Goal: Transaction & Acquisition: Purchase product/service

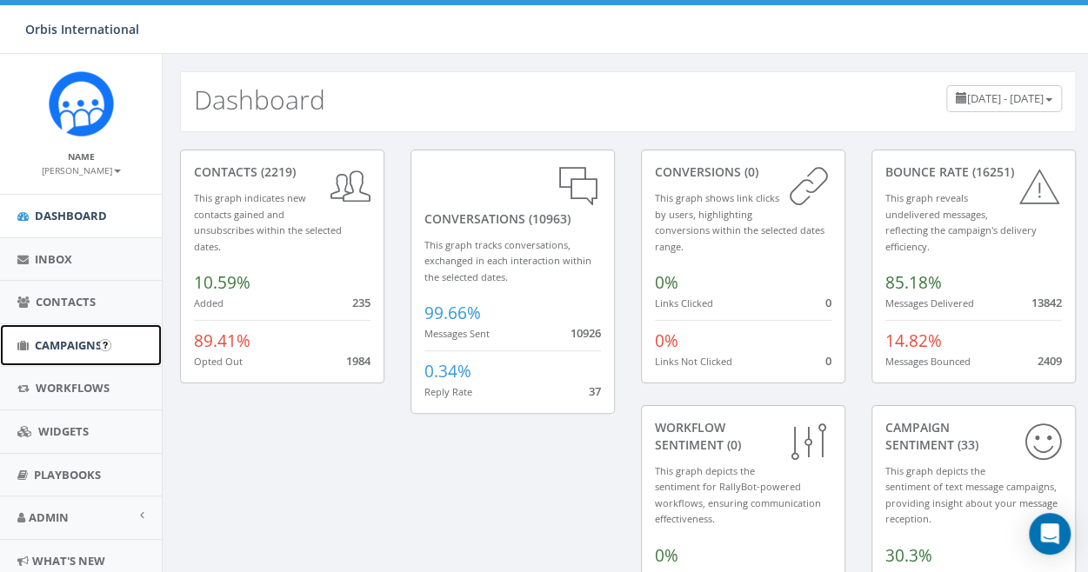
click at [70, 345] on span "Campaigns" at bounding box center [68, 346] width 67 height 16
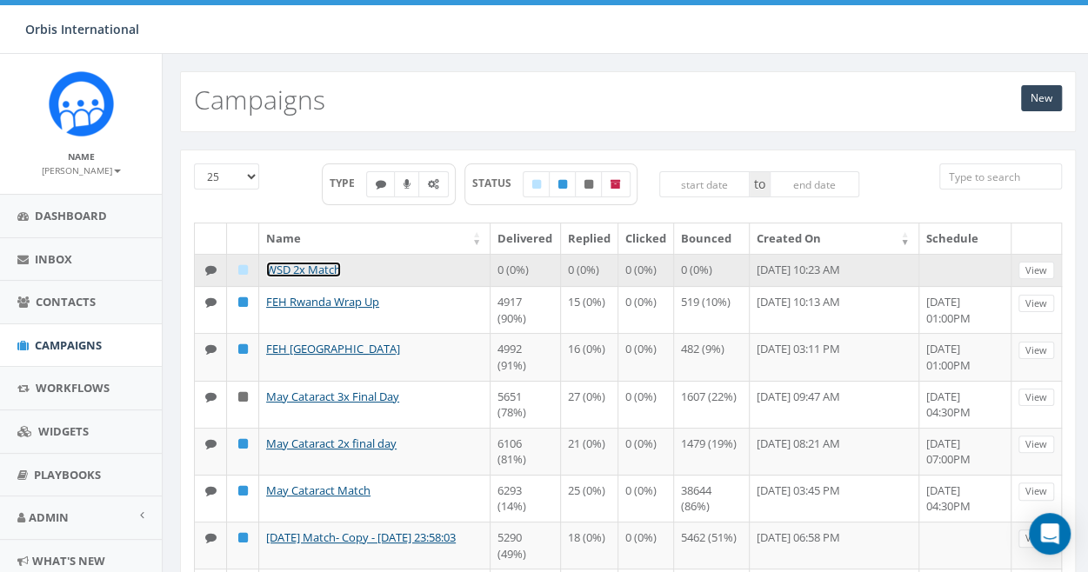
click at [308, 264] on link "WSD 2x Match" at bounding box center [303, 270] width 75 height 16
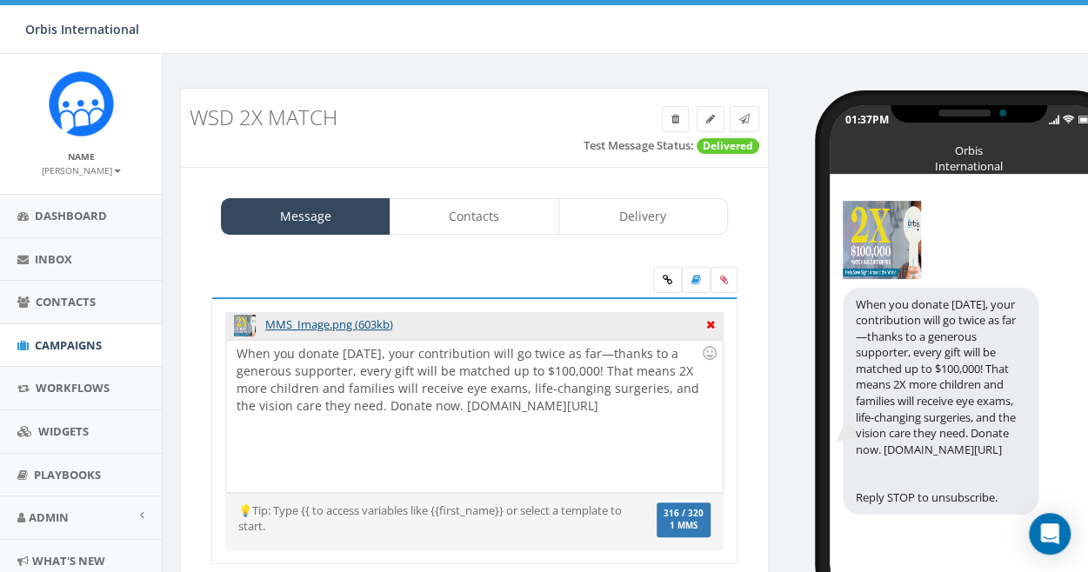
click at [710, 323] on icon at bounding box center [710, 323] width 9 height 16
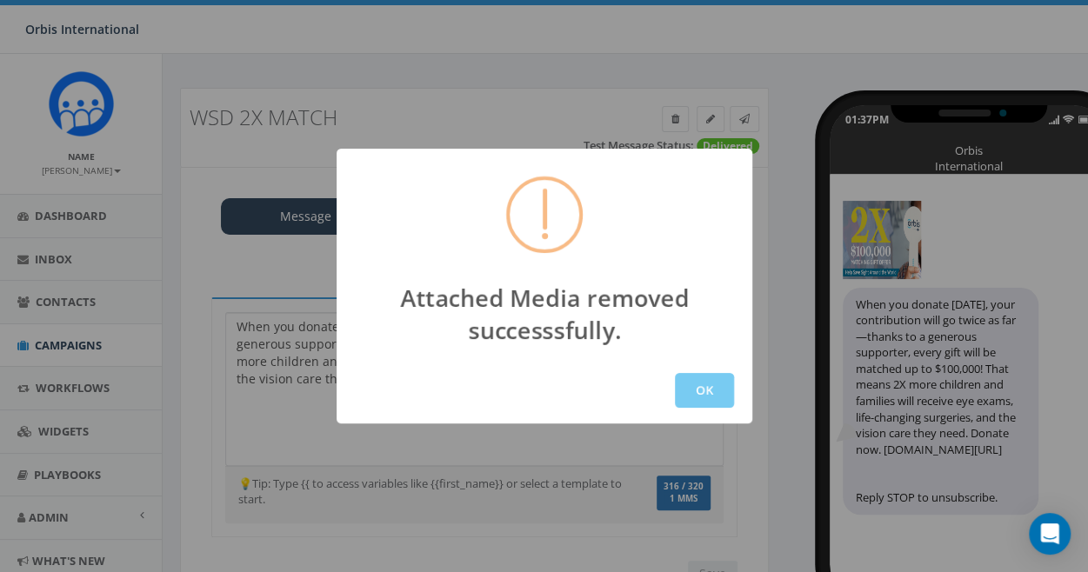
click at [696, 385] on button "OK" at bounding box center [704, 390] width 59 height 35
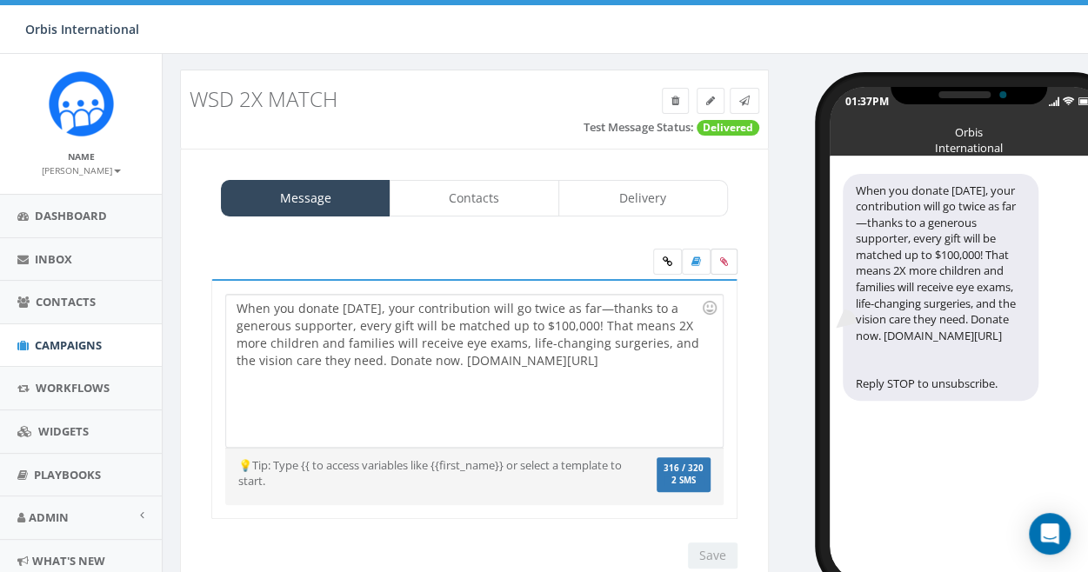
click at [721, 257] on icon at bounding box center [724, 262] width 8 height 10
click at [0, 0] on input "file" at bounding box center [0, 0] width 0 height 0
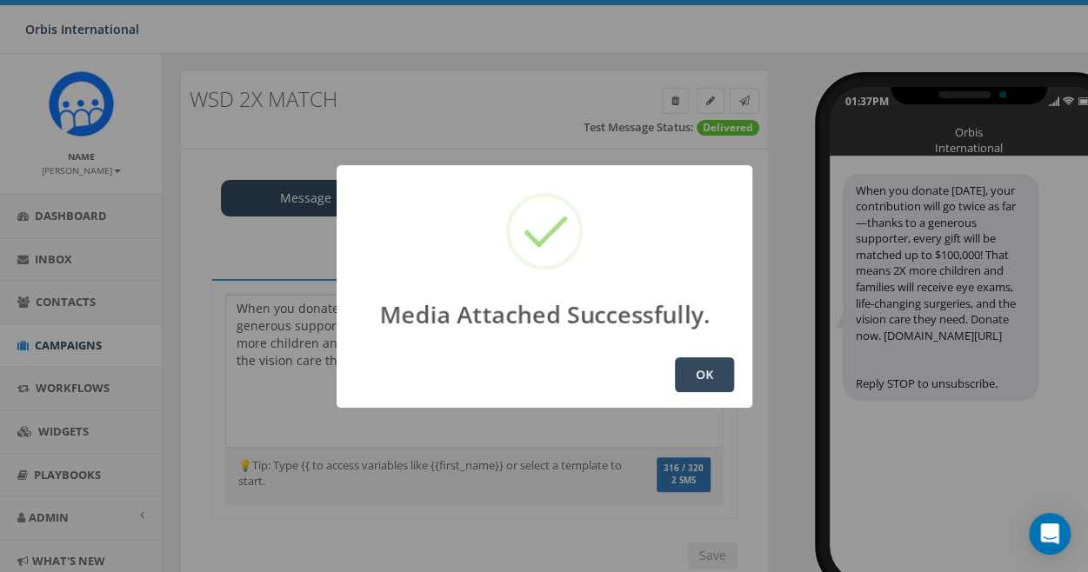
click at [693, 372] on button "OK" at bounding box center [704, 375] width 59 height 35
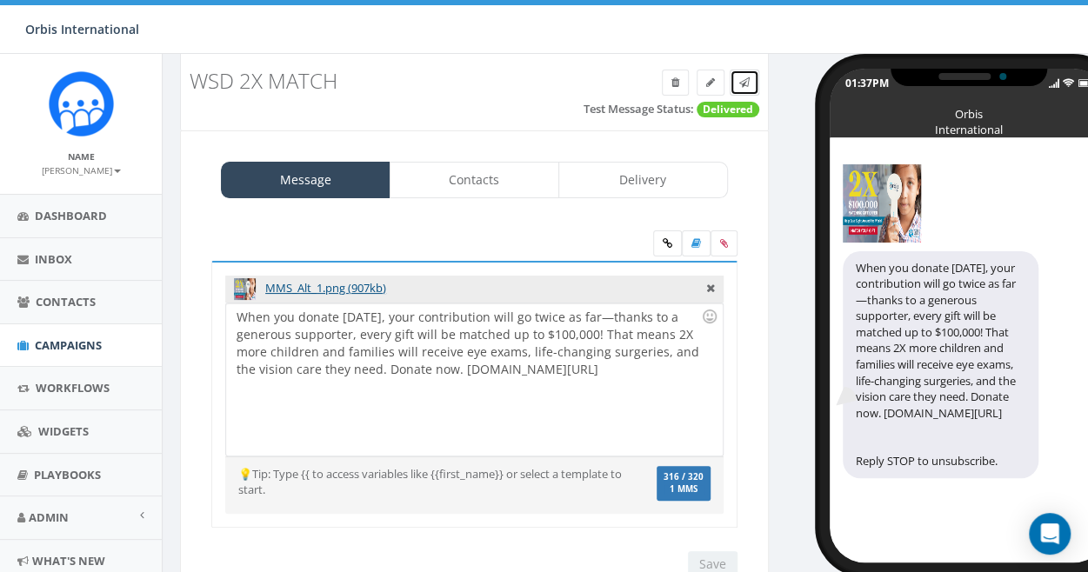
click at [743, 79] on icon at bounding box center [745, 82] width 10 height 10
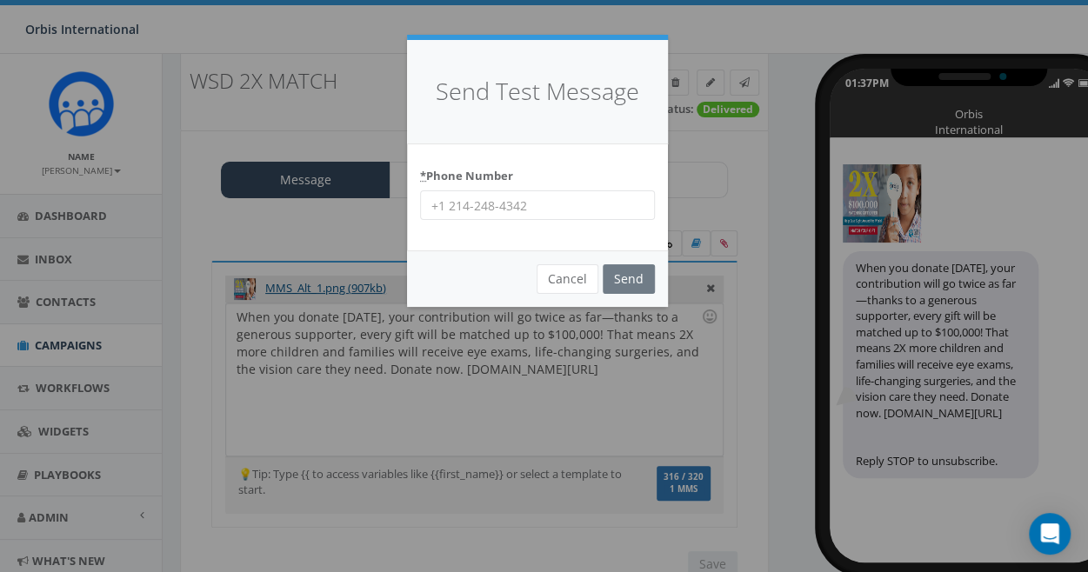
click at [432, 211] on input "* Phone Number" at bounding box center [537, 206] width 235 height 30
type input "2316702832"
click at [627, 279] on input "Send" at bounding box center [629, 279] width 52 height 30
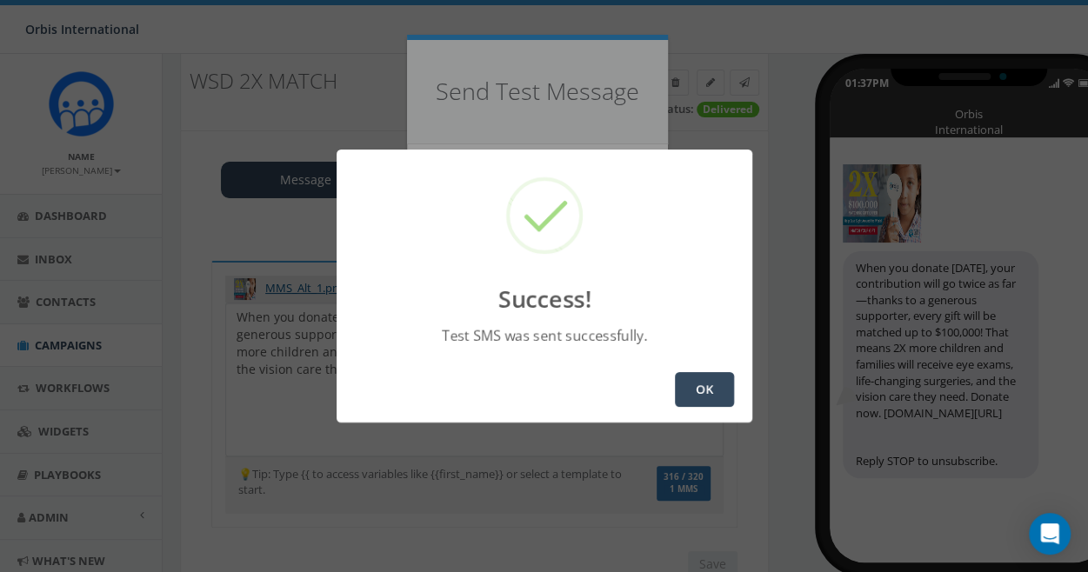
click at [705, 382] on button "OK" at bounding box center [704, 389] width 59 height 35
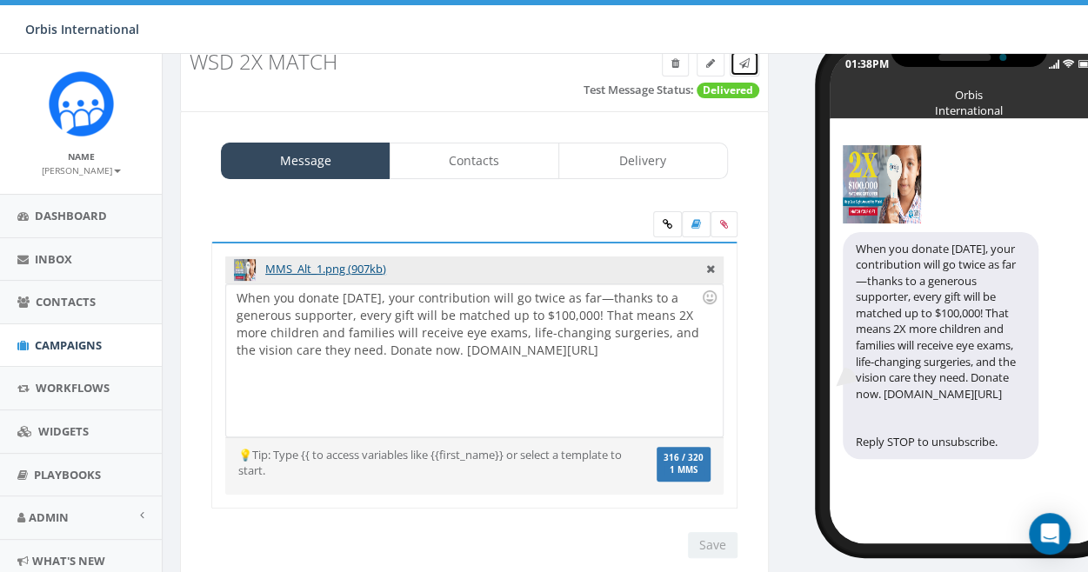
click at [740, 59] on icon at bounding box center [745, 63] width 10 height 10
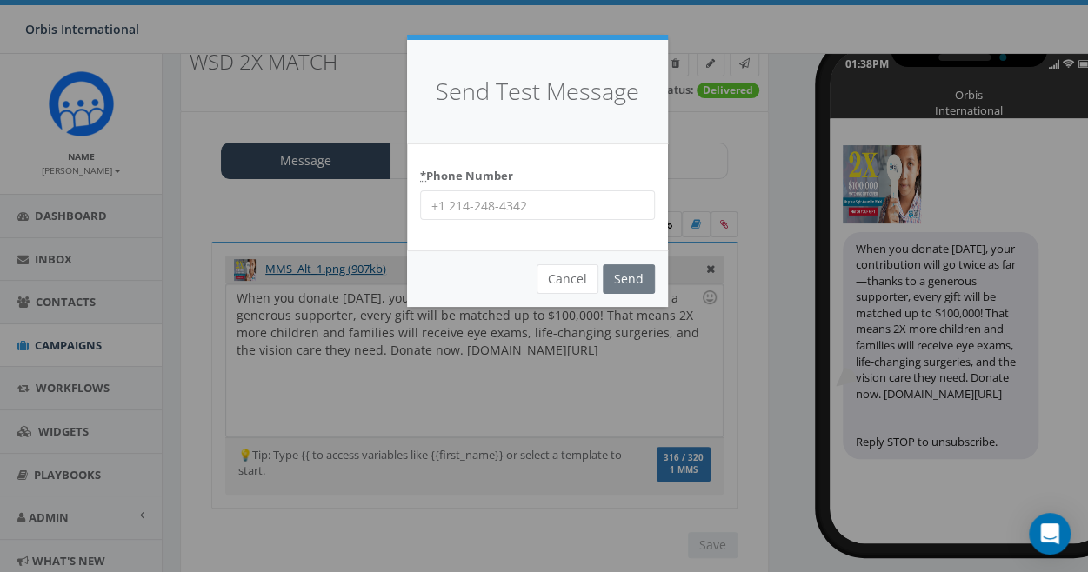
click at [462, 215] on input "* Phone Number" at bounding box center [537, 206] width 235 height 30
type input "3017955226"
click at [639, 272] on input "Send" at bounding box center [629, 279] width 52 height 30
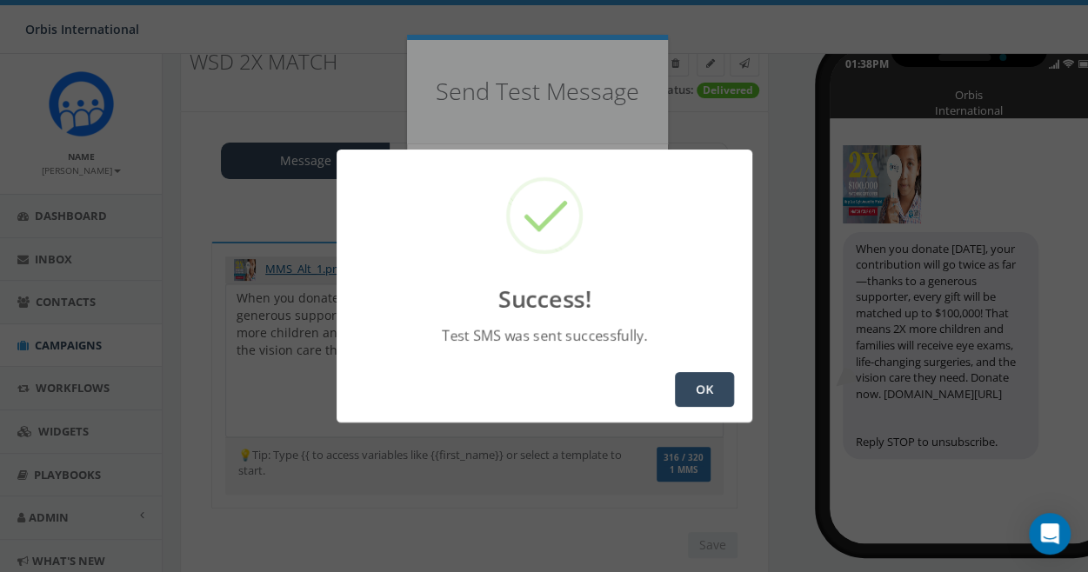
click at [713, 388] on button "OK" at bounding box center [704, 389] width 59 height 35
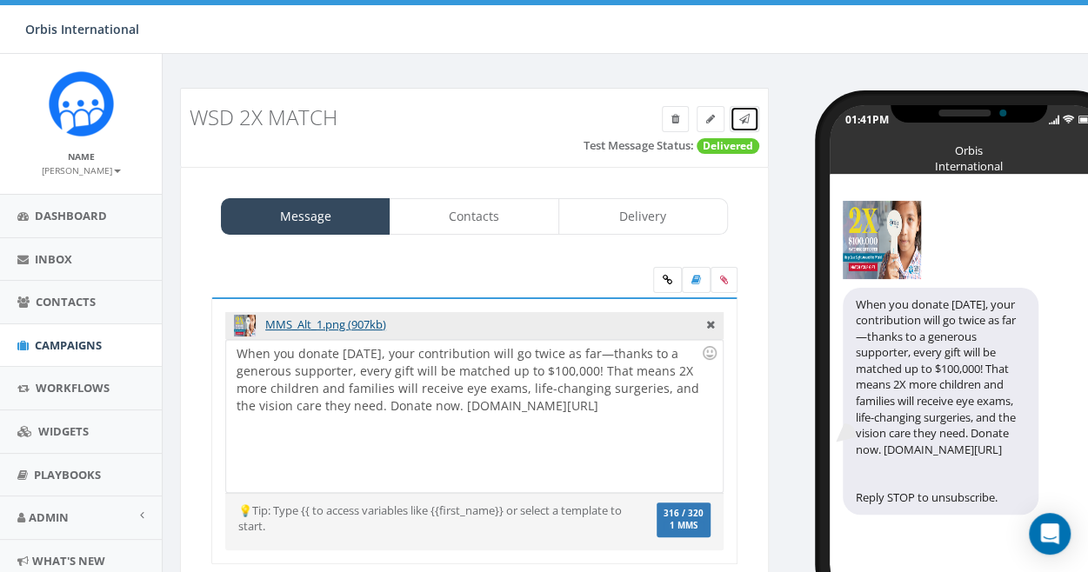
click at [742, 114] on icon at bounding box center [745, 119] width 10 height 10
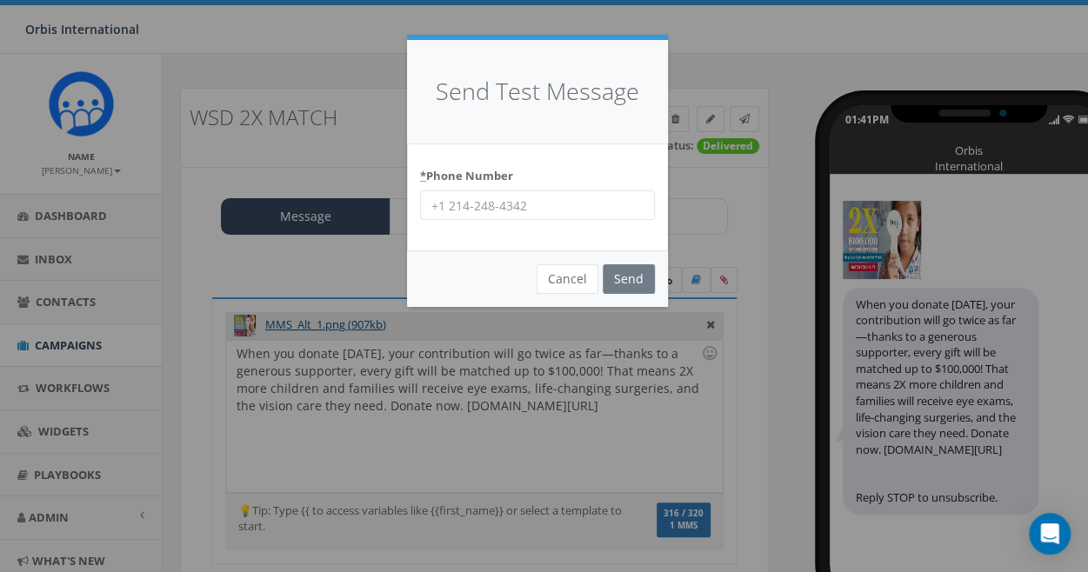
click at [479, 210] on input "* Phone Number" at bounding box center [537, 206] width 235 height 30
type input "8185844325"
click at [625, 274] on input "Send" at bounding box center [629, 279] width 52 height 30
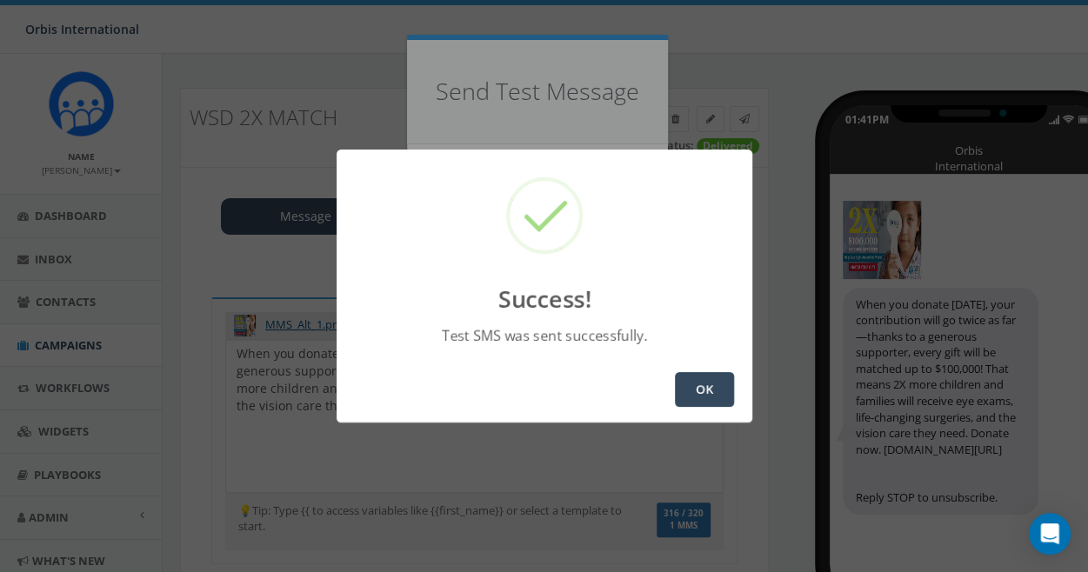
click at [712, 389] on button "OK" at bounding box center [704, 389] width 59 height 35
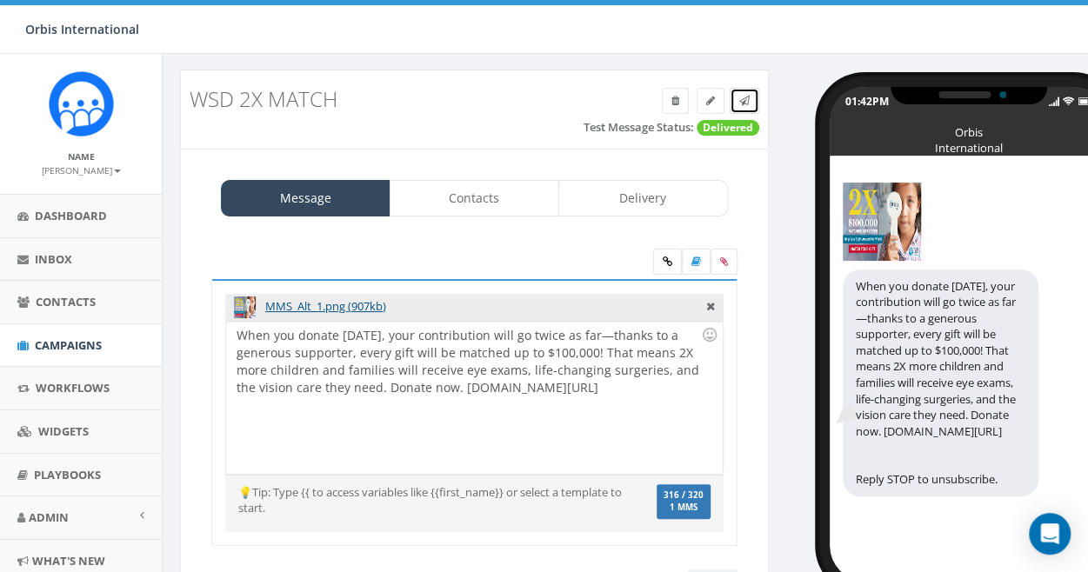
click at [747, 96] on icon at bounding box center [745, 101] width 10 height 10
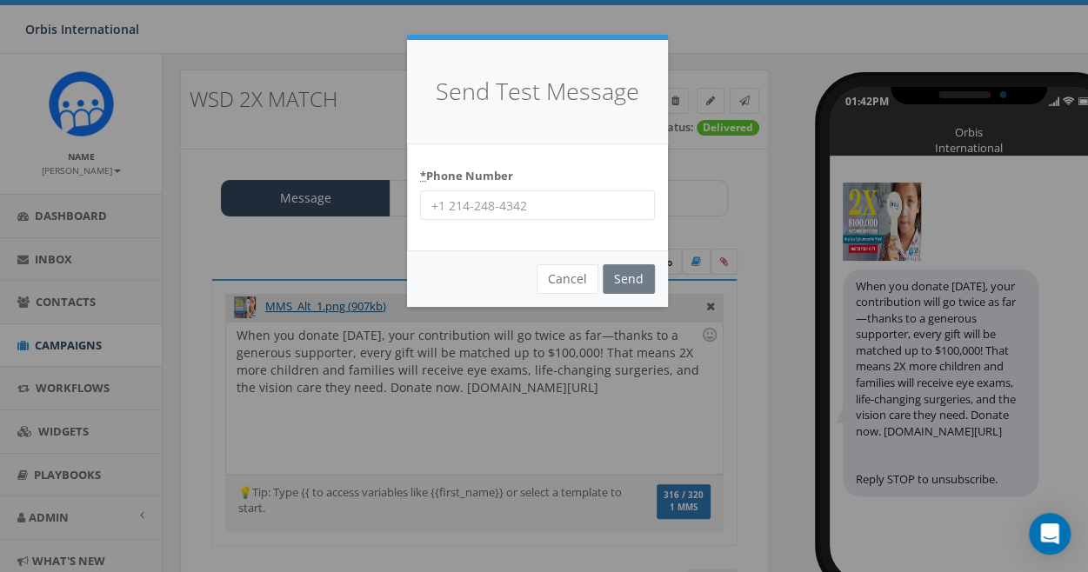
click at [479, 209] on input "* Phone Number" at bounding box center [537, 206] width 235 height 30
type input "5124666325"
click at [621, 272] on input "Send" at bounding box center [629, 279] width 52 height 30
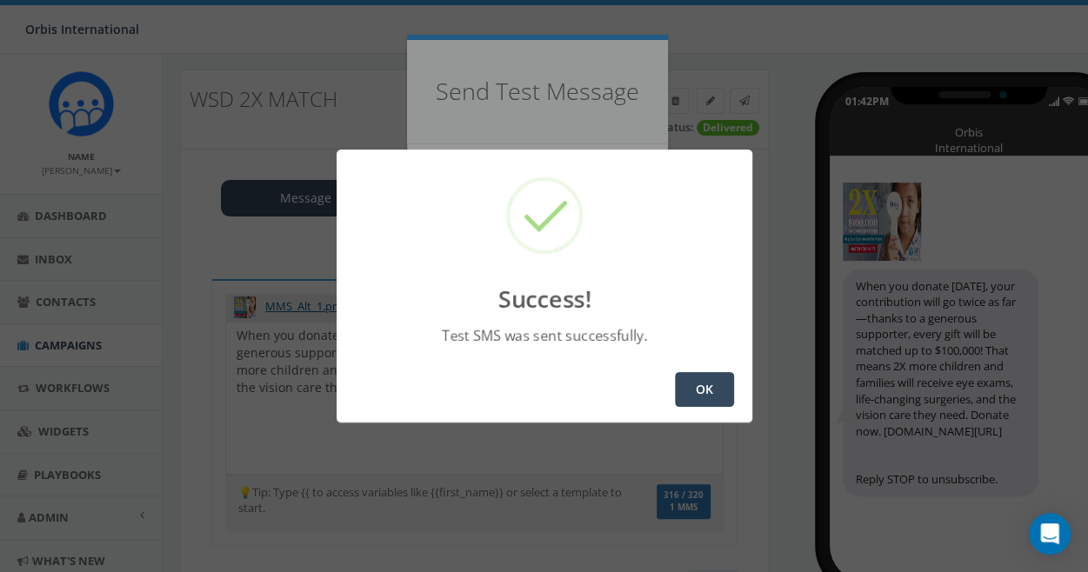
click at [711, 385] on button "OK" at bounding box center [704, 389] width 59 height 35
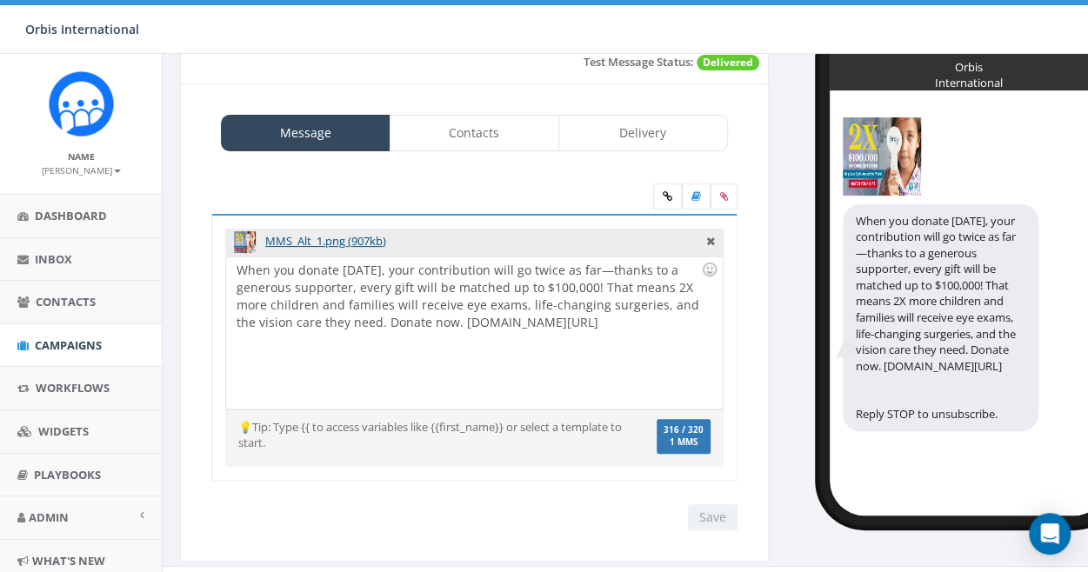
scroll to position [108, 0]
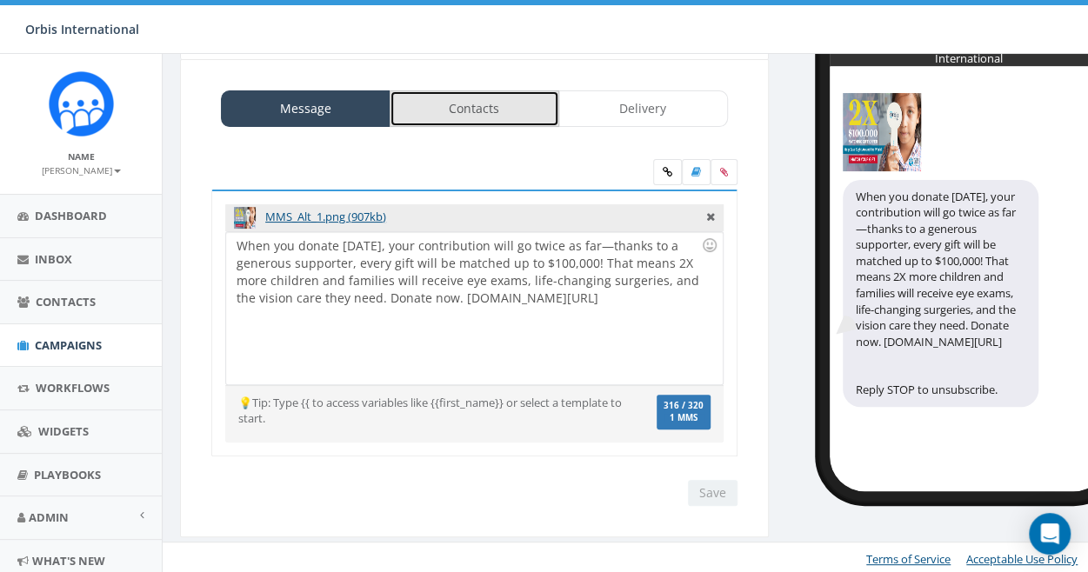
click at [465, 107] on link "Contacts" at bounding box center [475, 108] width 170 height 37
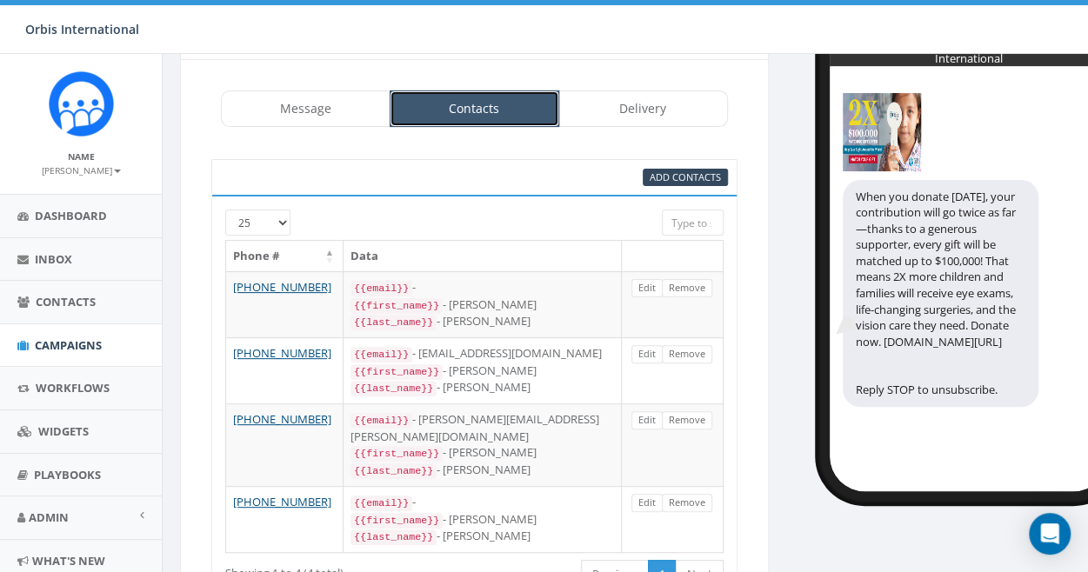
scroll to position [21, 0]
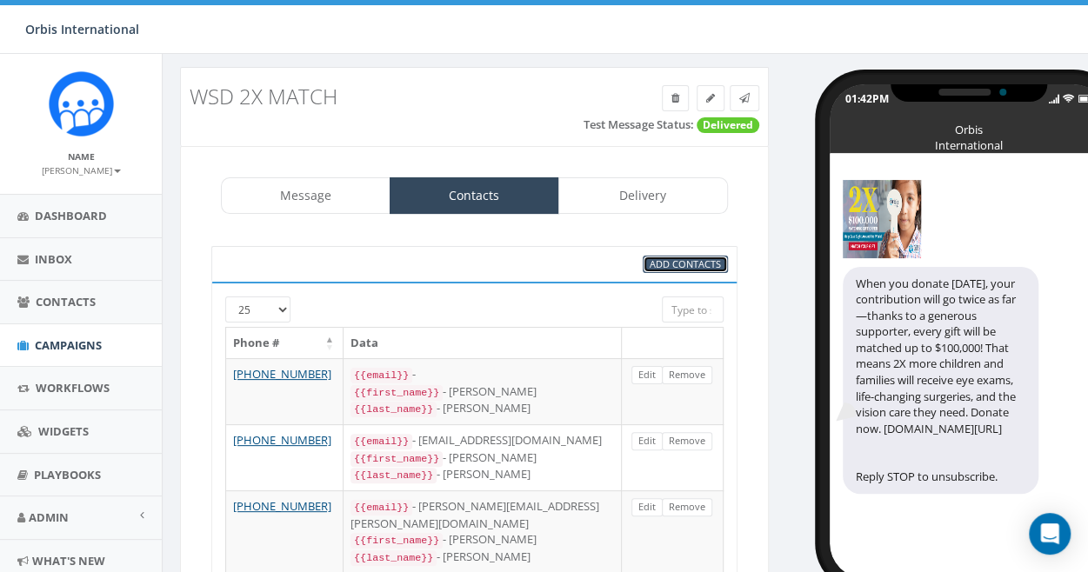
click at [684, 260] on span "Add Contacts" at bounding box center [685, 264] width 71 height 13
select select
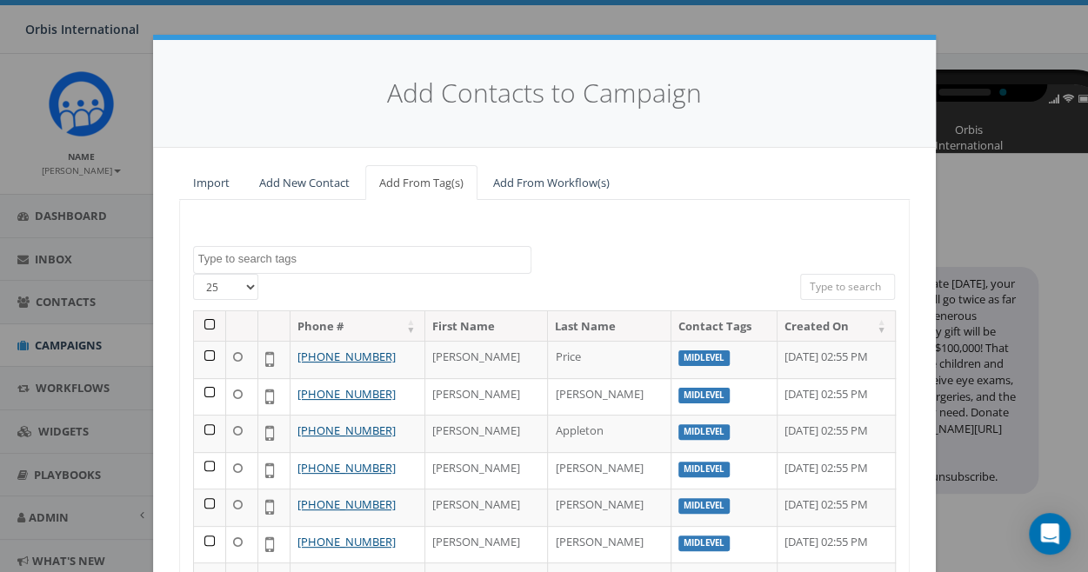
click at [211, 253] on textarea "Search" at bounding box center [364, 259] width 332 height 16
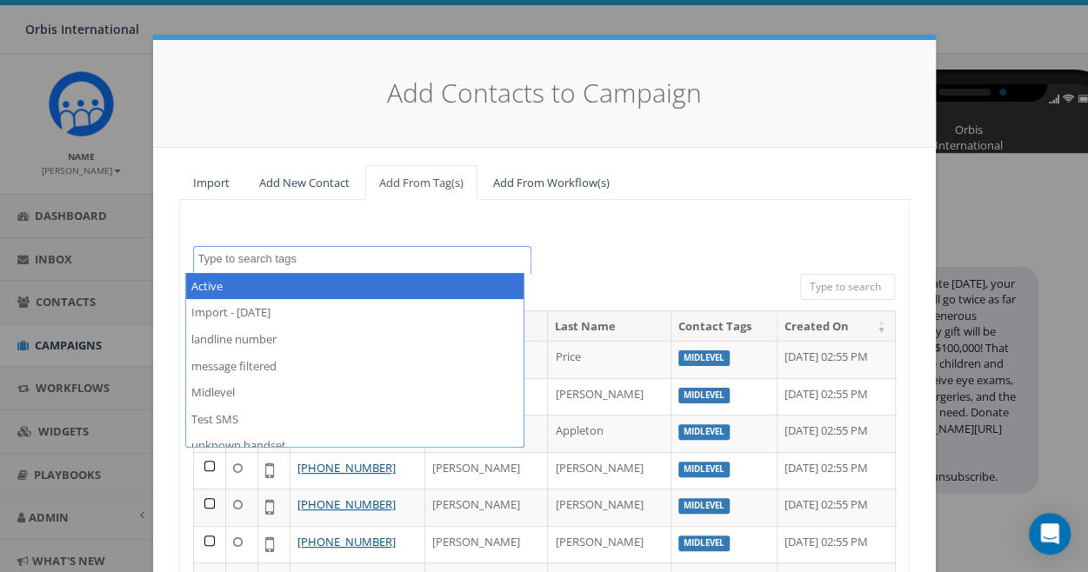
click at [852, 123] on div "Add Contacts to Campaign" at bounding box center [544, 94] width 783 height 108
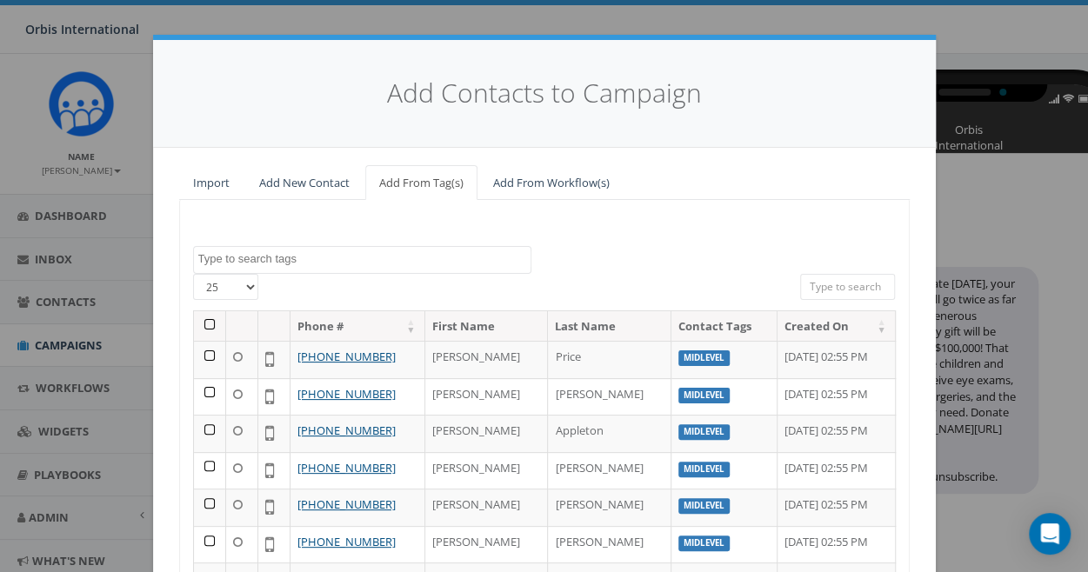
click at [404, 17] on div "Add Contacts to Campaign Import Add New Contact Add From Tag(s) Add From Workfl…" at bounding box center [544, 286] width 1088 height 572
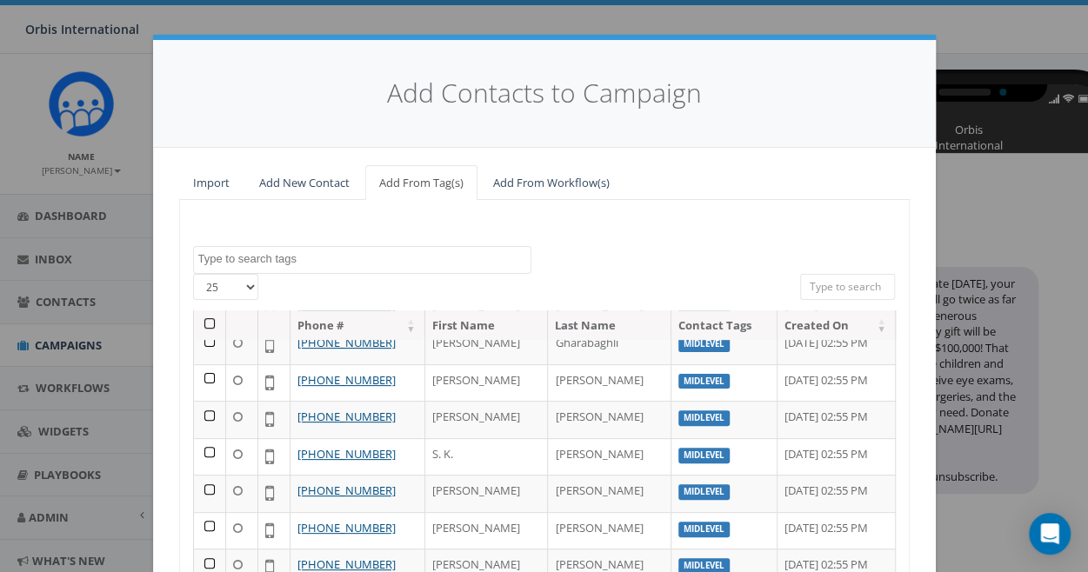
scroll to position [604, 0]
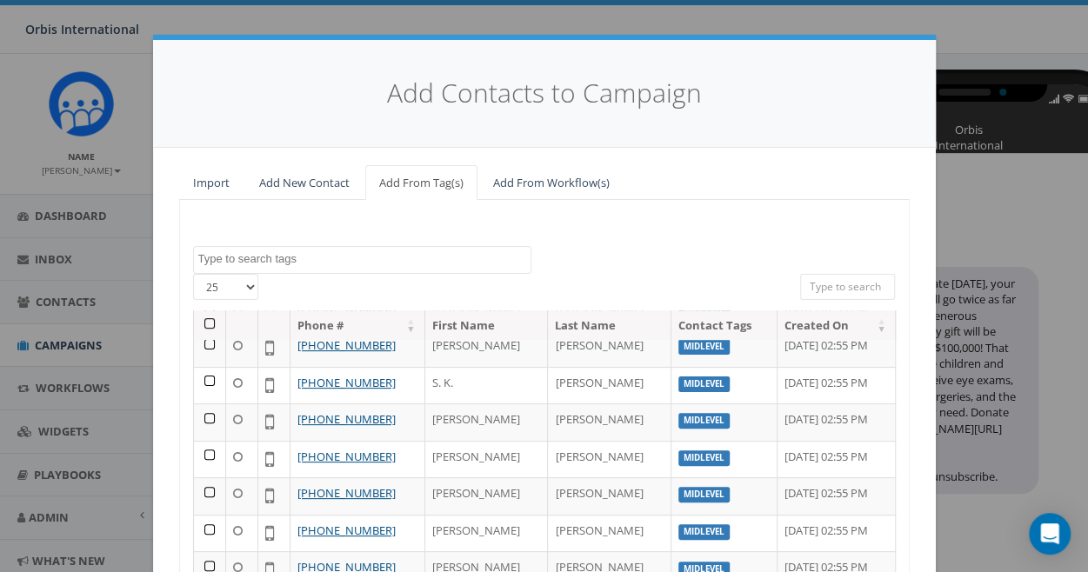
click at [1001, 227] on div "Add Contacts to Campaign Import Add New Contact Add From Tag(s) Add From Workfl…" at bounding box center [544, 286] width 1088 height 572
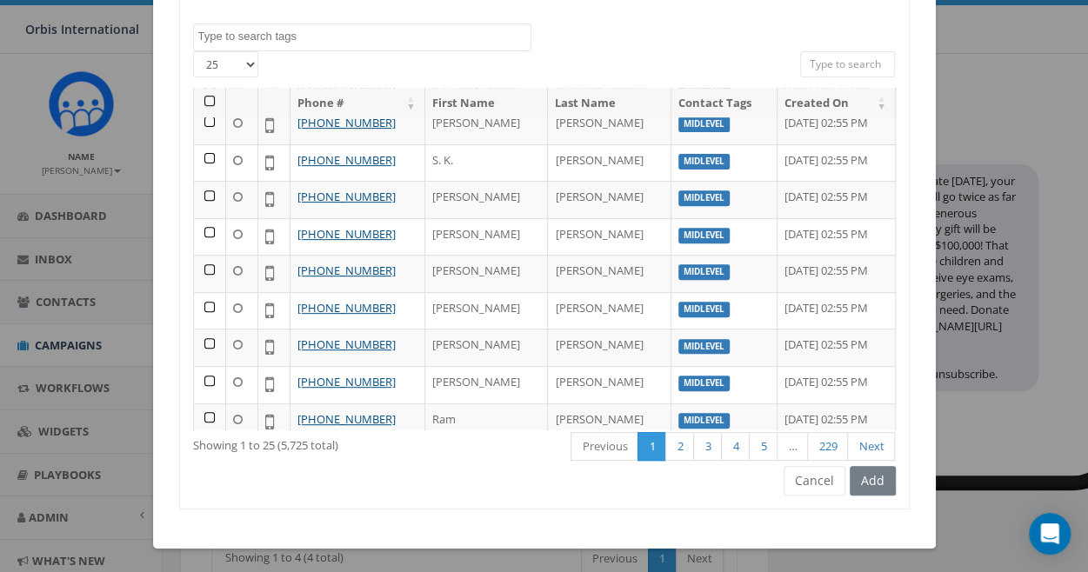
scroll to position [204, 0]
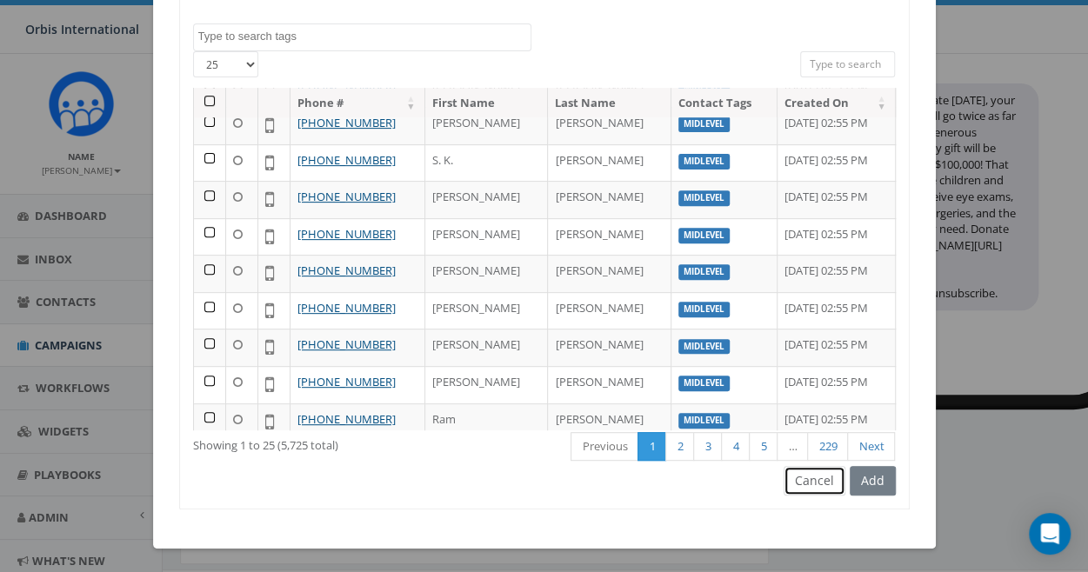
click at [802, 472] on button "Cancel" at bounding box center [815, 481] width 62 height 30
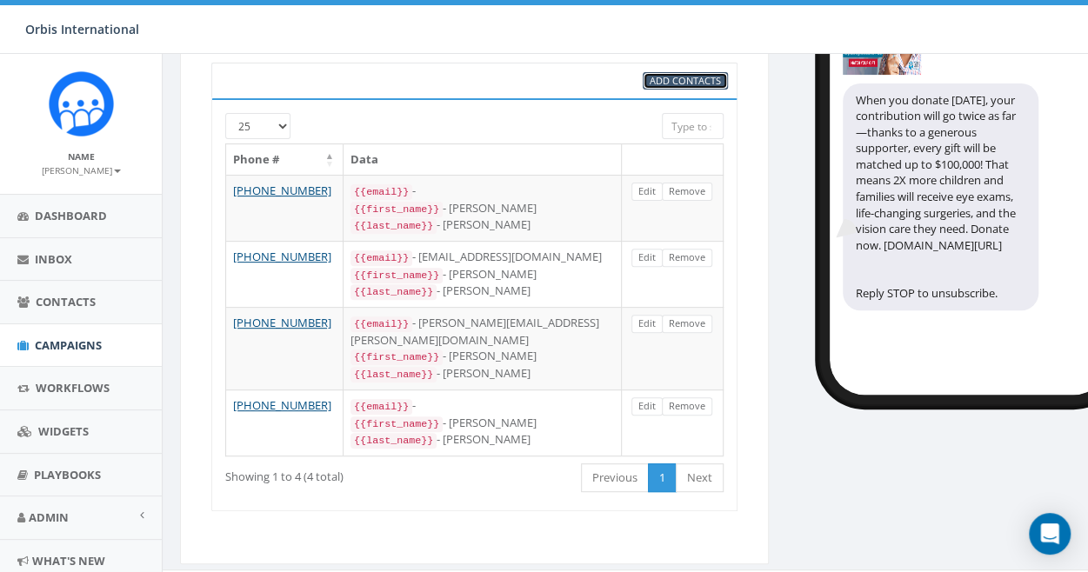
scroll to position [0, 0]
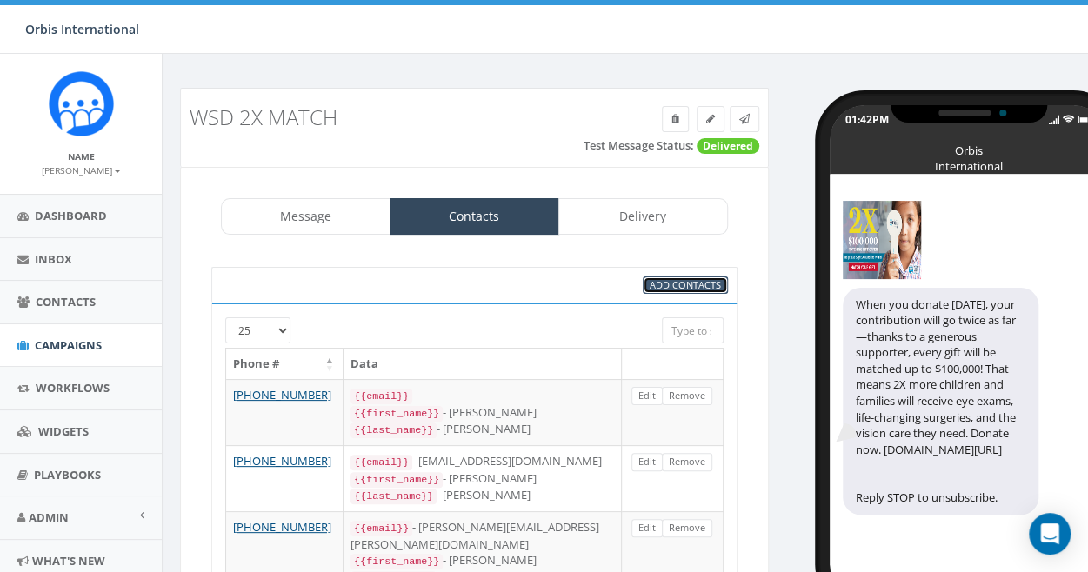
click at [691, 278] on span "Add Contacts" at bounding box center [685, 284] width 71 height 13
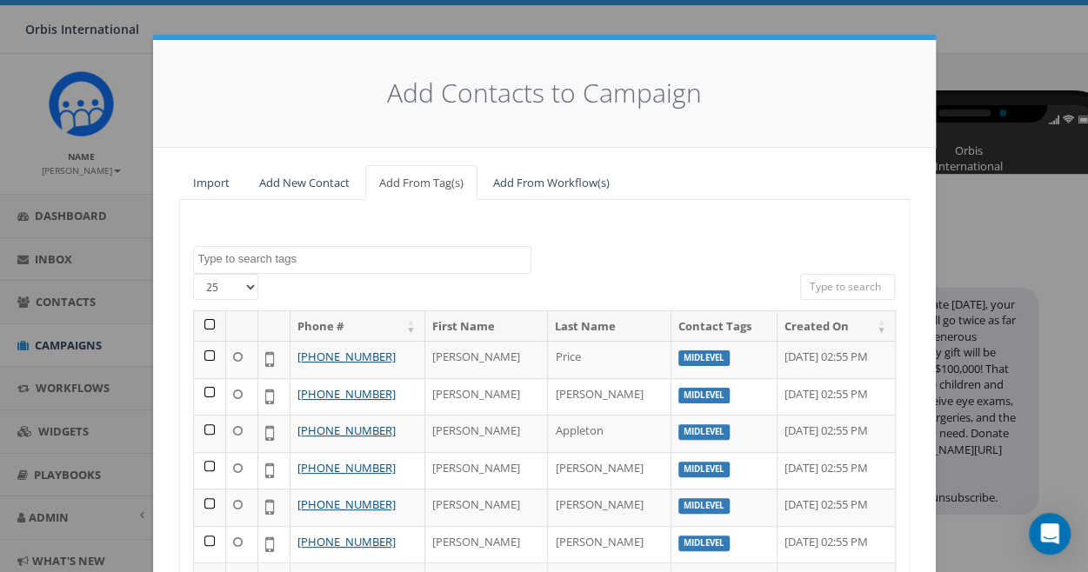
click at [225, 258] on textarea "Search" at bounding box center [364, 259] width 332 height 16
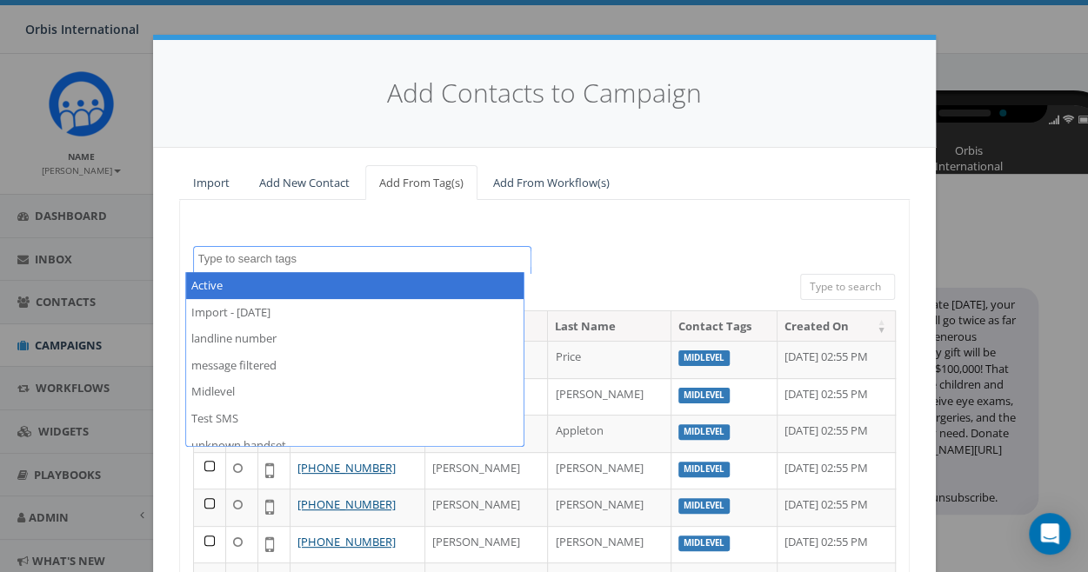
select select "Active"
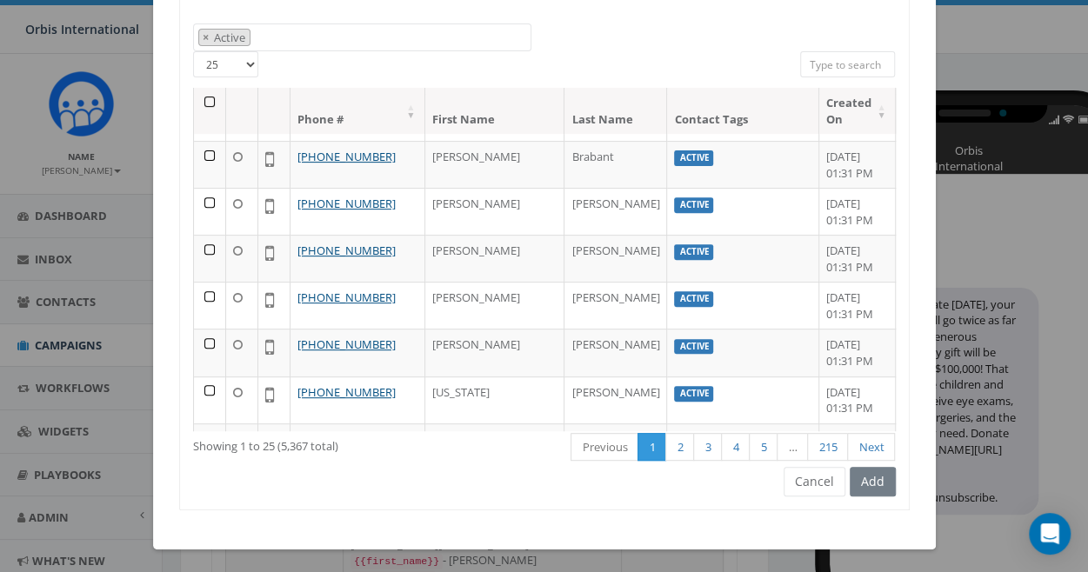
scroll to position [136, 0]
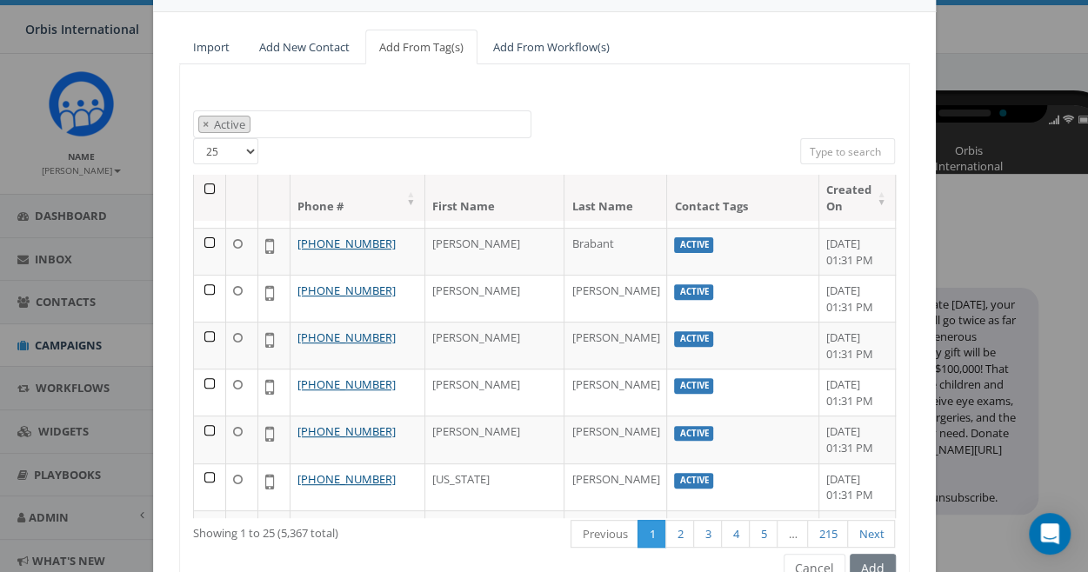
click at [243, 150] on select "25 50 100" at bounding box center [225, 151] width 65 height 26
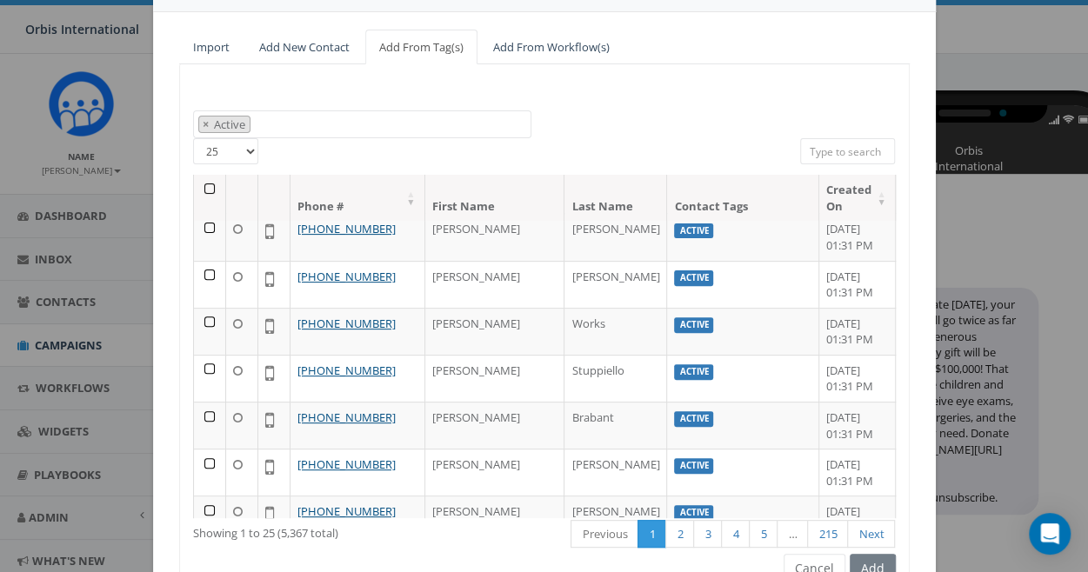
scroll to position [0, 0]
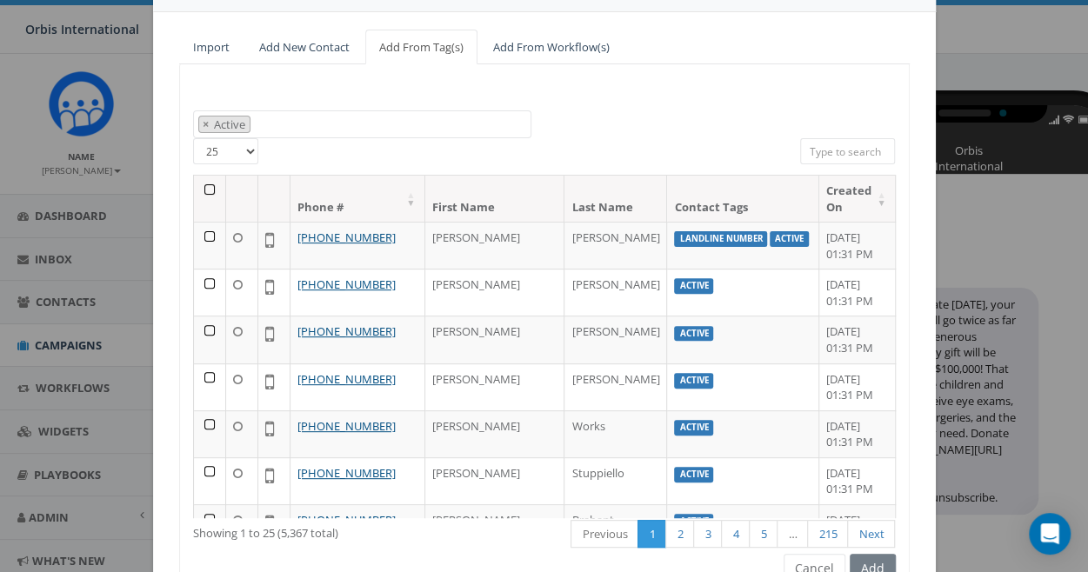
click at [199, 188] on th at bounding box center [210, 199] width 32 height 46
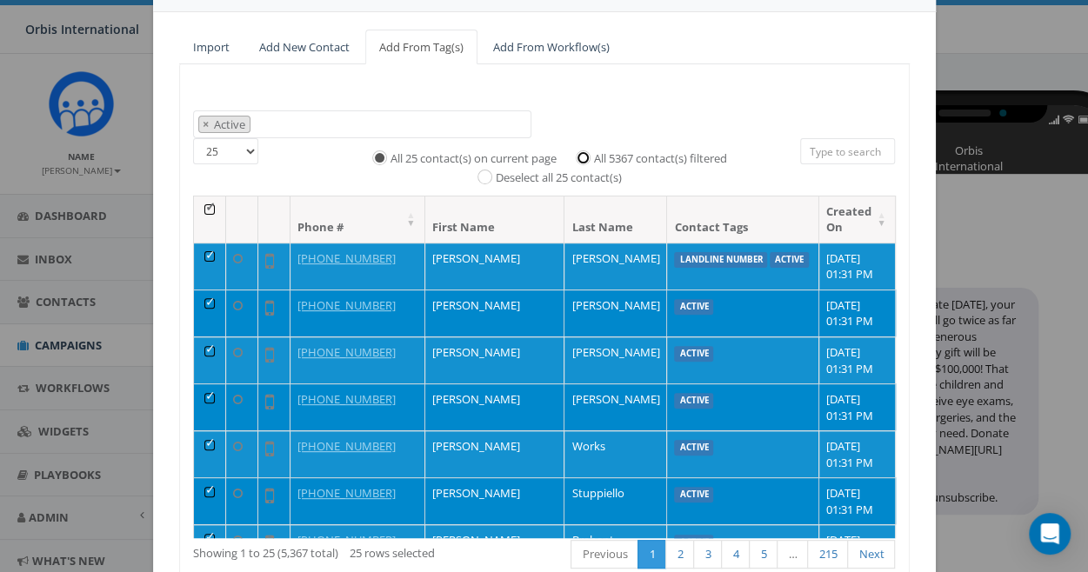
click at [582, 151] on input "All 5367 contact(s) filtered" at bounding box center [587, 156] width 11 height 11
radio input "true"
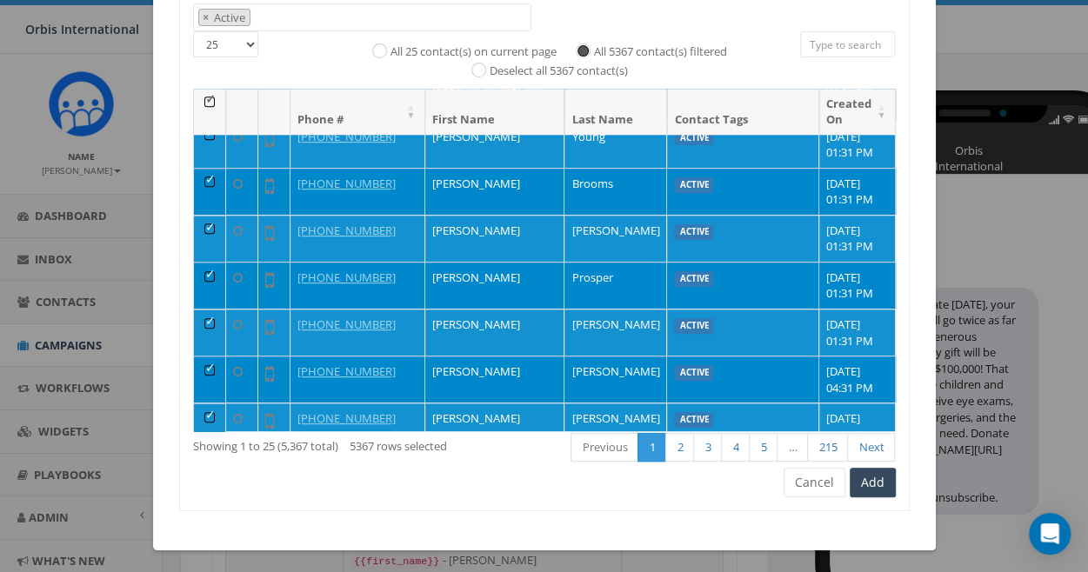
scroll to position [244, 0]
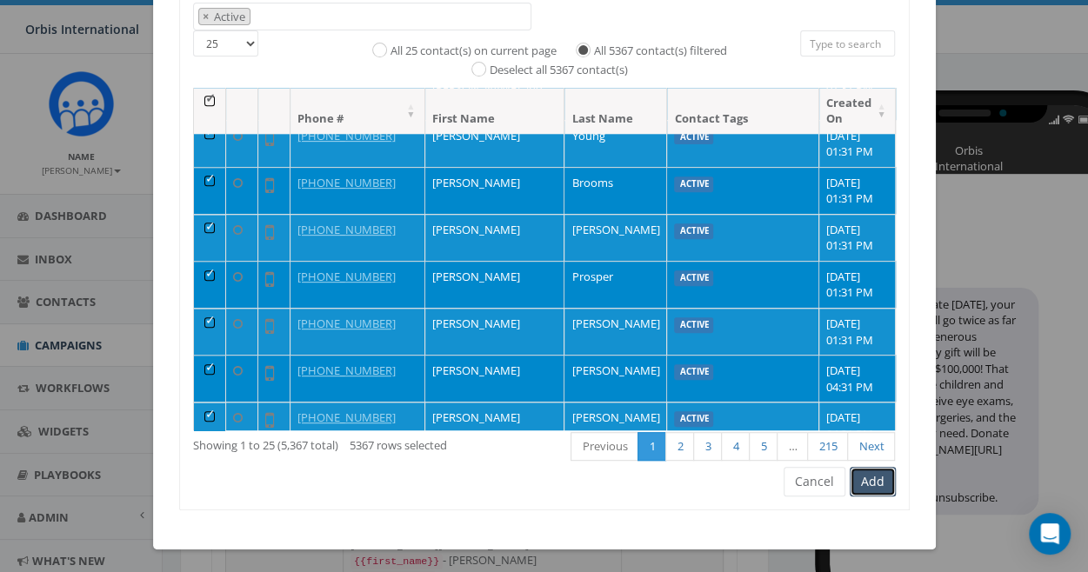
click at [865, 479] on button "Add" at bounding box center [873, 482] width 46 height 30
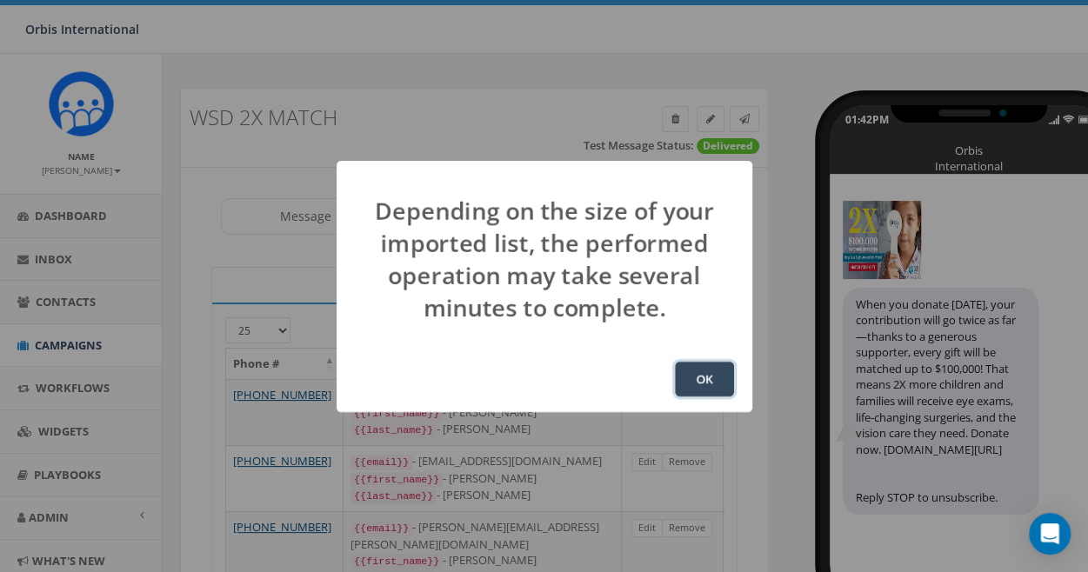
click at [719, 368] on button "OK" at bounding box center [704, 379] width 59 height 35
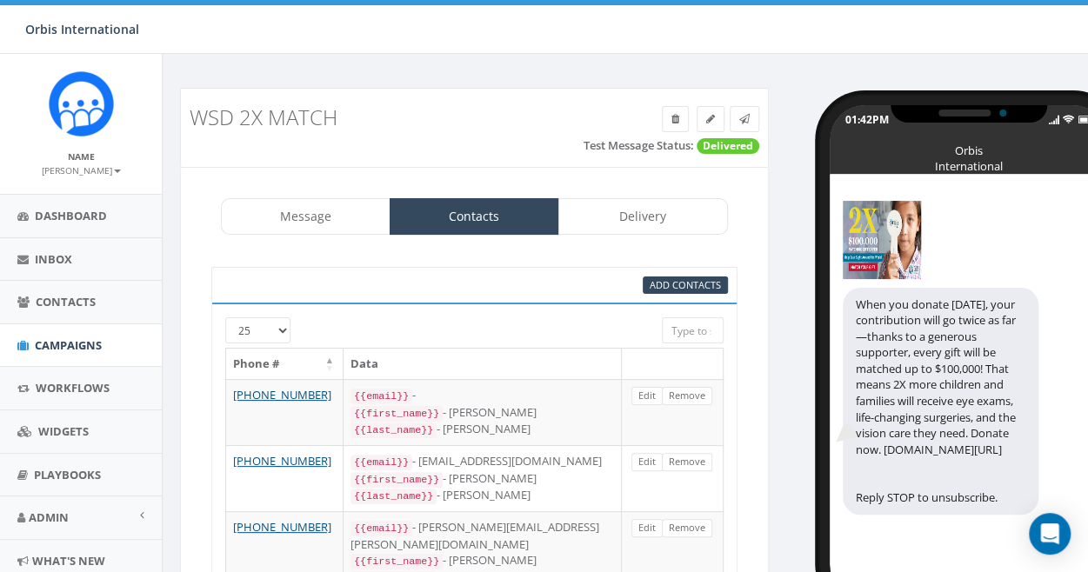
scroll to position [204, 0]
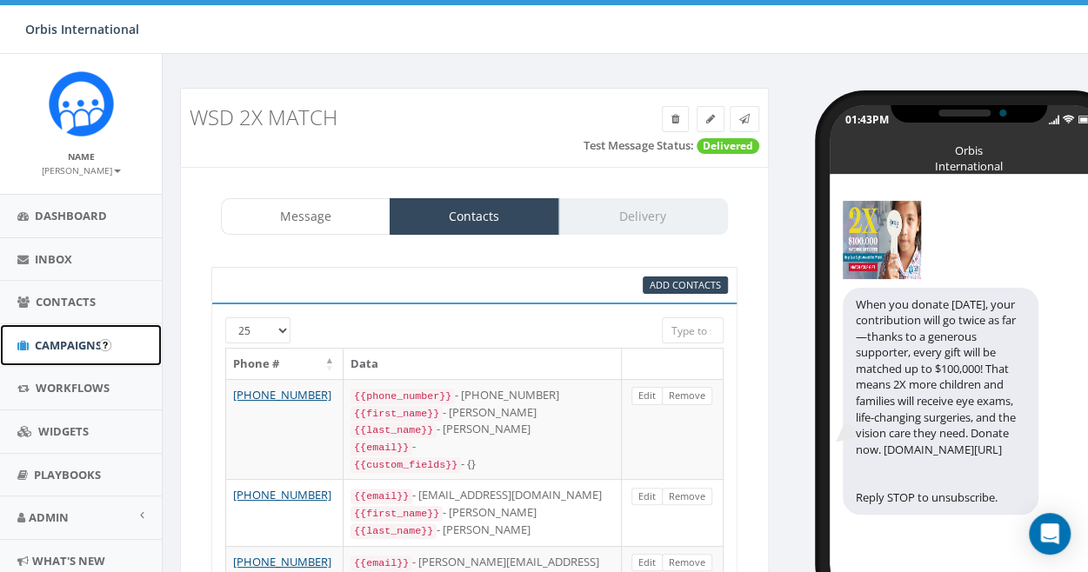
click at [50, 340] on span "Campaigns" at bounding box center [68, 346] width 67 height 16
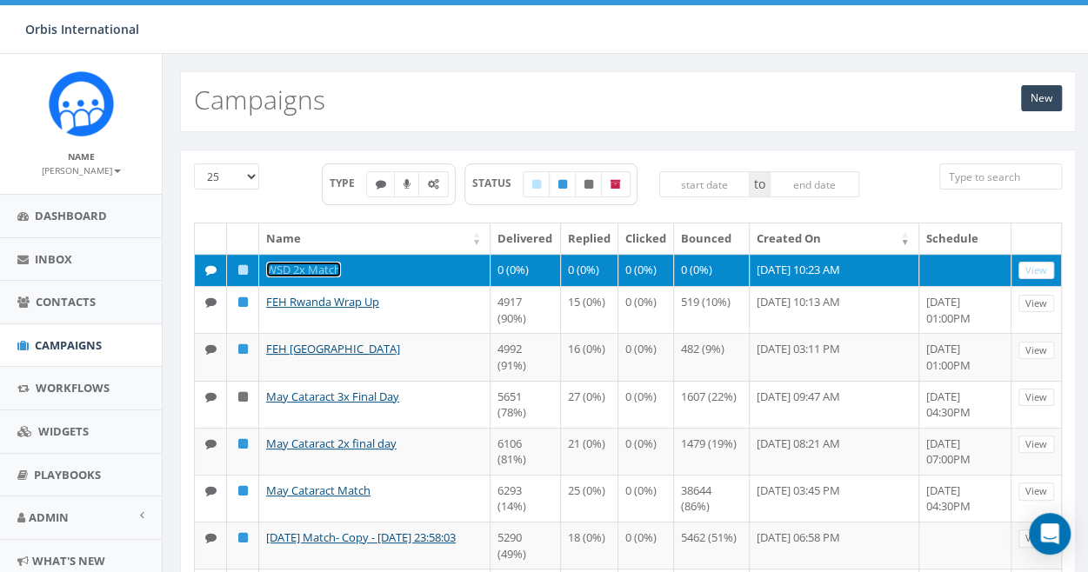
click at [322, 264] on link "WSD 2x Match" at bounding box center [303, 270] width 75 height 16
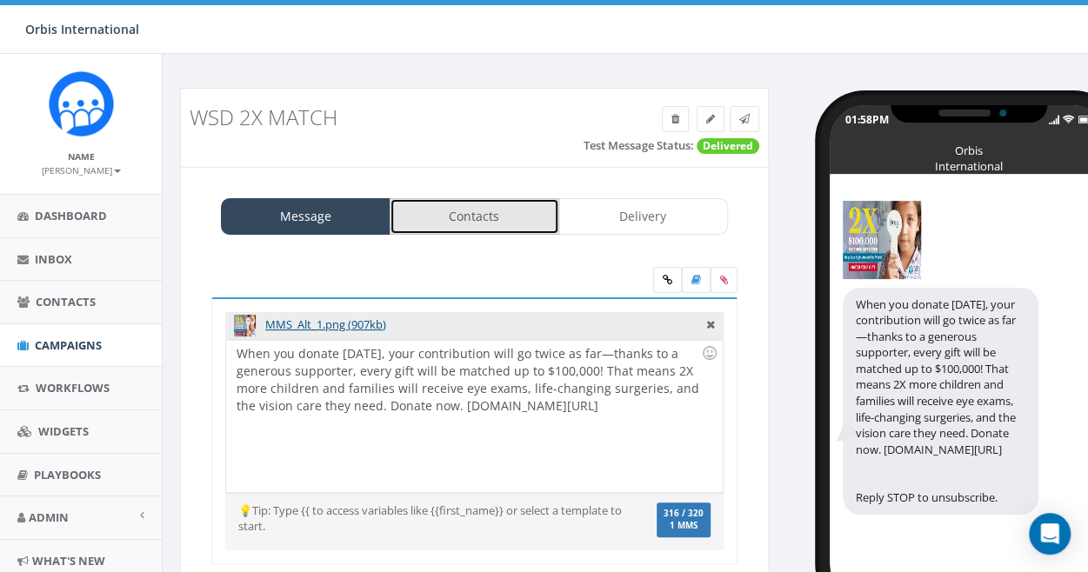
click at [468, 211] on link "Contacts" at bounding box center [475, 216] width 170 height 37
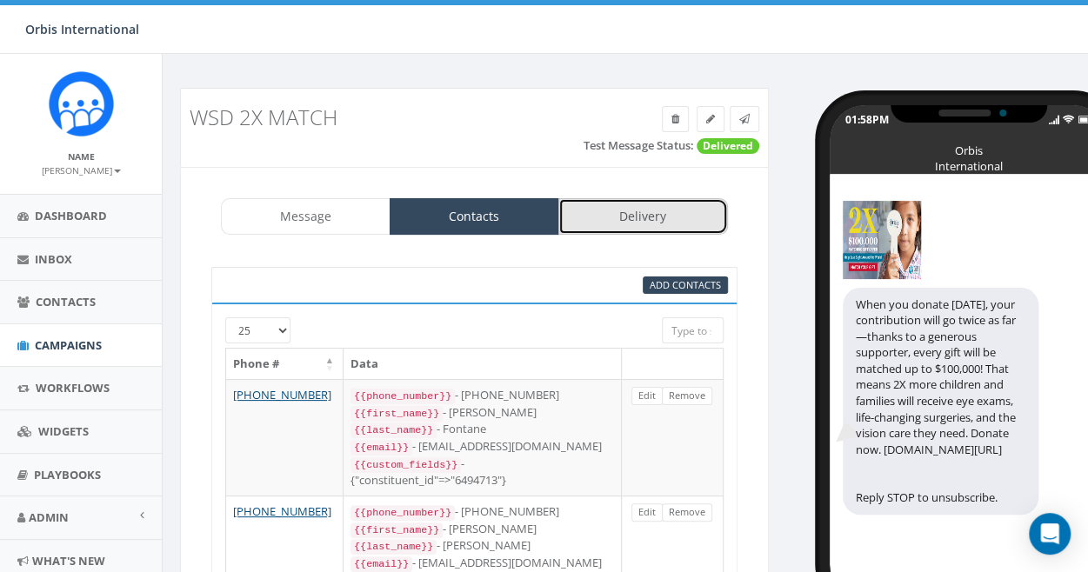
click at [665, 211] on link "Delivery" at bounding box center [644, 216] width 170 height 37
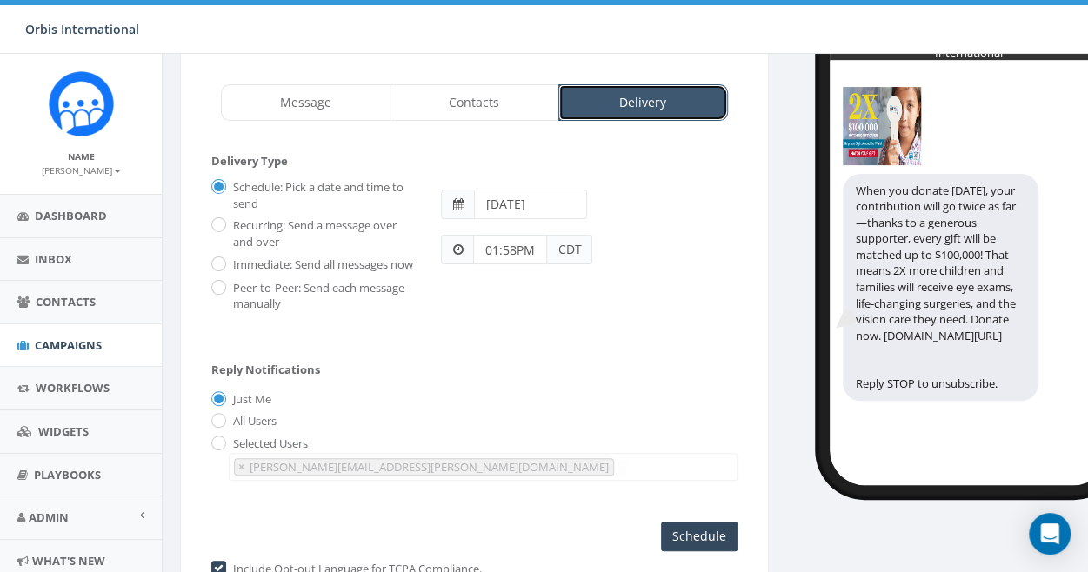
scroll to position [87, 0]
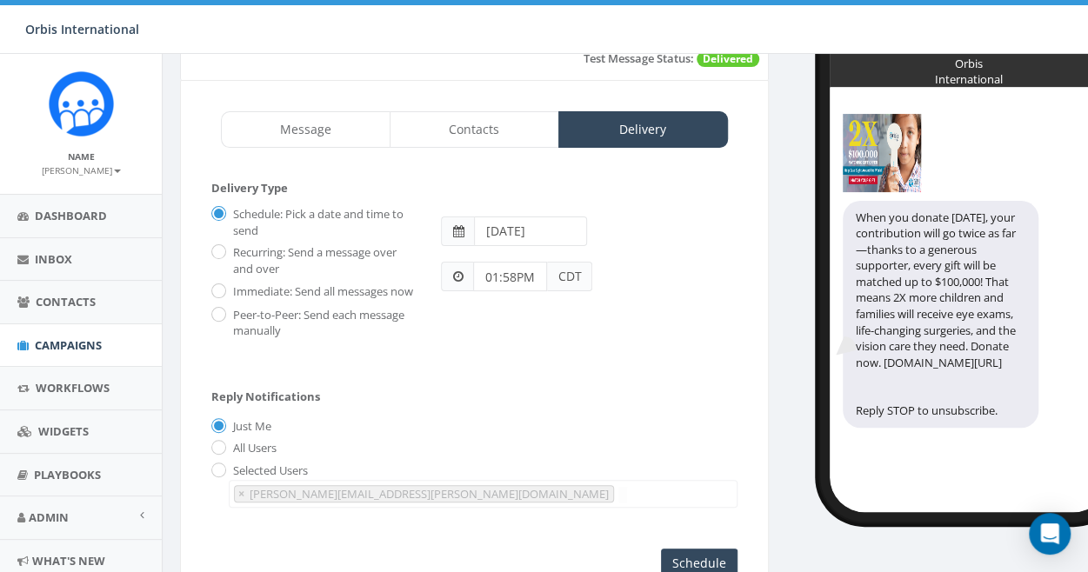
click at [509, 231] on input "2025-09-27" at bounding box center [530, 232] width 113 height 30
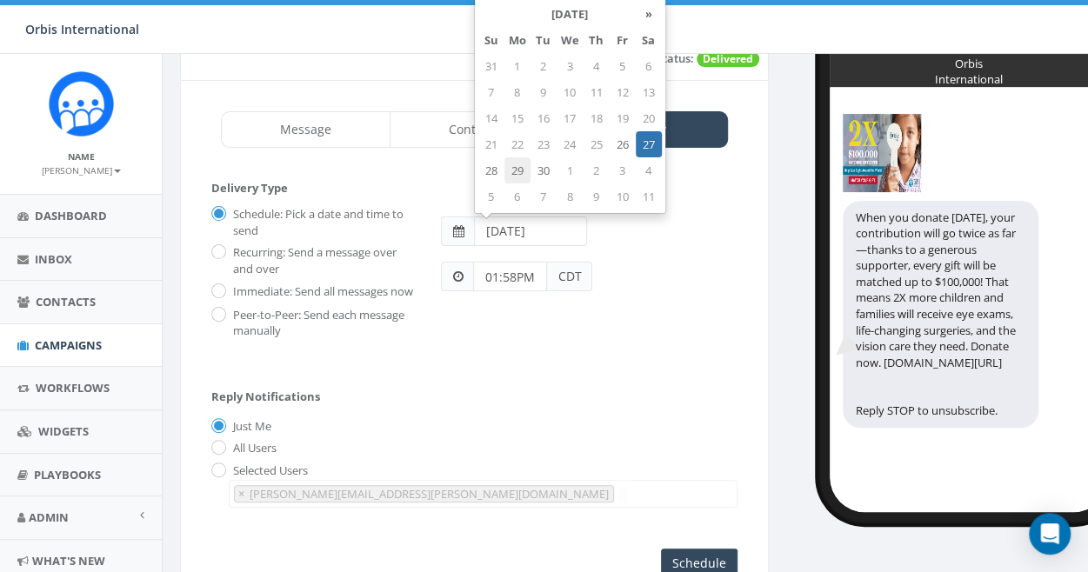
click at [519, 165] on td "29" at bounding box center [518, 170] width 26 height 26
type input "[DATE]"
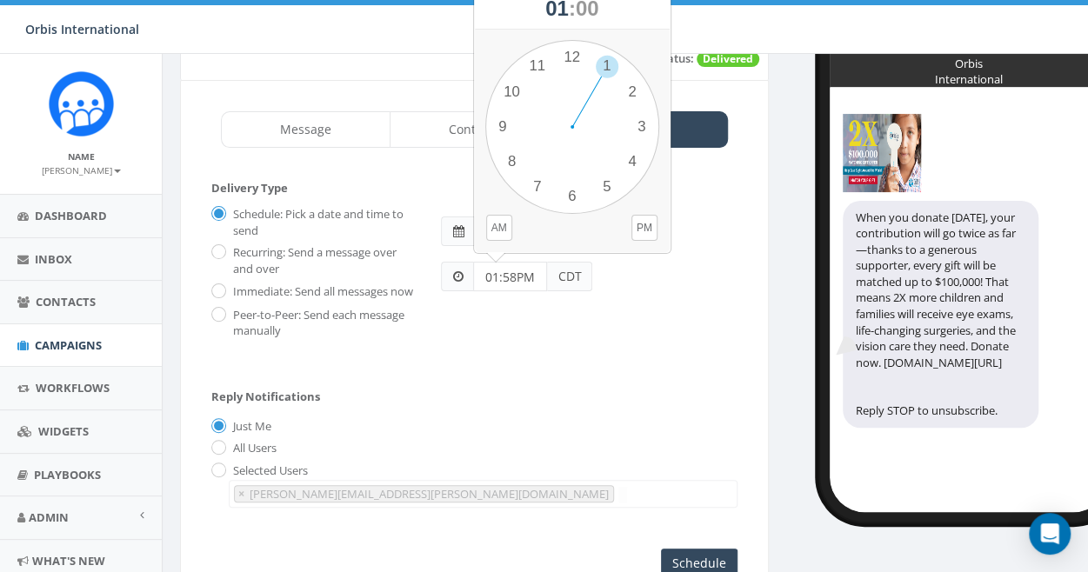
click at [528, 276] on input "01:58PM" at bounding box center [510, 277] width 74 height 30
drag, startPoint x: 606, startPoint y: 62, endPoint x: 603, endPoint y: 194, distance: 132.3
click at [603, 194] on div "1 2 3 4 5 6 7 8 9 10 11 12 00 05 10 15 20 25 30 35 40 45 50 55" at bounding box center [572, 127] width 174 height 174
drag, startPoint x: 517, startPoint y: 271, endPoint x: 480, endPoint y: 274, distance: 36.6
click at [480, 274] on input "01:58PM" at bounding box center [510, 277] width 74 height 30
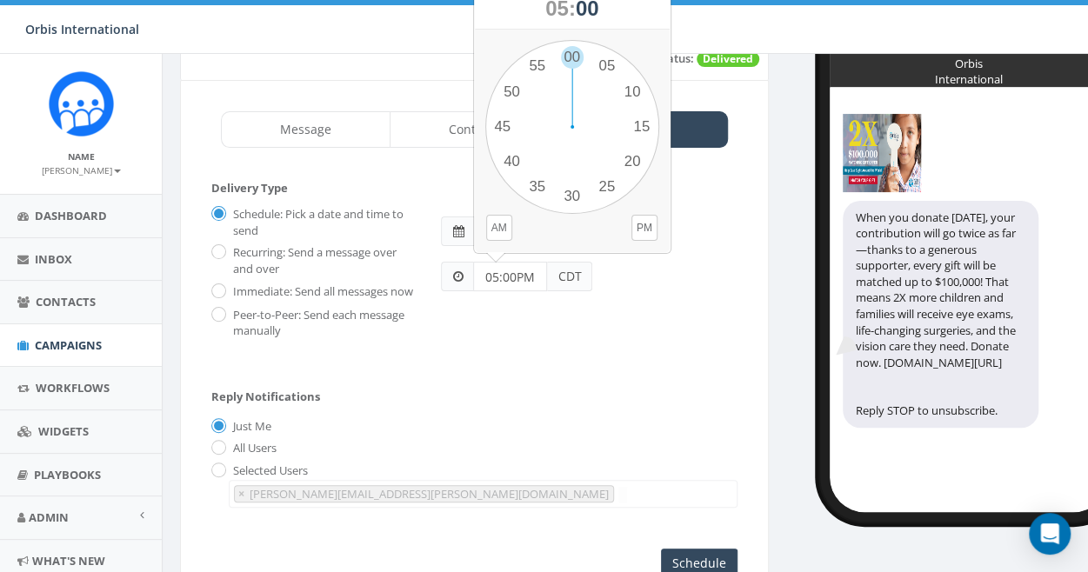
type input "05:00PM"
click at [618, 338] on div "Schedule: Pick a date and time to send Recurring: Send a message over and over …" at bounding box center [474, 269] width 552 height 139
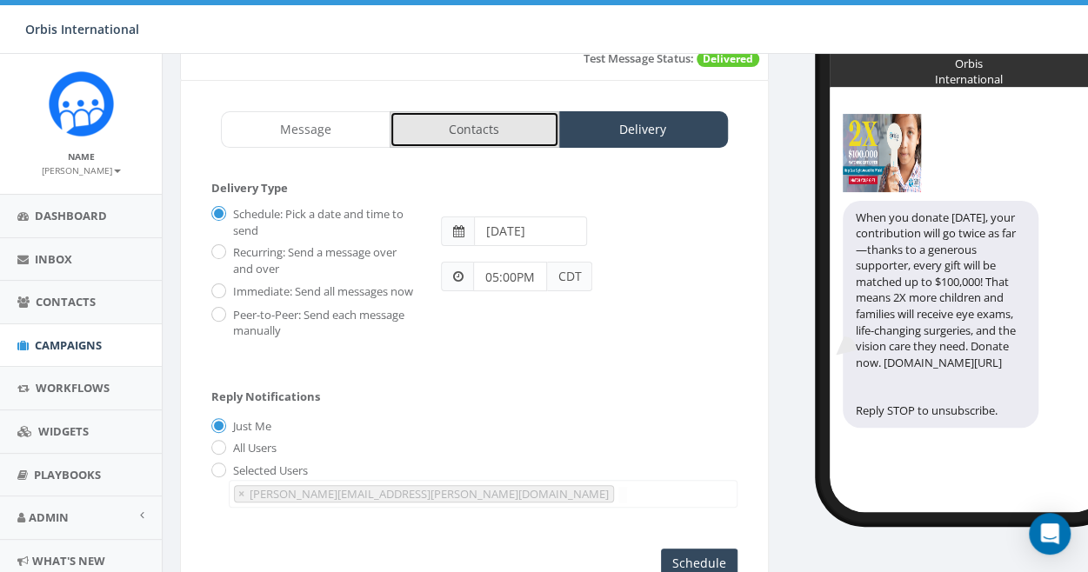
click at [461, 124] on link "Contacts" at bounding box center [475, 129] width 170 height 37
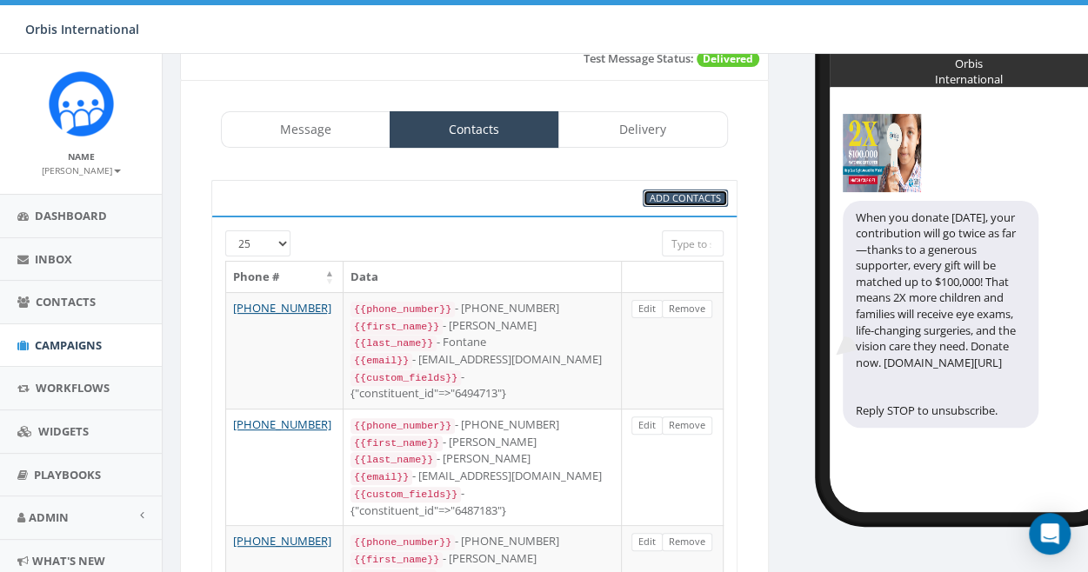
click at [677, 192] on span "Add Contacts" at bounding box center [685, 197] width 71 height 13
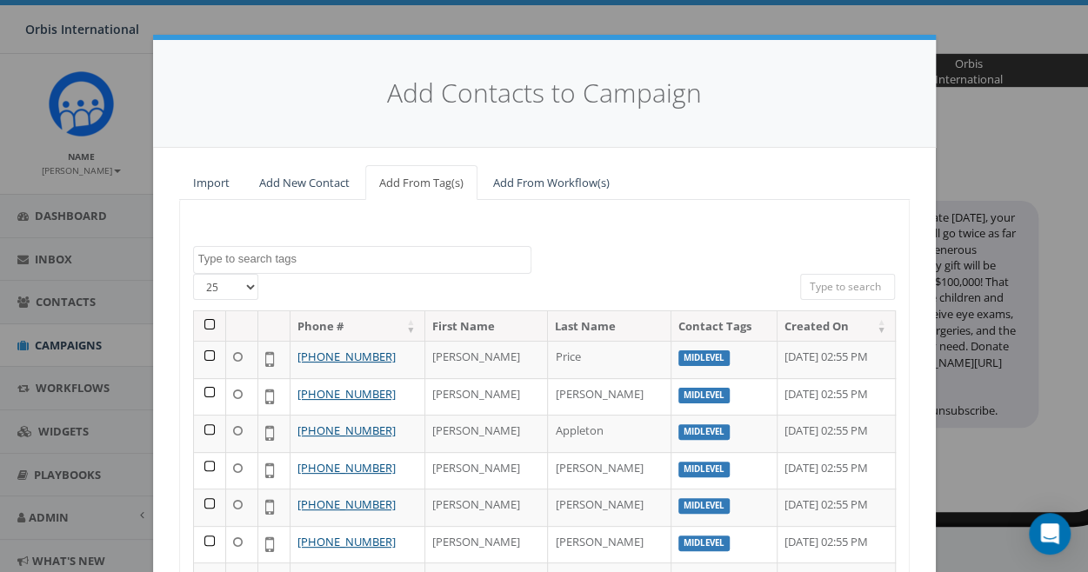
click at [224, 254] on textarea "Search" at bounding box center [364, 259] width 332 height 16
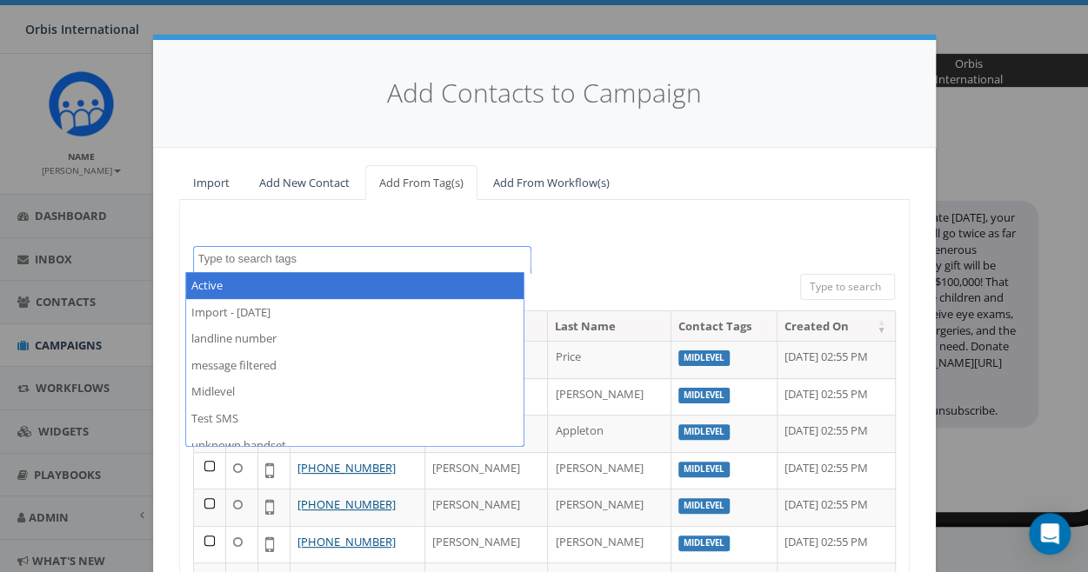
select select "Active"
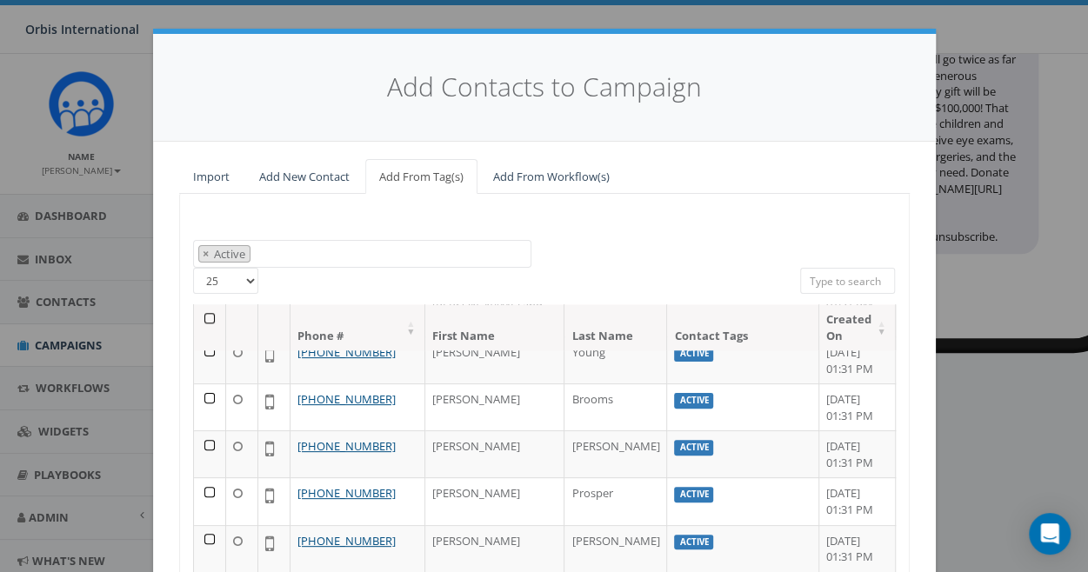
scroll to position [0, 0]
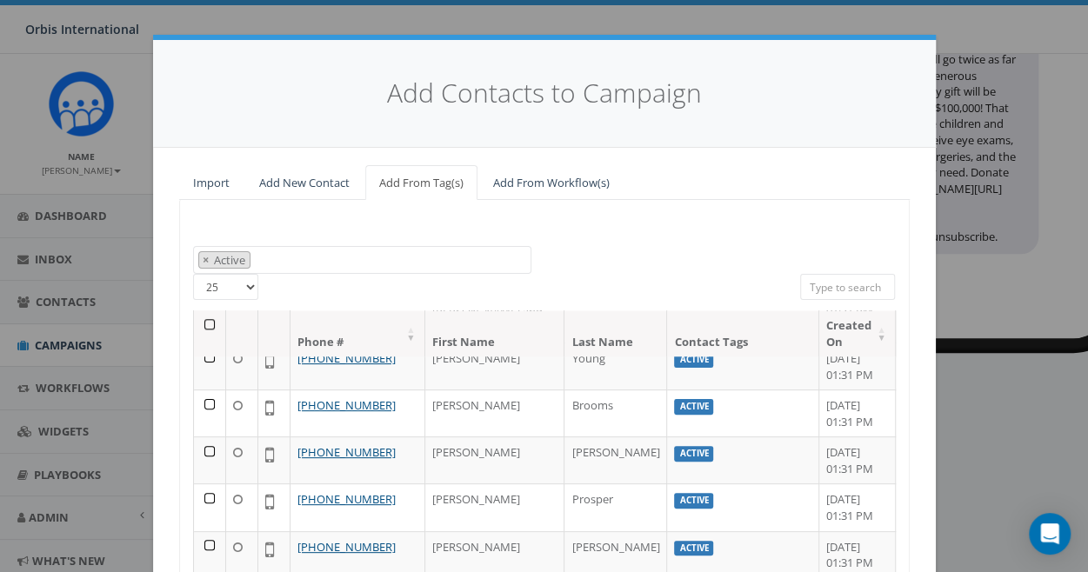
click at [242, 284] on select "25 50 100" at bounding box center [225, 287] width 65 height 26
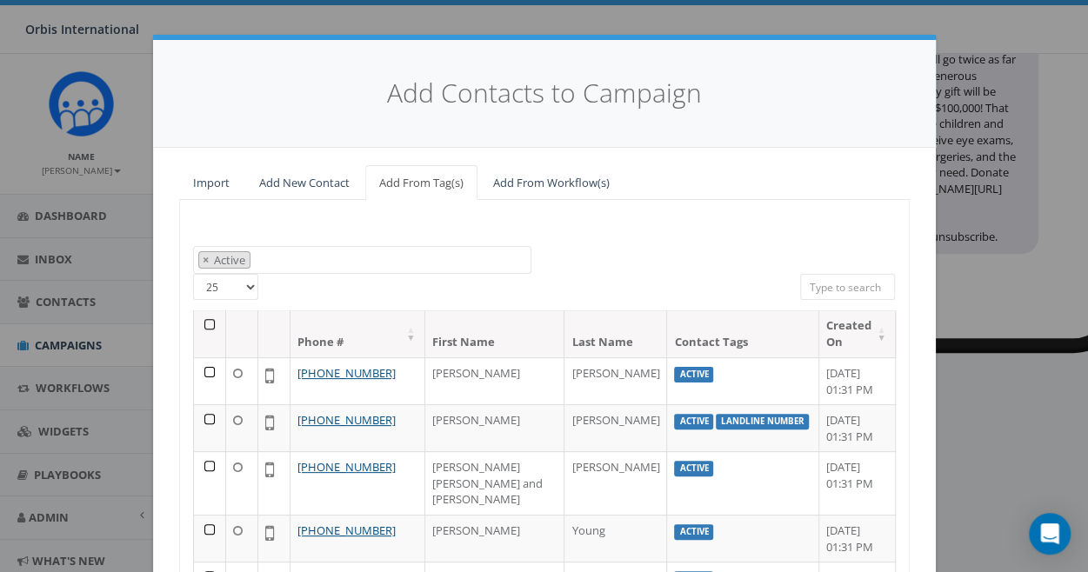
scroll to position [705, 0]
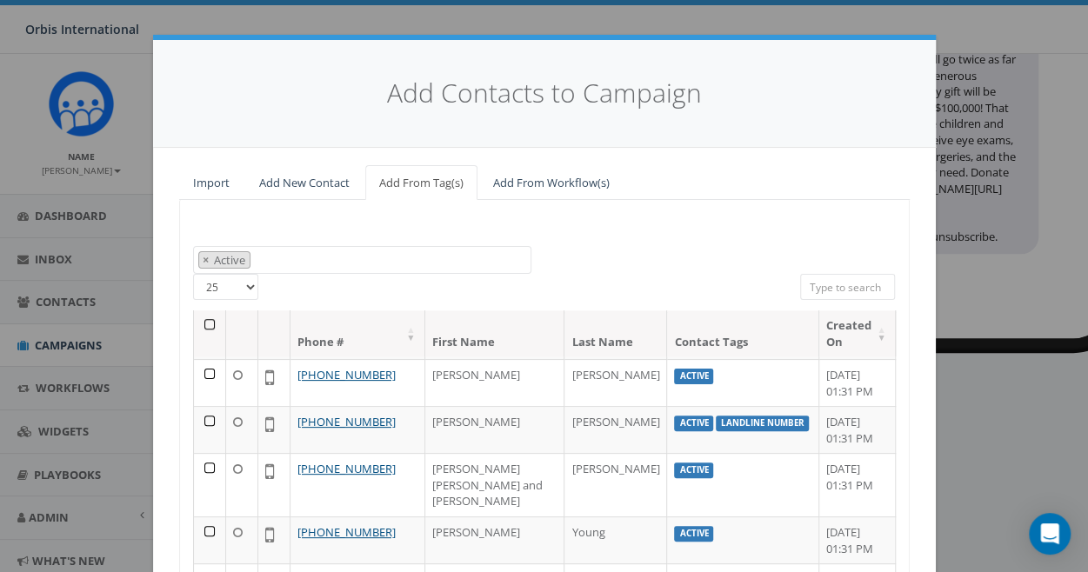
click at [204, 323] on th at bounding box center [210, 334] width 32 height 46
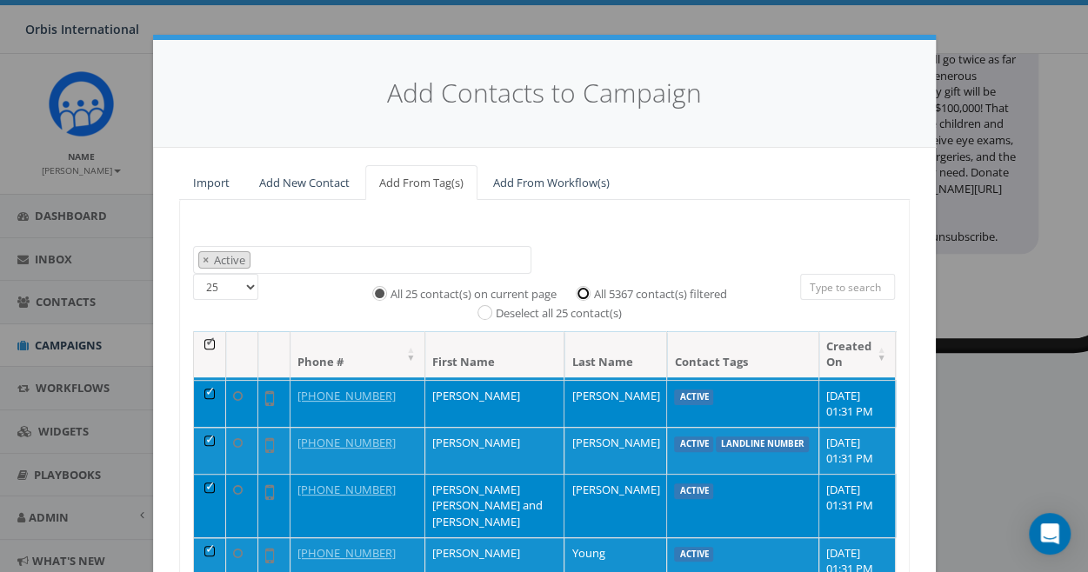
click at [582, 291] on input "All 5367 contact(s) filtered" at bounding box center [587, 291] width 11 height 11
radio input "true"
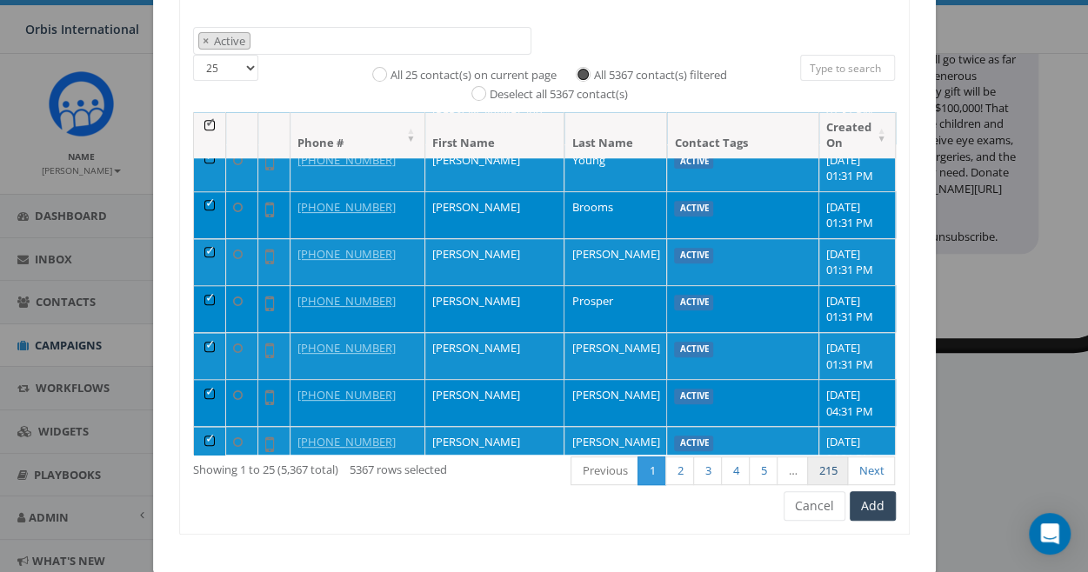
scroll to position [244, 0]
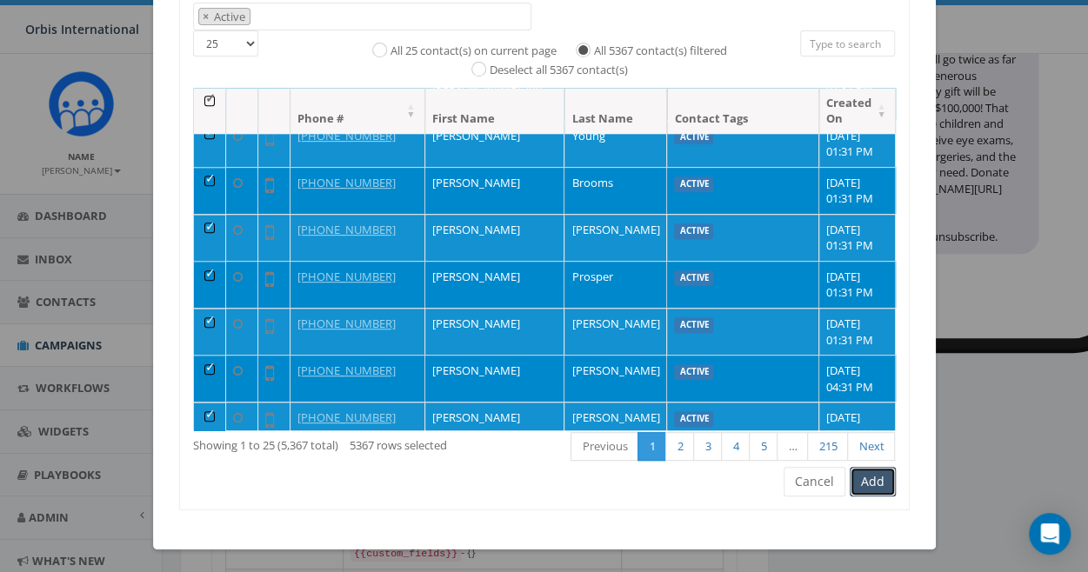
click at [866, 474] on button "Add" at bounding box center [873, 482] width 46 height 30
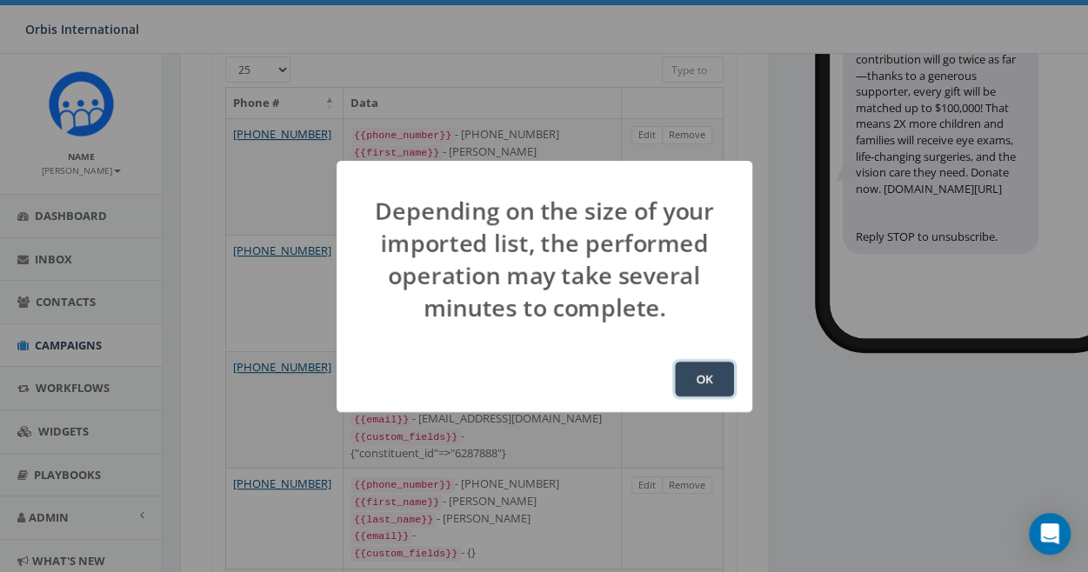
click at [689, 384] on button "OK" at bounding box center [704, 379] width 59 height 35
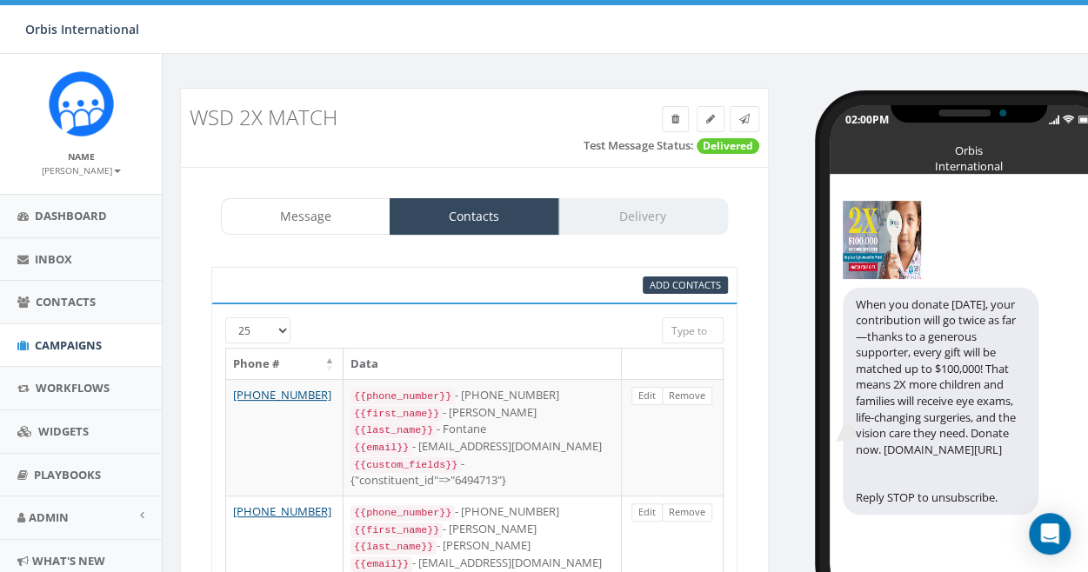
click at [652, 210] on div "Message Contacts Delivery" at bounding box center [474, 216] width 507 height 37
click at [667, 215] on div "Message Contacts Delivery" at bounding box center [474, 216] width 507 height 37
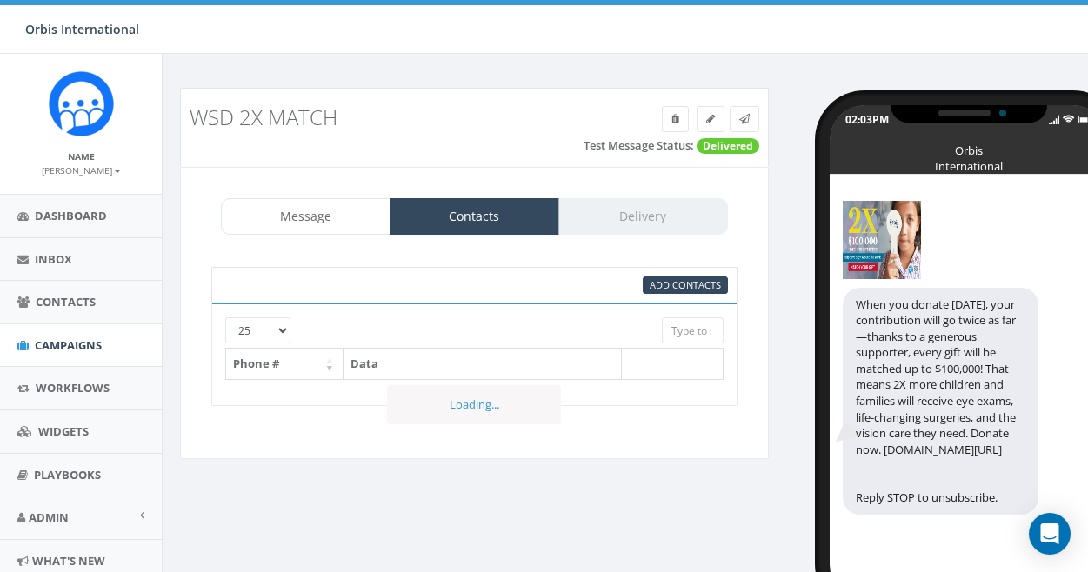
select select "1425"
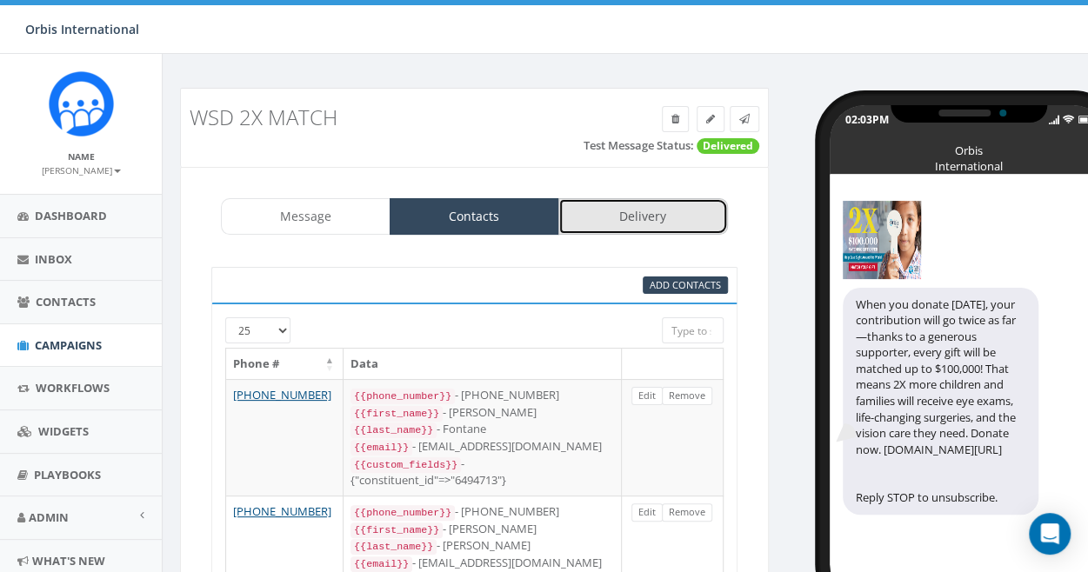
click at [627, 205] on link "Delivery" at bounding box center [644, 216] width 170 height 37
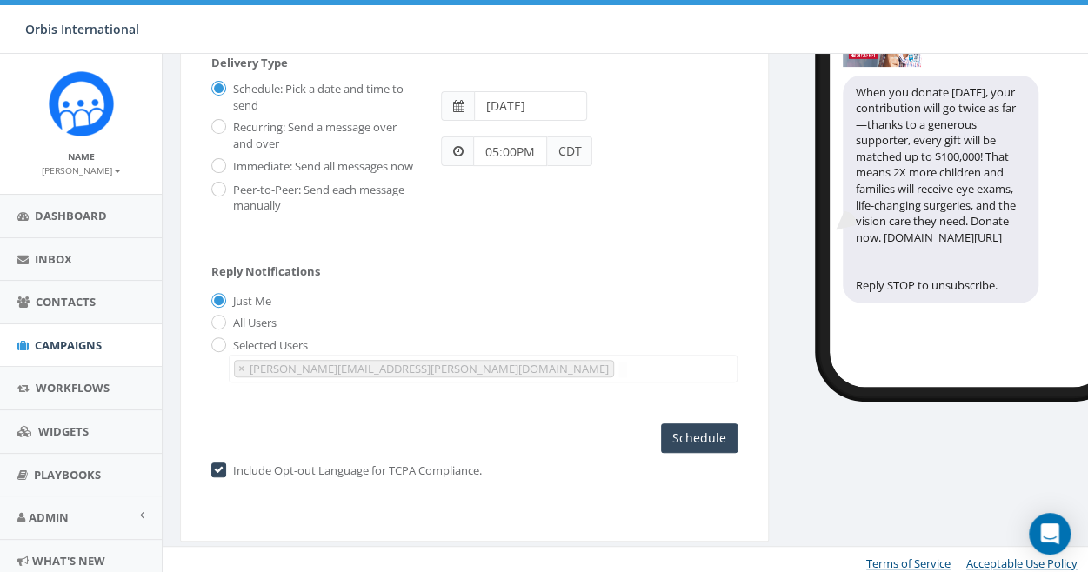
scroll to position [233, 0]
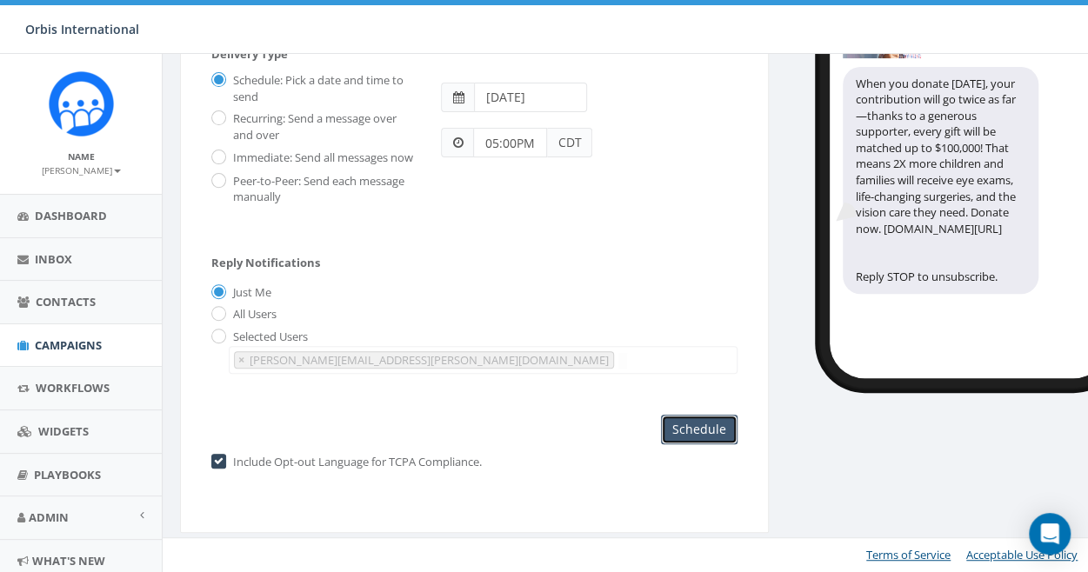
click at [693, 426] on input "Schedule" at bounding box center [699, 430] width 77 height 30
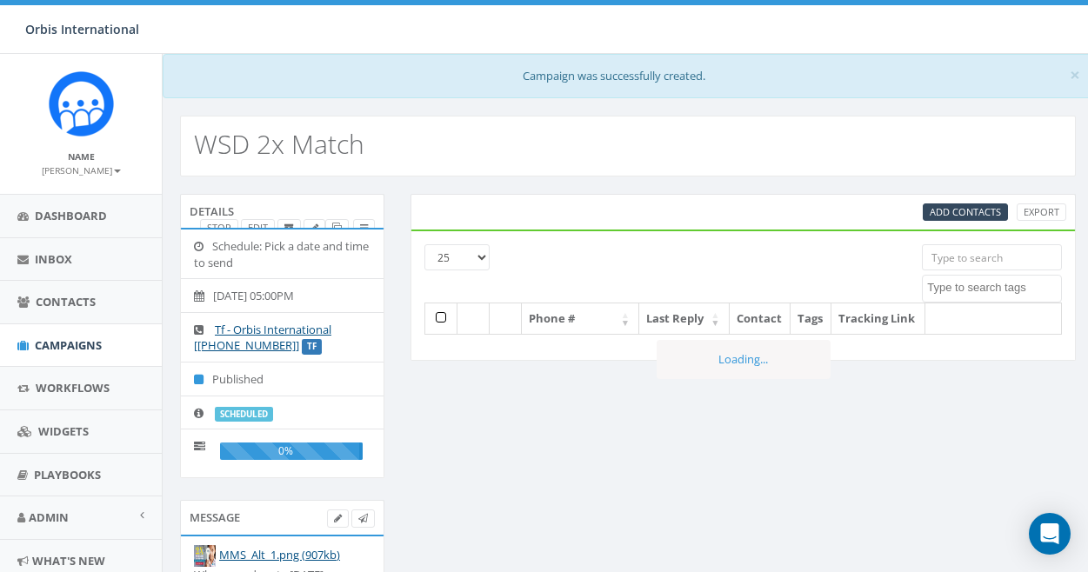
select select
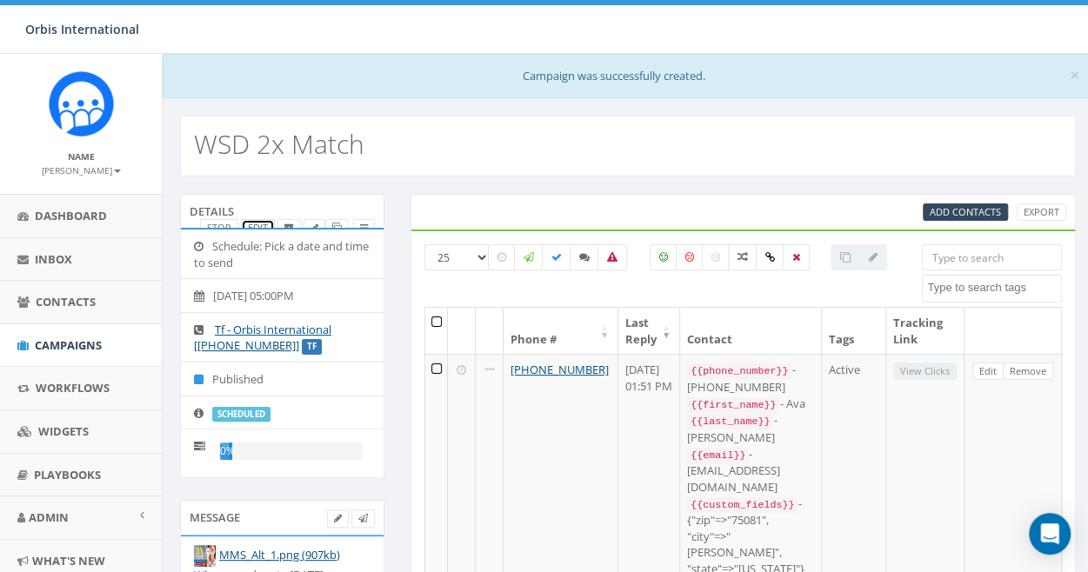
click at [258, 224] on link "Edit" at bounding box center [258, 228] width 34 height 18
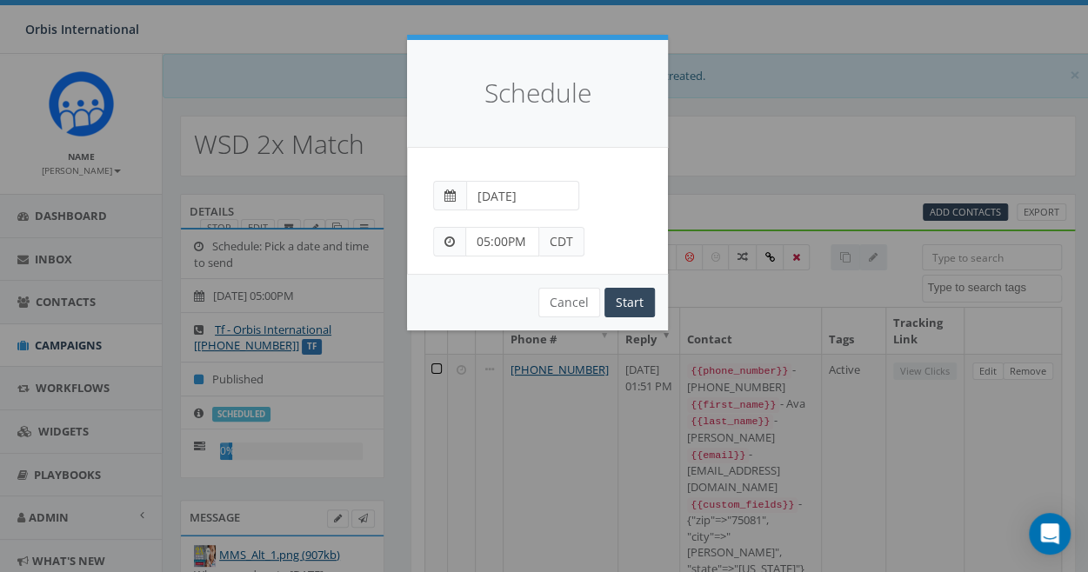
click at [333, 191] on div "Schedule Peer-to-Peer: Send each message manually Immediate: Send all messages …" at bounding box center [544, 286] width 1088 height 572
click at [577, 305] on button "Cancel" at bounding box center [570, 303] width 62 height 30
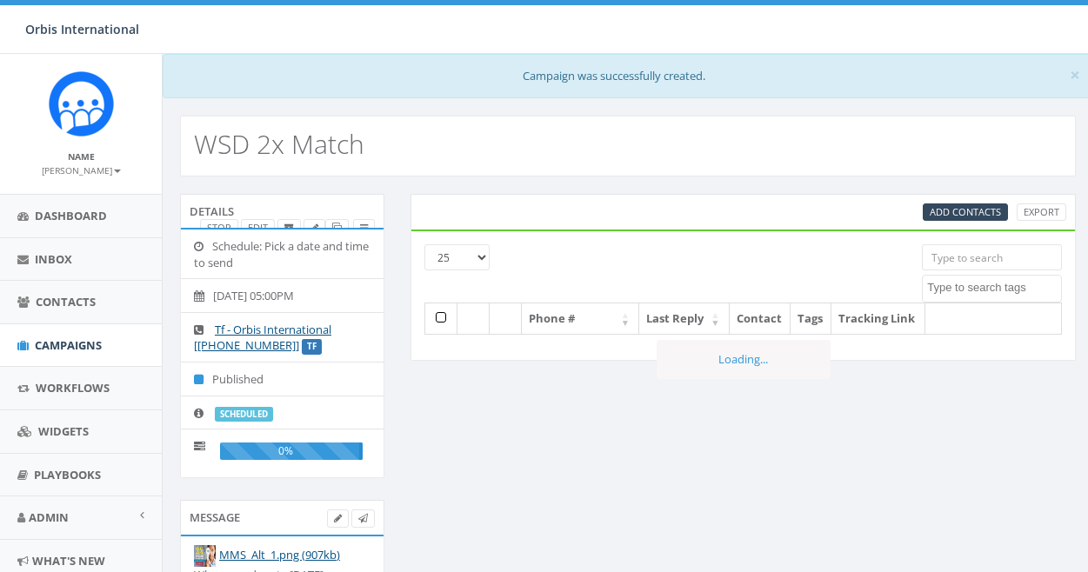
select select
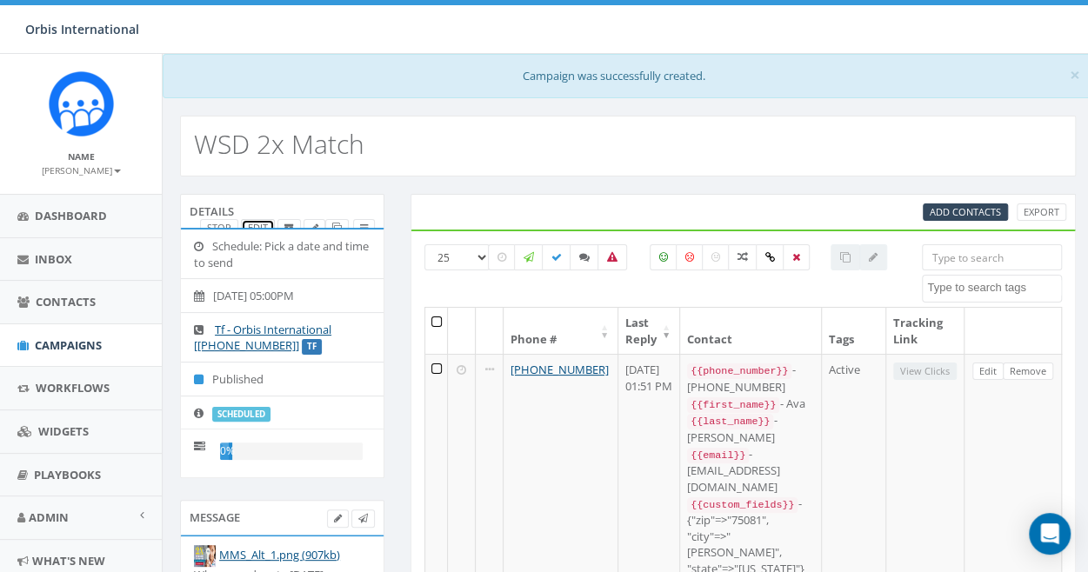
click at [258, 222] on link "Edit" at bounding box center [258, 228] width 34 height 18
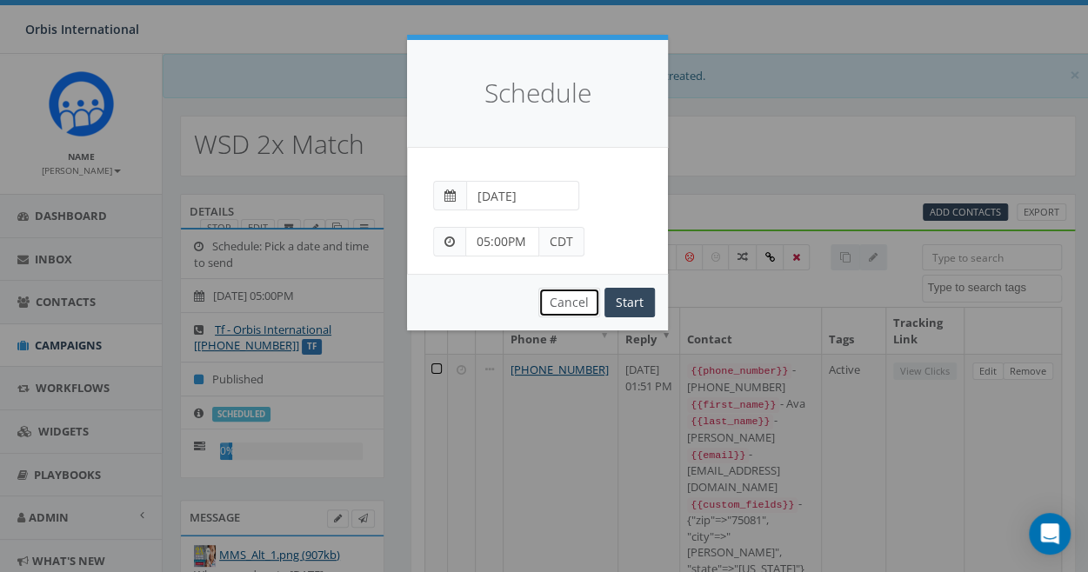
click at [563, 297] on button "Cancel" at bounding box center [570, 303] width 62 height 30
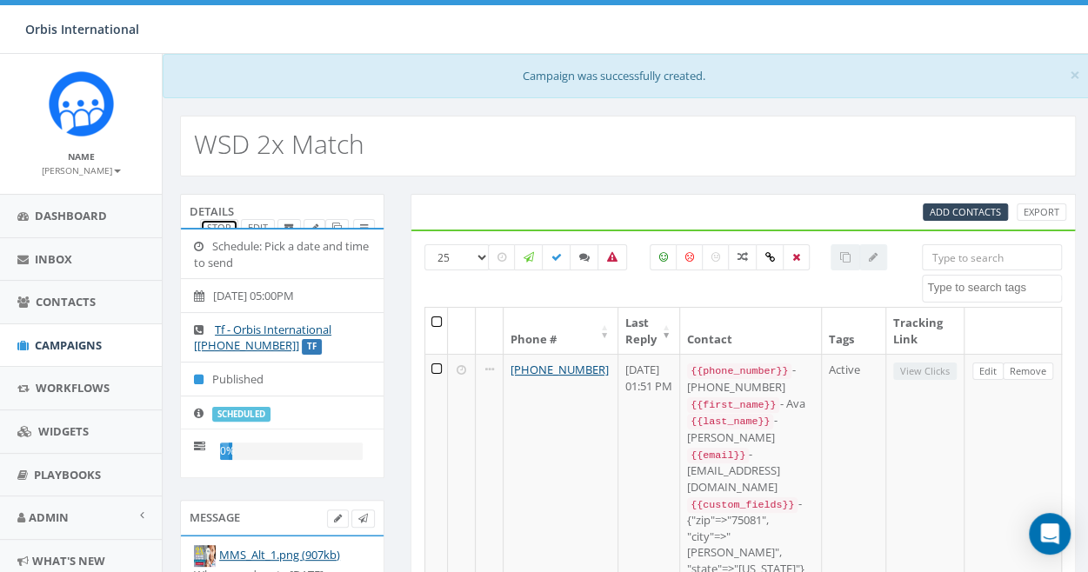
click at [216, 219] on link "Stop" at bounding box center [219, 228] width 38 height 18
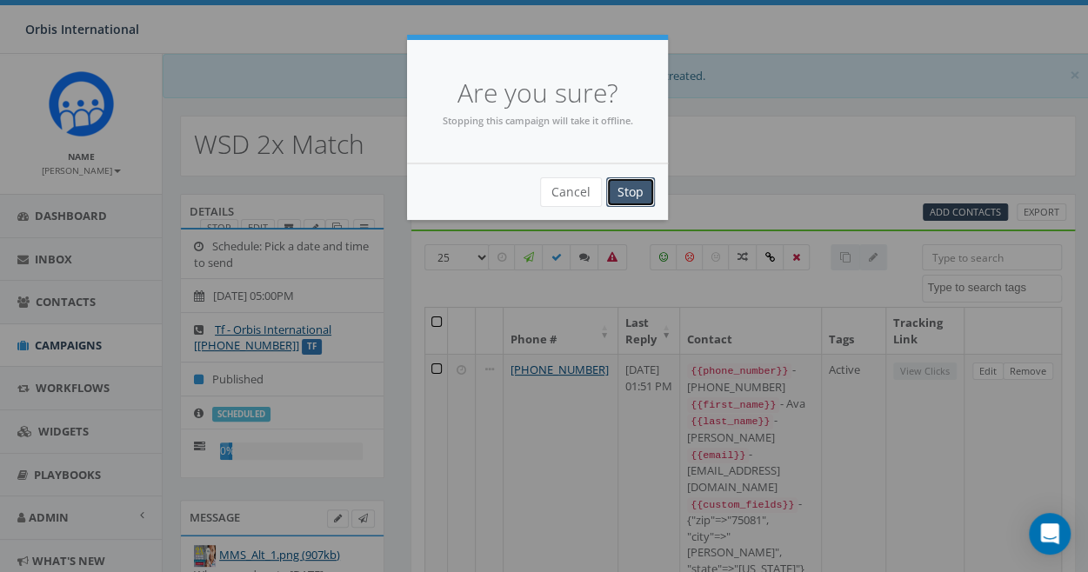
click at [622, 185] on input "Stop" at bounding box center [630, 192] width 49 height 30
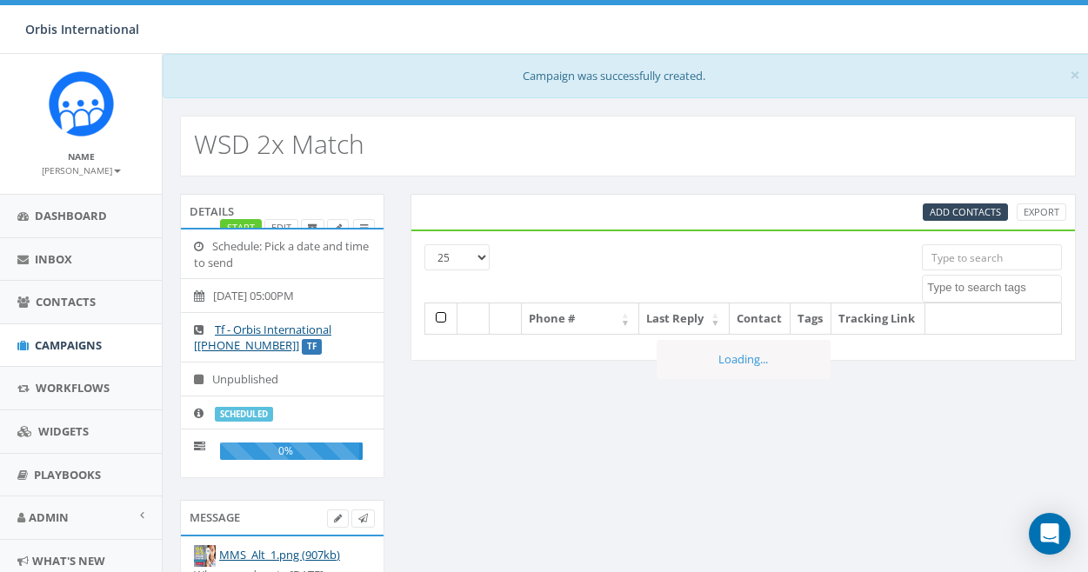
select select
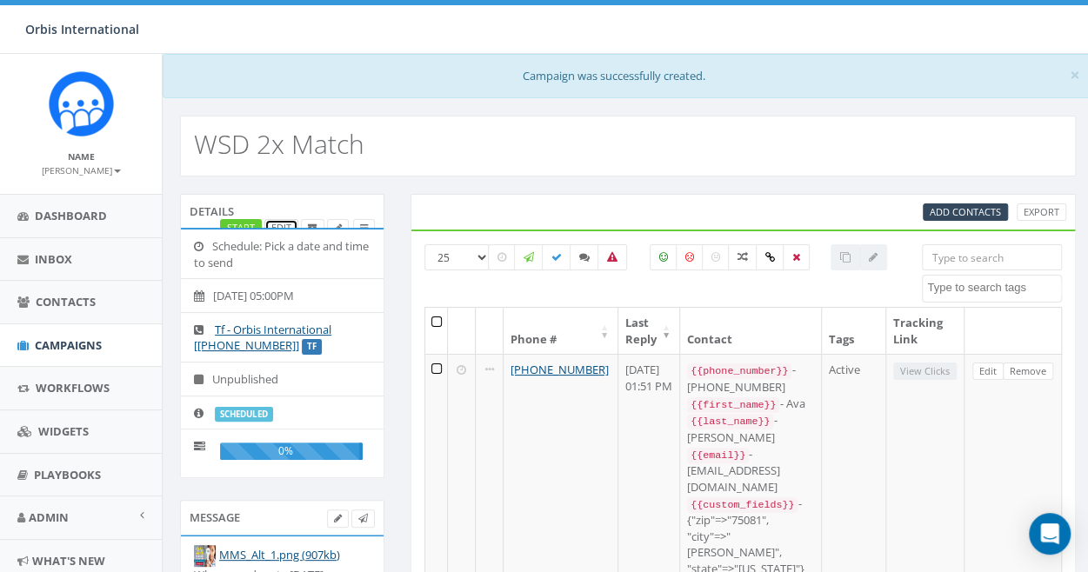
click at [285, 224] on link "Edit" at bounding box center [281, 228] width 34 height 18
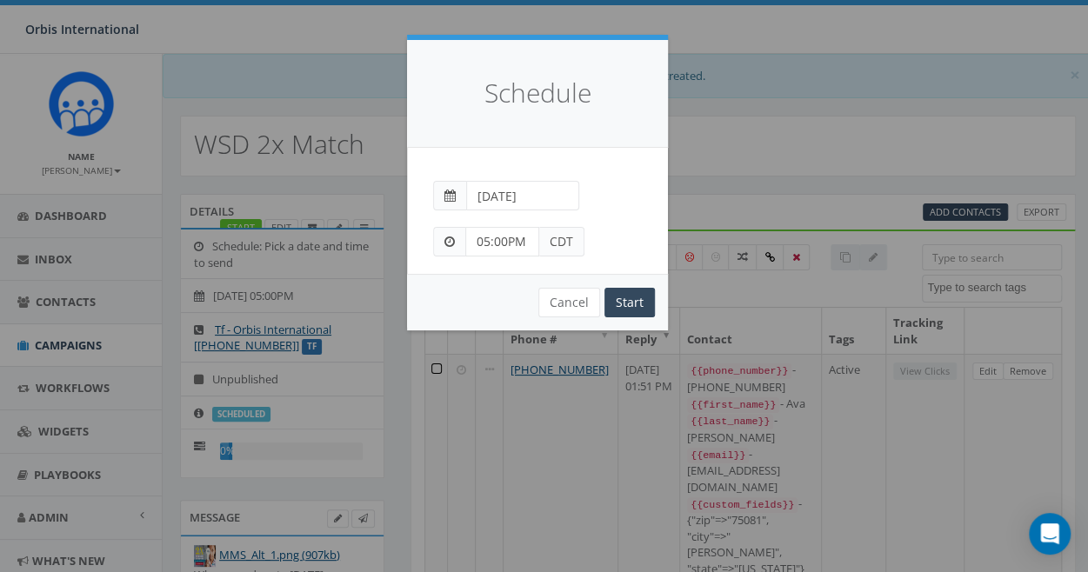
click at [313, 184] on div "Schedule Peer-to-Peer: Send each message manually Immediate: Send all messages …" at bounding box center [544, 286] width 1088 height 572
click at [573, 296] on button "Cancel" at bounding box center [570, 303] width 62 height 30
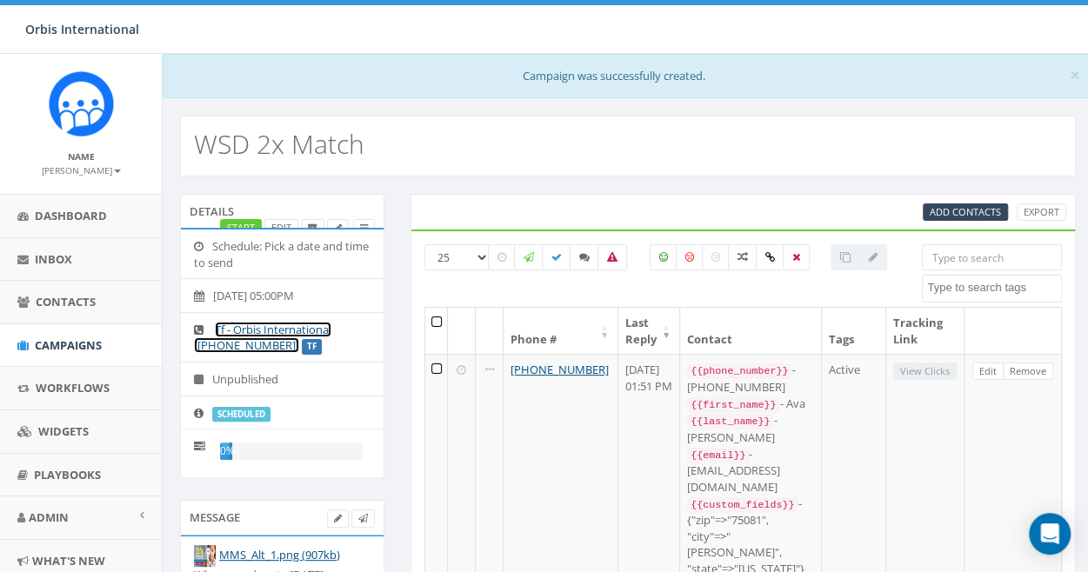
click at [240, 328] on link "Tf - Orbis International [[PHONE_NUMBER]]" at bounding box center [262, 338] width 137 height 32
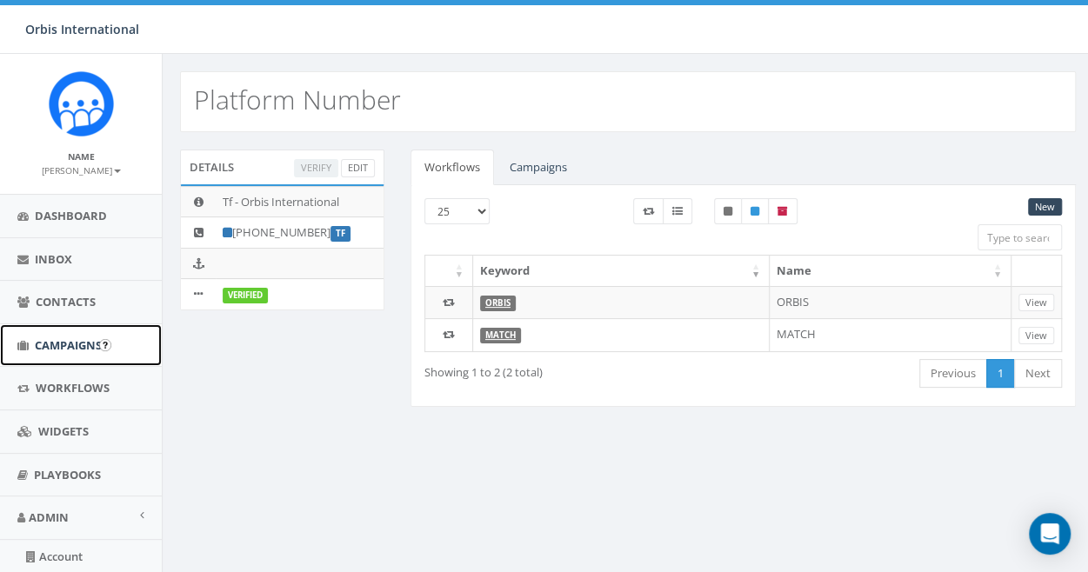
click at [57, 340] on span "Campaigns" at bounding box center [68, 346] width 67 height 16
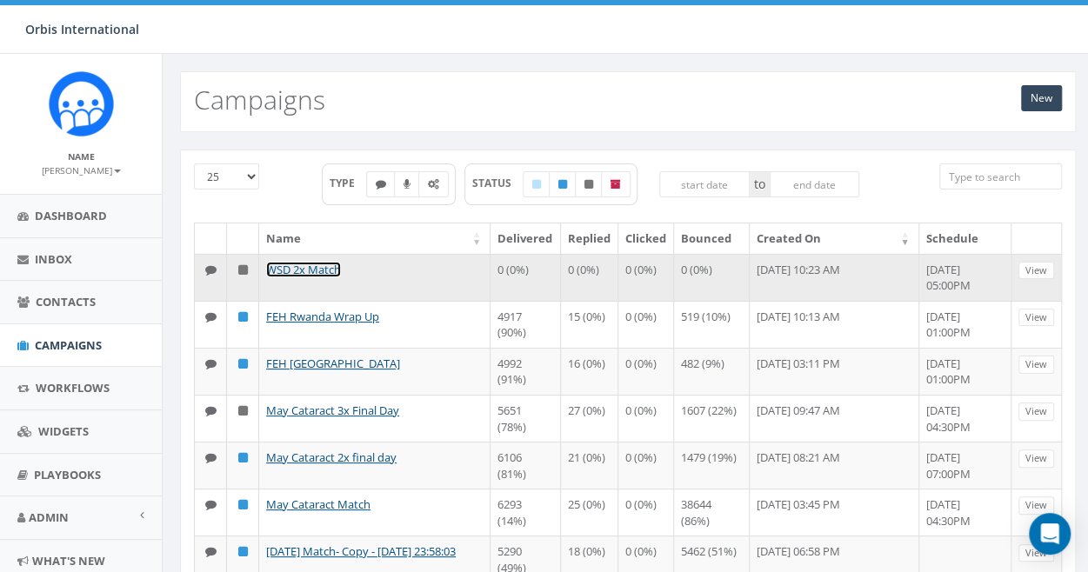
click at [292, 262] on link "WSD 2x Match" at bounding box center [303, 270] width 75 height 16
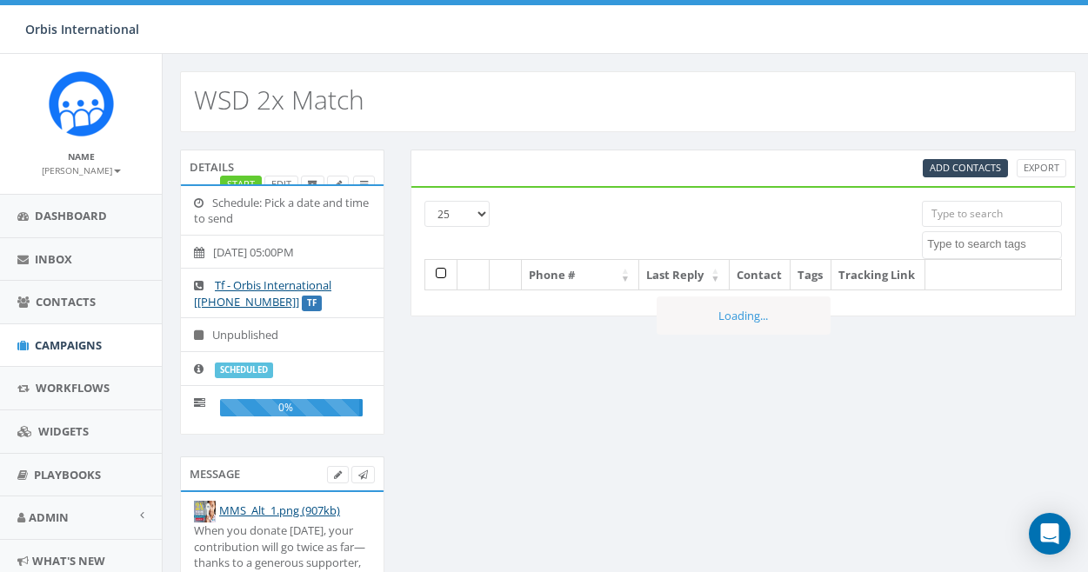
select select
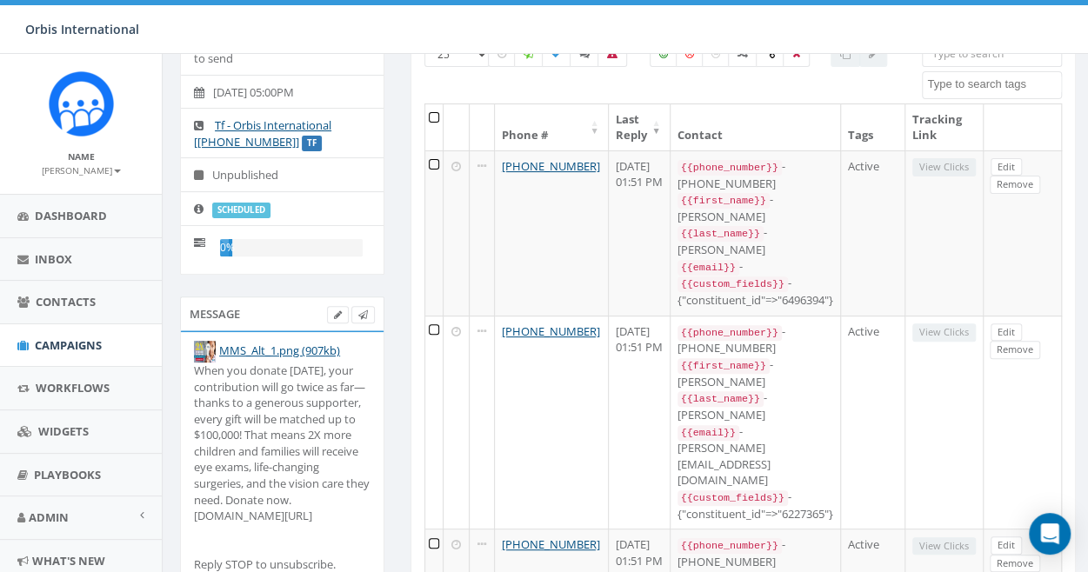
scroll to position [174, 0]
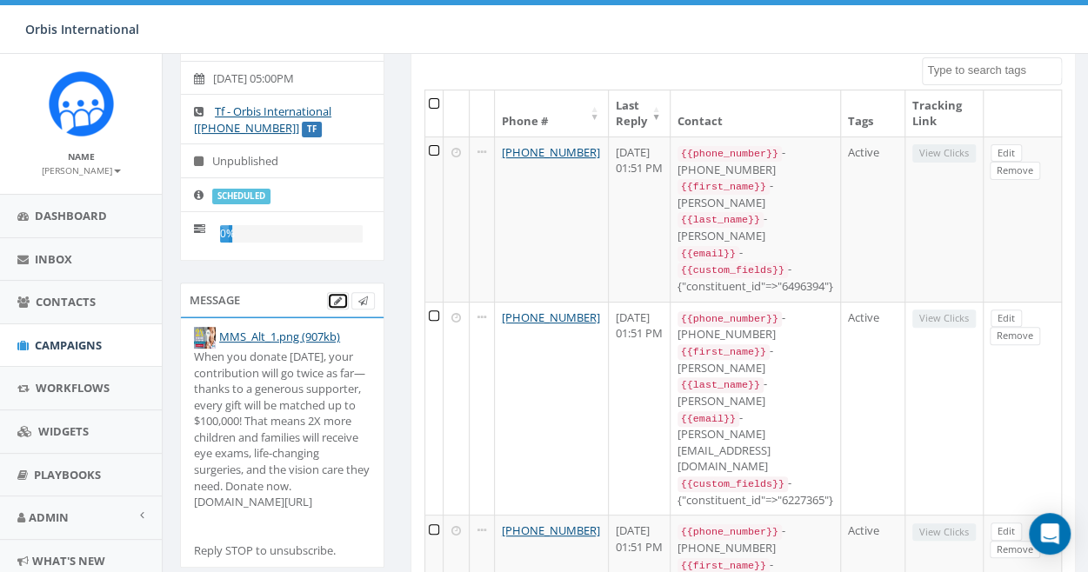
click at [336, 298] on icon at bounding box center [338, 302] width 8 height 10
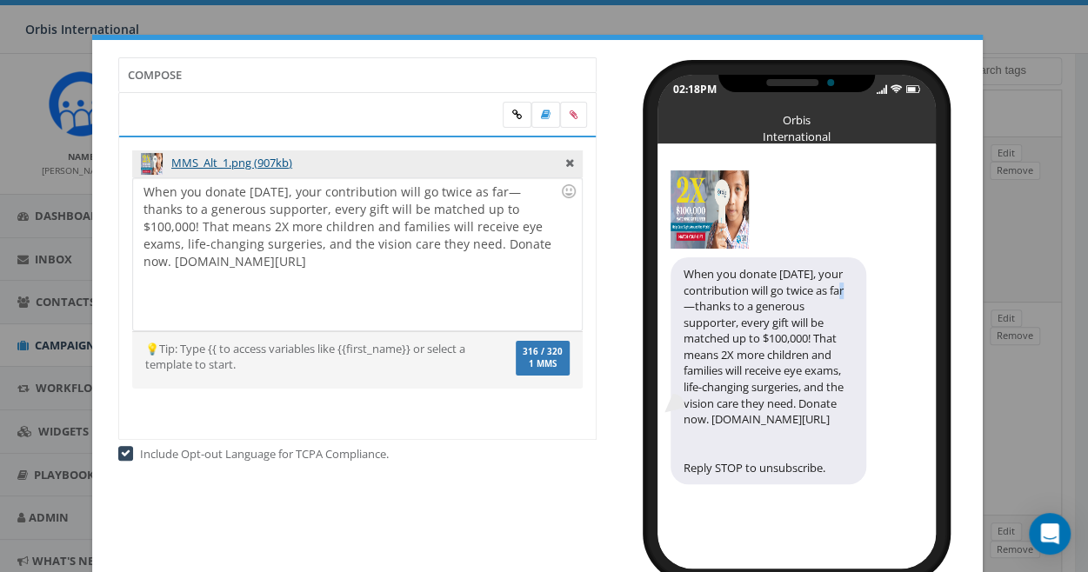
drag, startPoint x: 686, startPoint y: 306, endPoint x: 675, endPoint y: 307, distance: 10.5
click at [675, 307] on div "When you donate [DATE], your contribution will go twice as far—thanks to a gene…" at bounding box center [769, 371] width 196 height 227
drag, startPoint x: 494, startPoint y: 192, endPoint x: 485, endPoint y: 191, distance: 8.9
click at [485, 191] on div "When you donate [DATE], your contribution will go twice as far—thanks to a gene…" at bounding box center [357, 254] width 448 height 152
click at [481, 191] on div "When you donate [DATE], your contribution will go twice as farthanks to a gener…" at bounding box center [357, 254] width 448 height 152
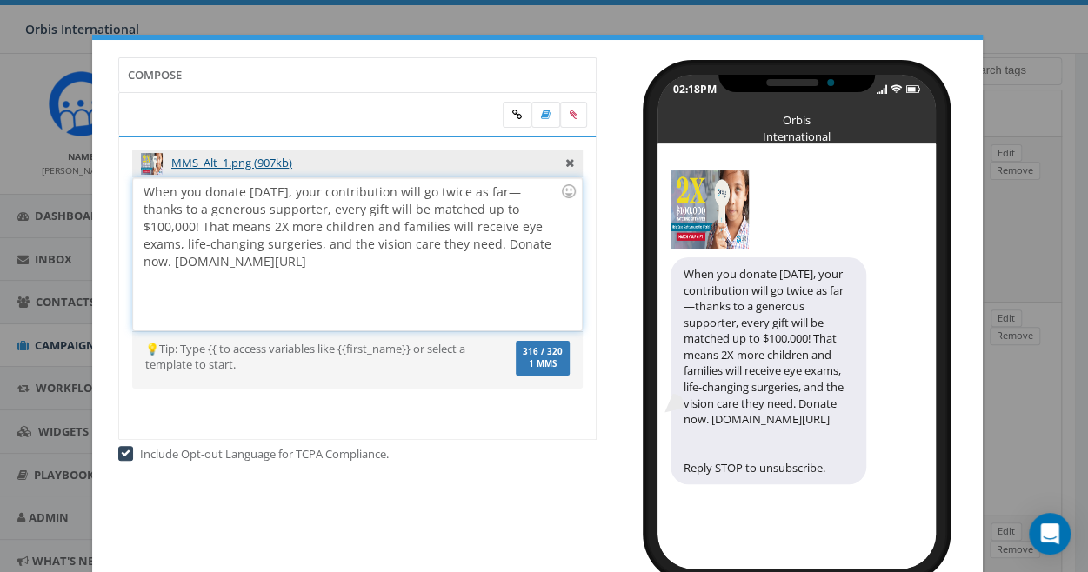
scroll to position [87, 0]
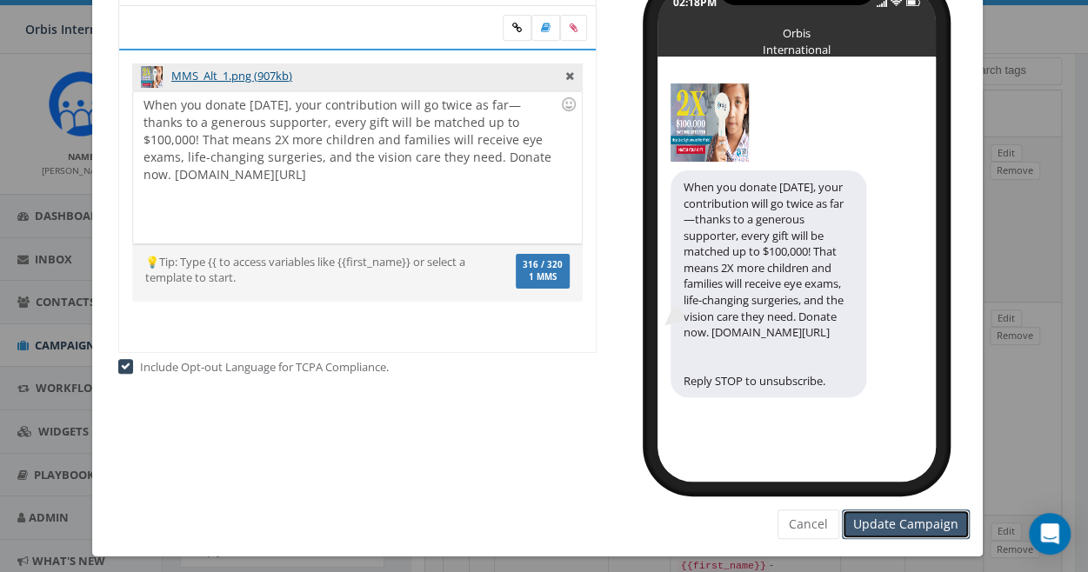
click at [889, 524] on input "Update Campaign" at bounding box center [906, 525] width 128 height 30
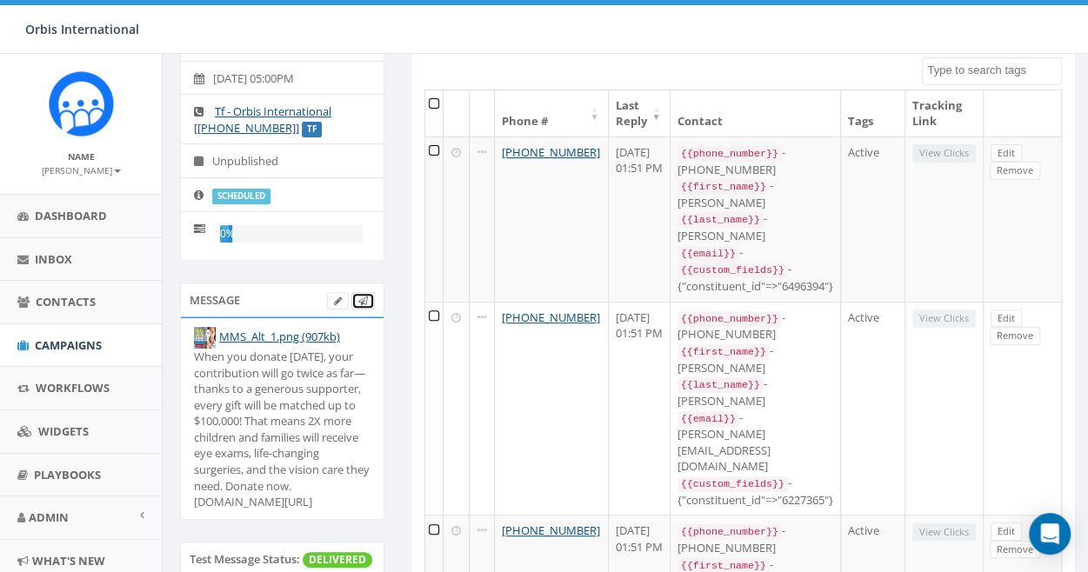
click at [365, 297] on icon at bounding box center [363, 302] width 10 height 10
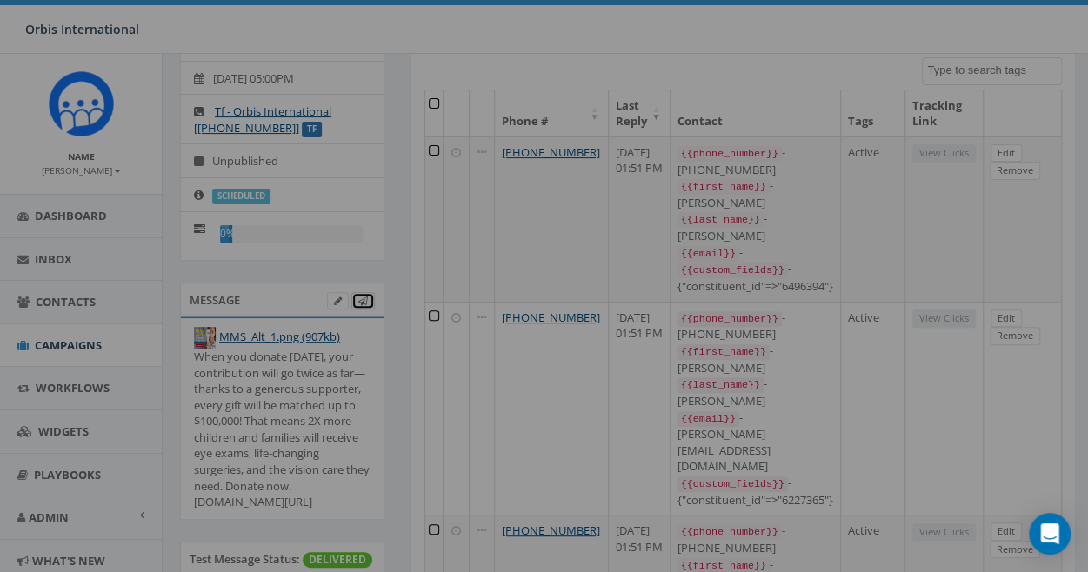
scroll to position [0, 0]
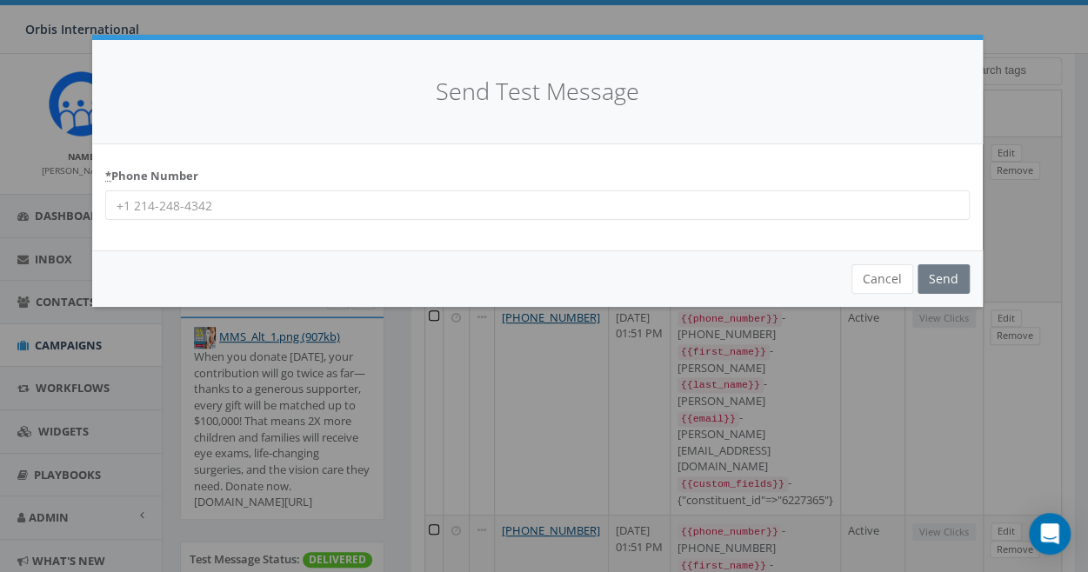
click at [226, 206] on input "* Phone Number" at bounding box center [537, 206] width 865 height 30
type input "2316702832"
click at [954, 275] on input "Send" at bounding box center [944, 279] width 52 height 30
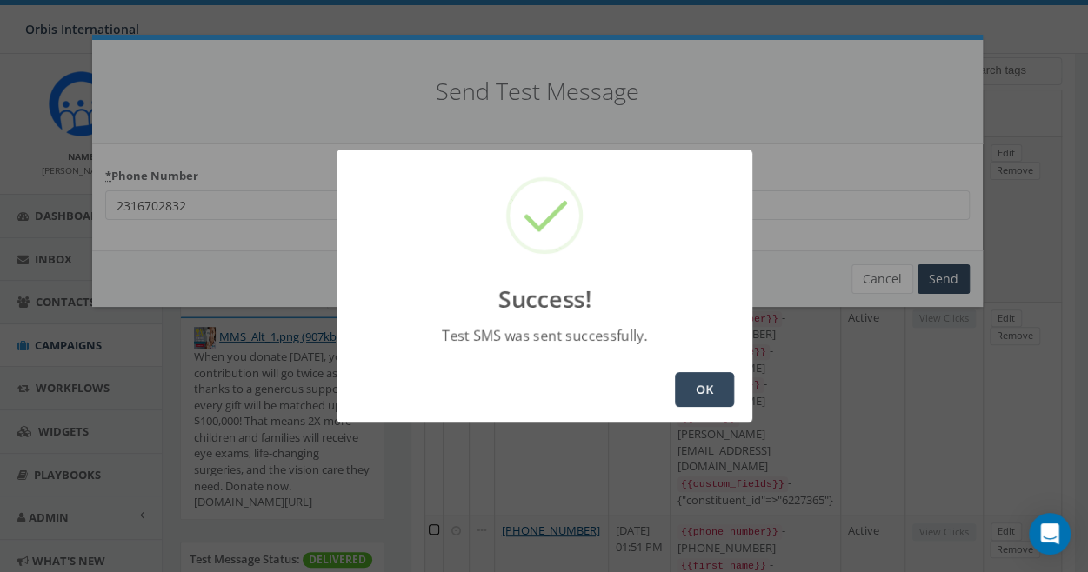
click at [710, 401] on button "OK" at bounding box center [704, 389] width 59 height 35
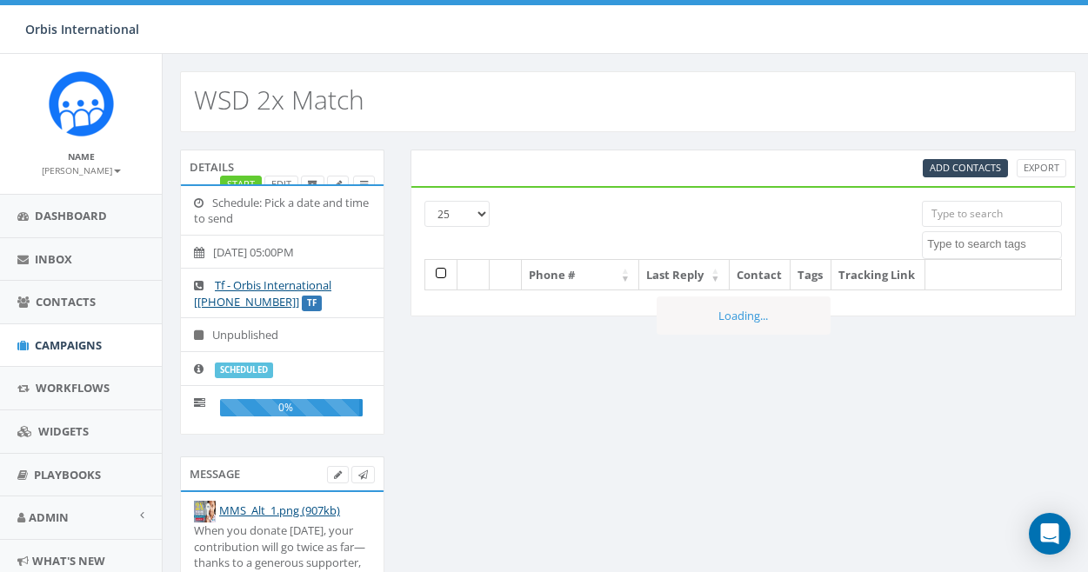
select select
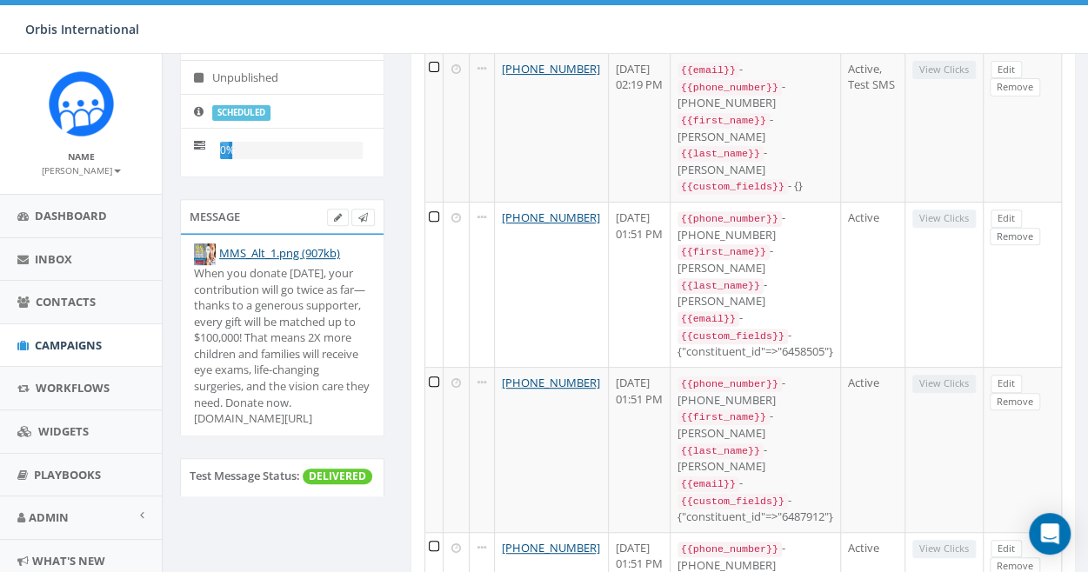
scroll to position [332, 0]
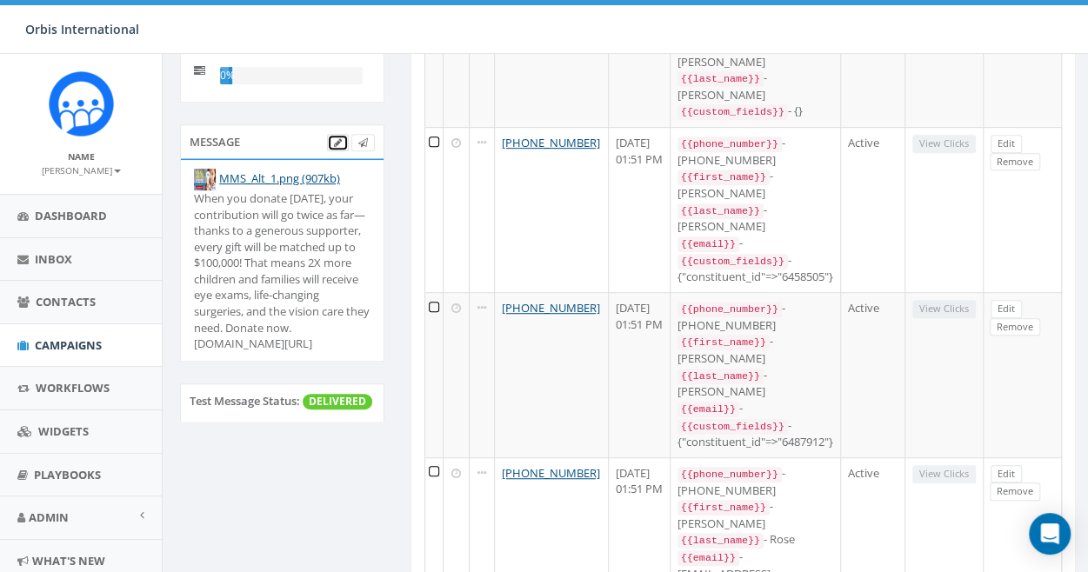
click at [338, 138] on icon at bounding box center [338, 143] width 8 height 10
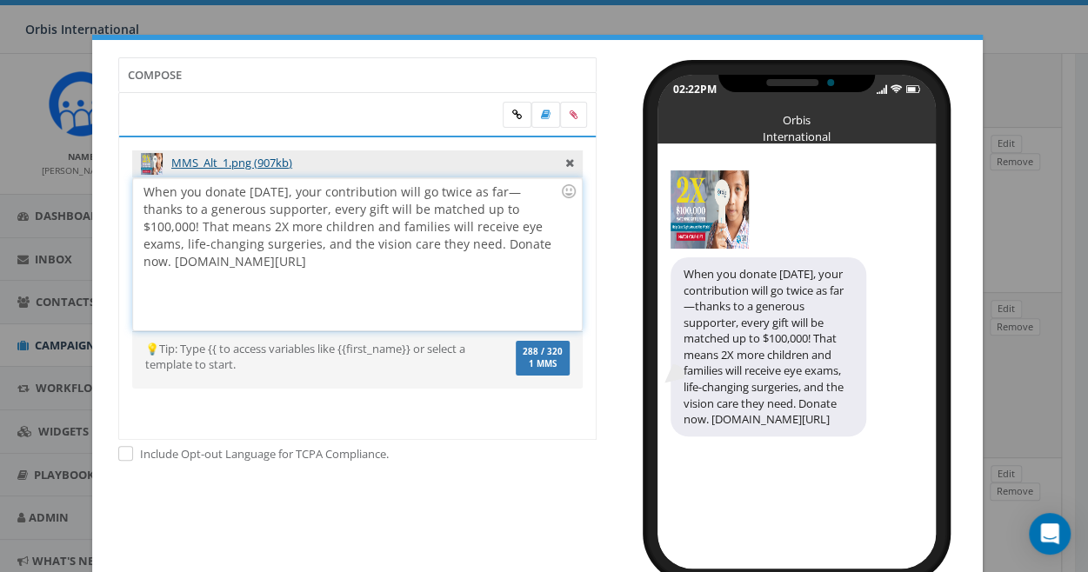
click at [494, 192] on div "When you donate [DATE], your contribution will go twice as far—thanks to a gene…" at bounding box center [357, 254] width 448 height 152
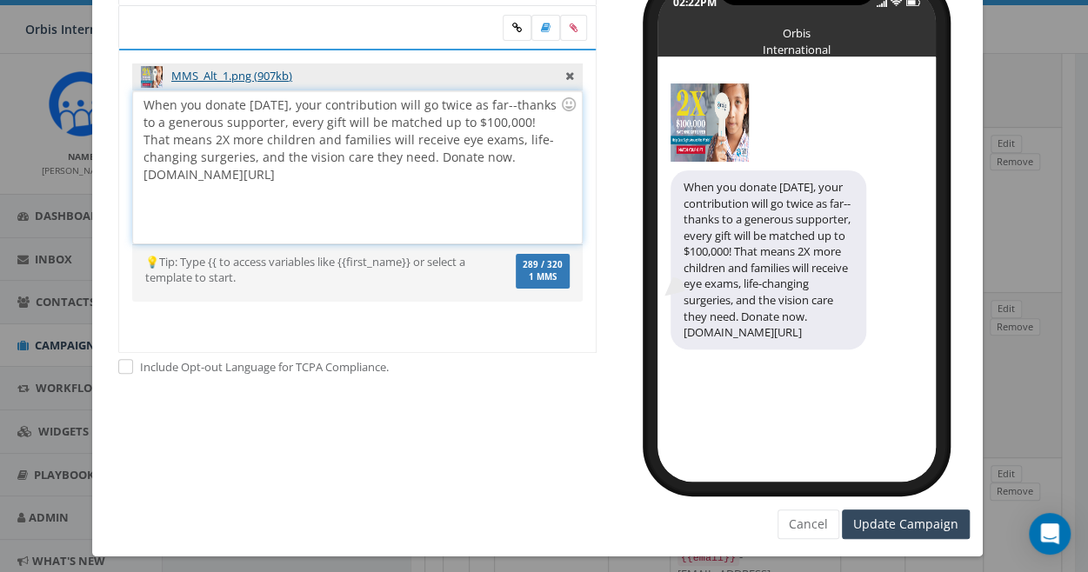
scroll to position [97, 0]
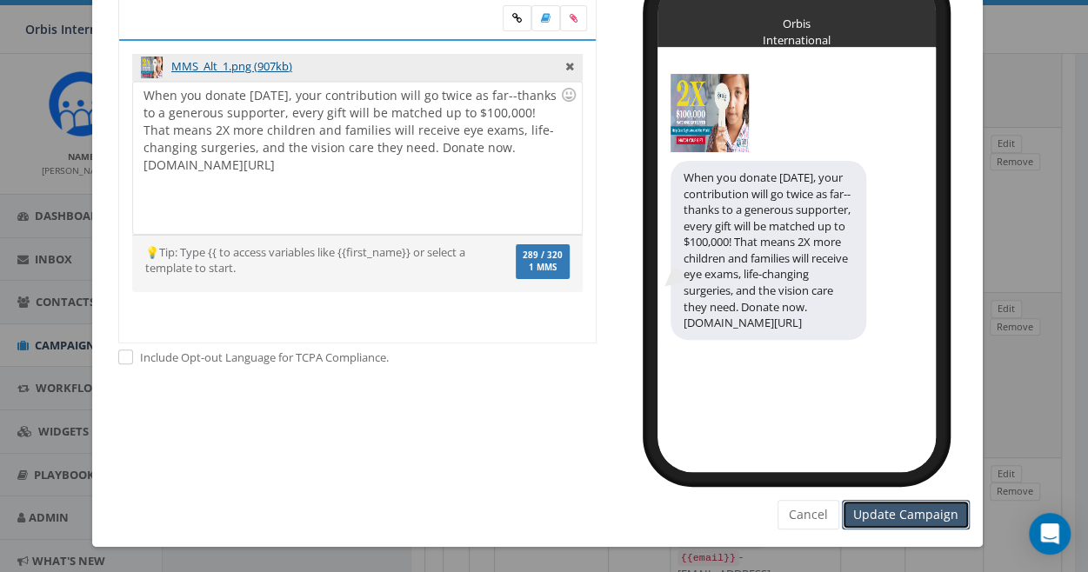
click at [900, 511] on input "Update Campaign" at bounding box center [906, 515] width 128 height 30
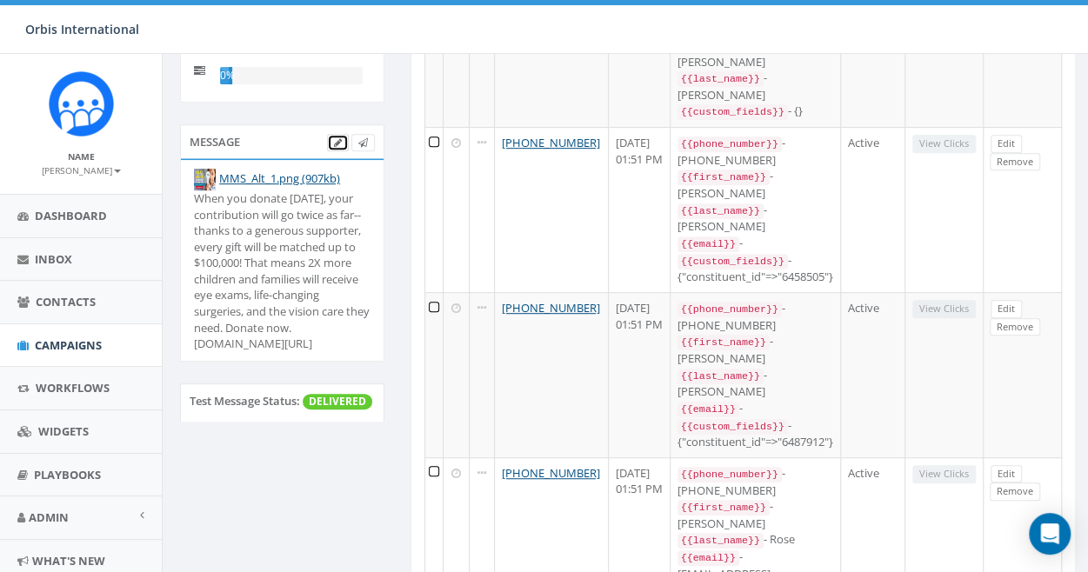
scroll to position [0, 0]
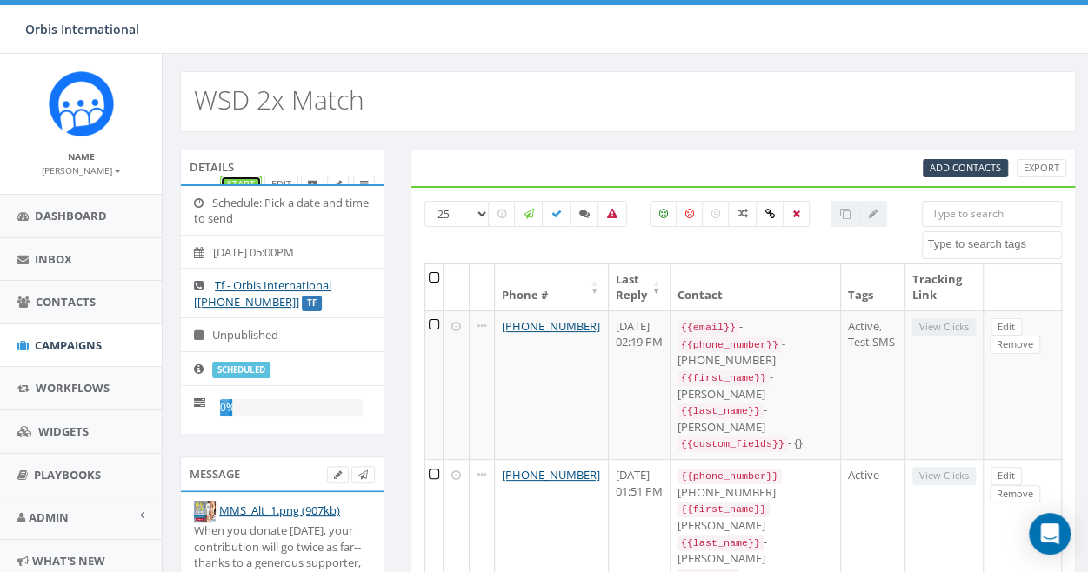
click at [241, 176] on link "Start" at bounding box center [241, 185] width 42 height 18
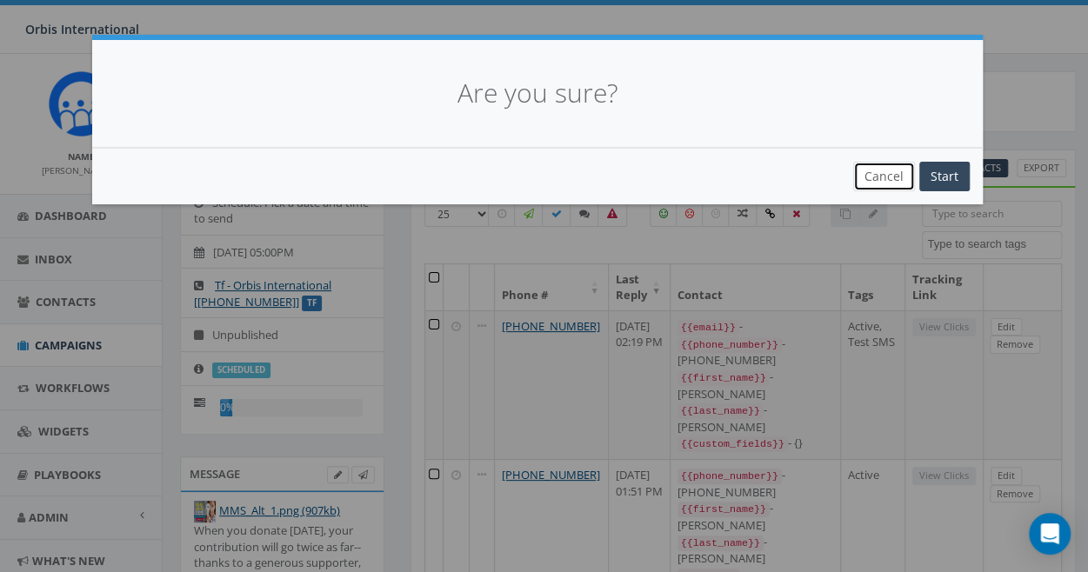
click at [884, 173] on button "Cancel" at bounding box center [884, 177] width 62 height 30
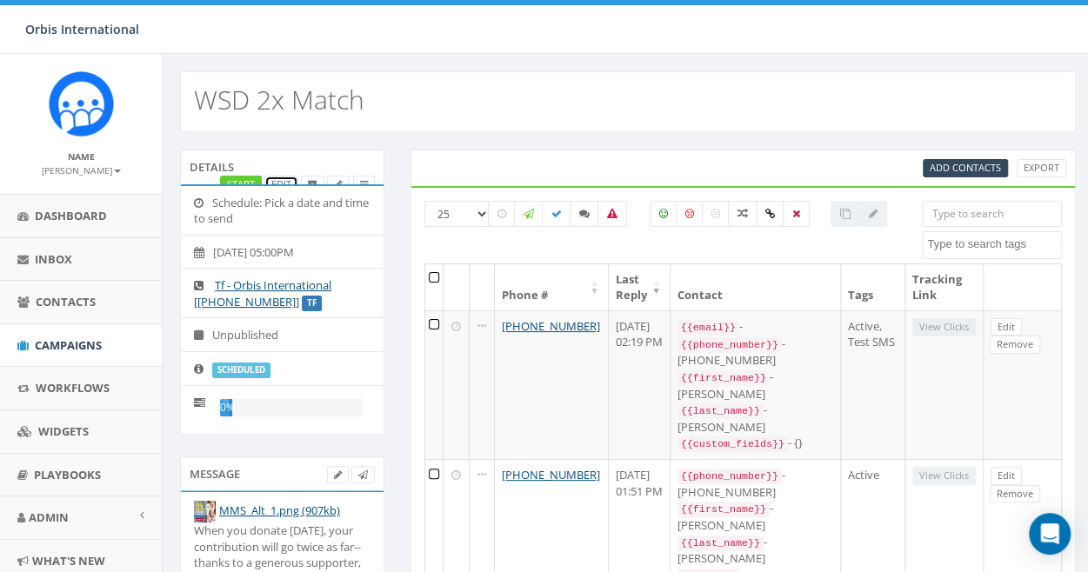
click at [284, 177] on link "Edit" at bounding box center [281, 185] width 34 height 18
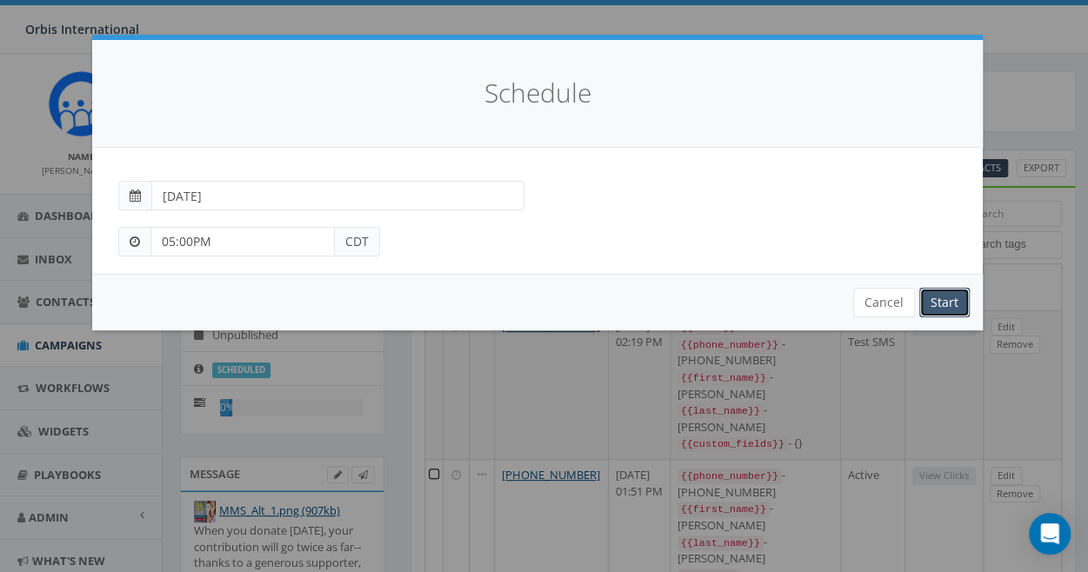
click at [938, 296] on input "Start" at bounding box center [945, 303] width 50 height 30
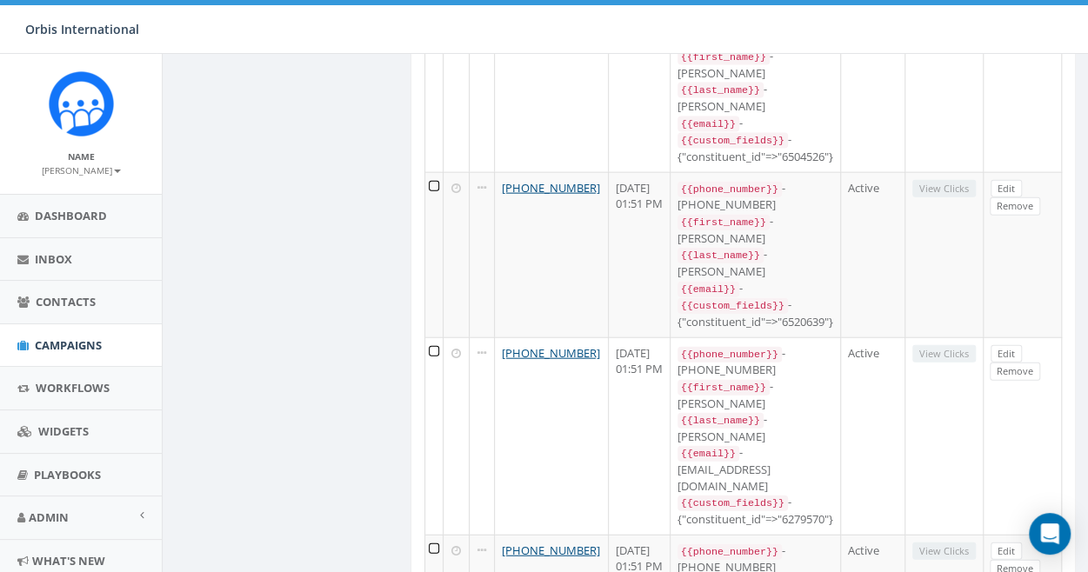
scroll to position [1755, 0]
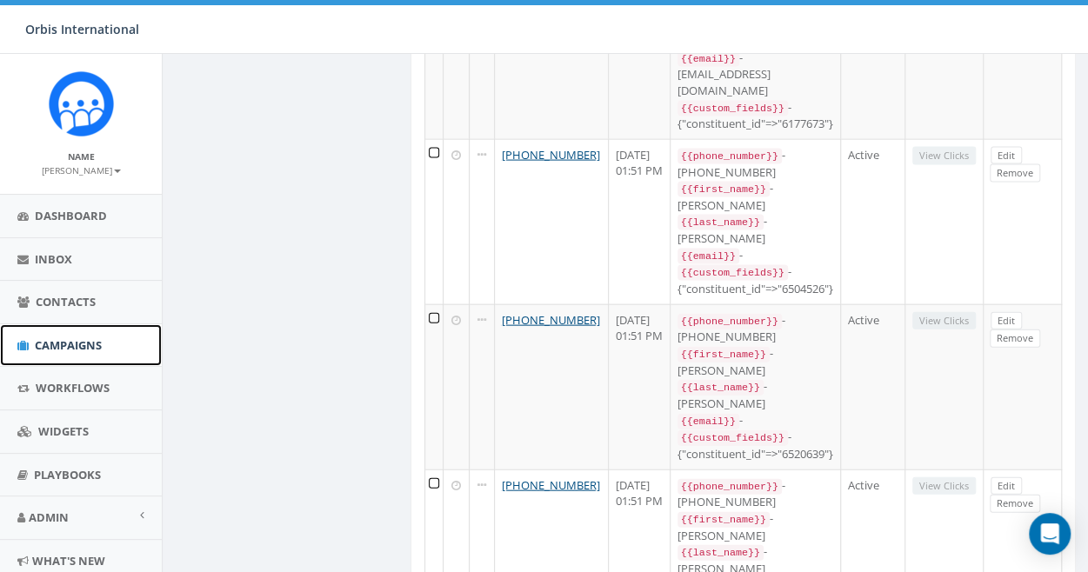
click at [68, 338] on span "Campaigns" at bounding box center [68, 346] width 67 height 16
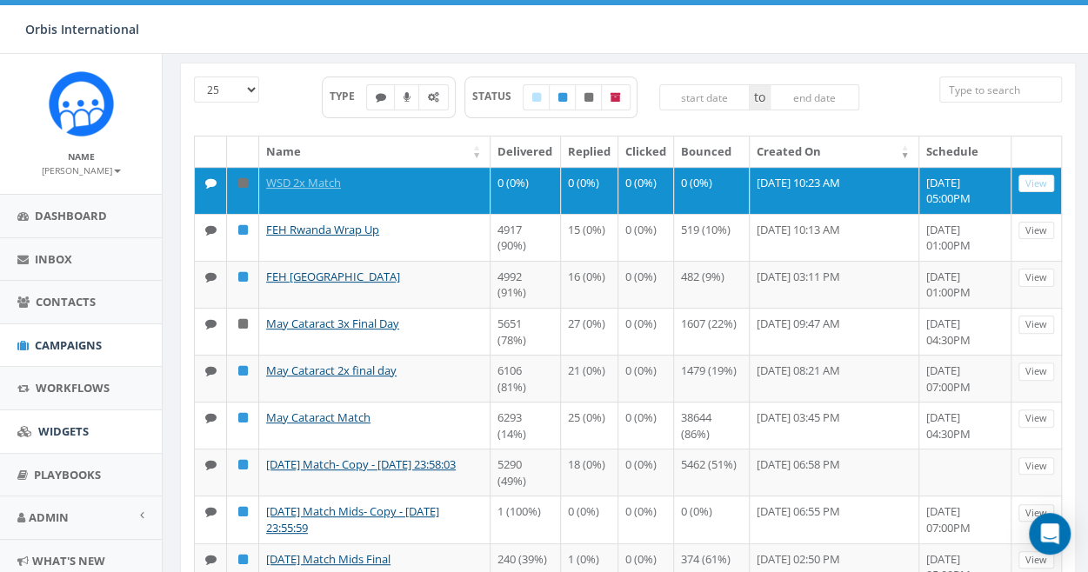
scroll to position [56, 0]
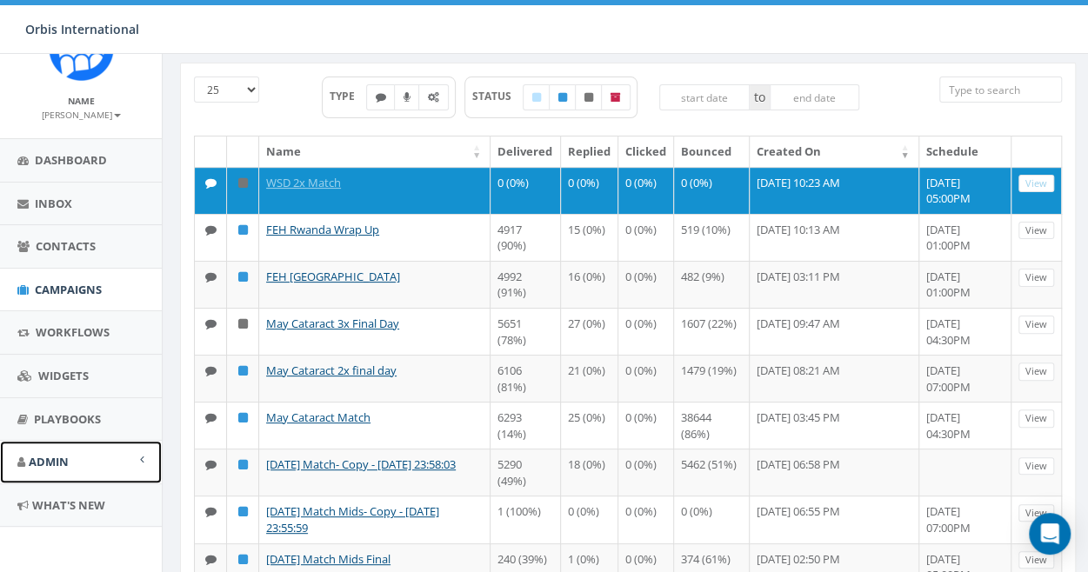
click at [62, 455] on span "Admin" at bounding box center [49, 462] width 40 height 16
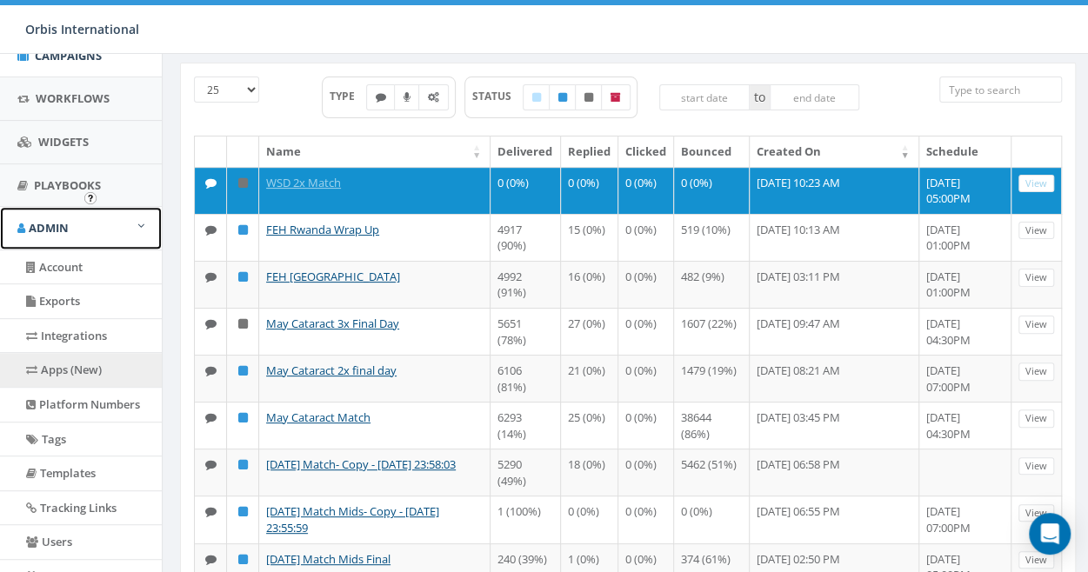
scroll to position [317, 0]
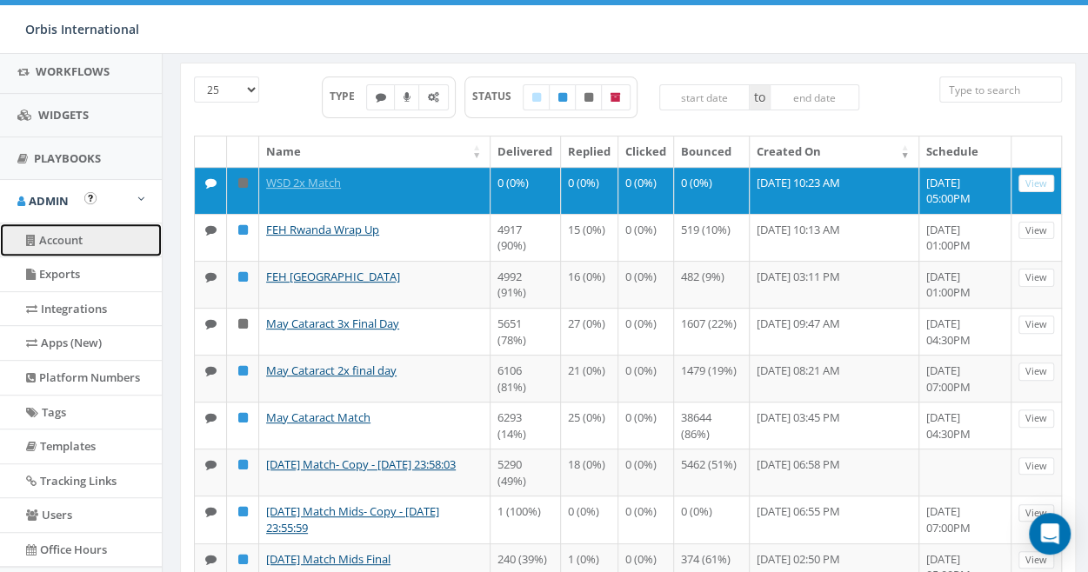
click at [72, 230] on link "Account" at bounding box center [81, 241] width 162 height 34
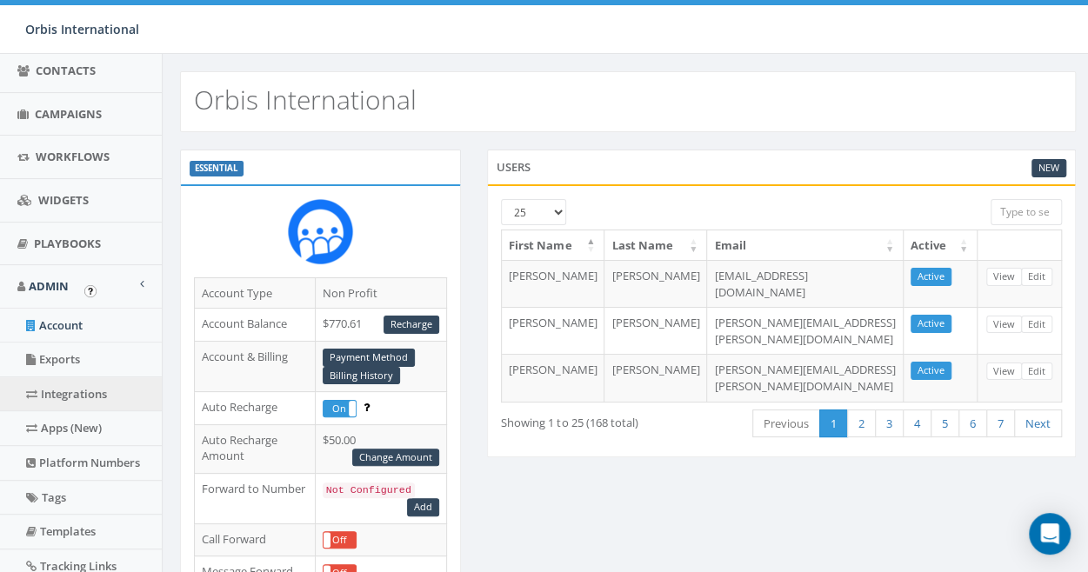
scroll to position [224, 0]
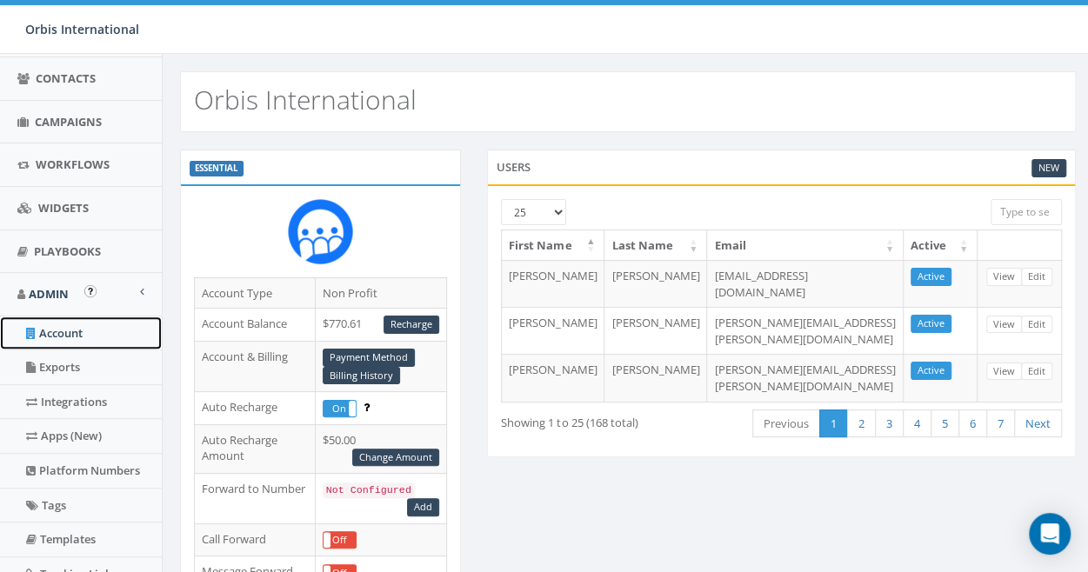
click at [58, 326] on link "Account" at bounding box center [81, 334] width 162 height 34
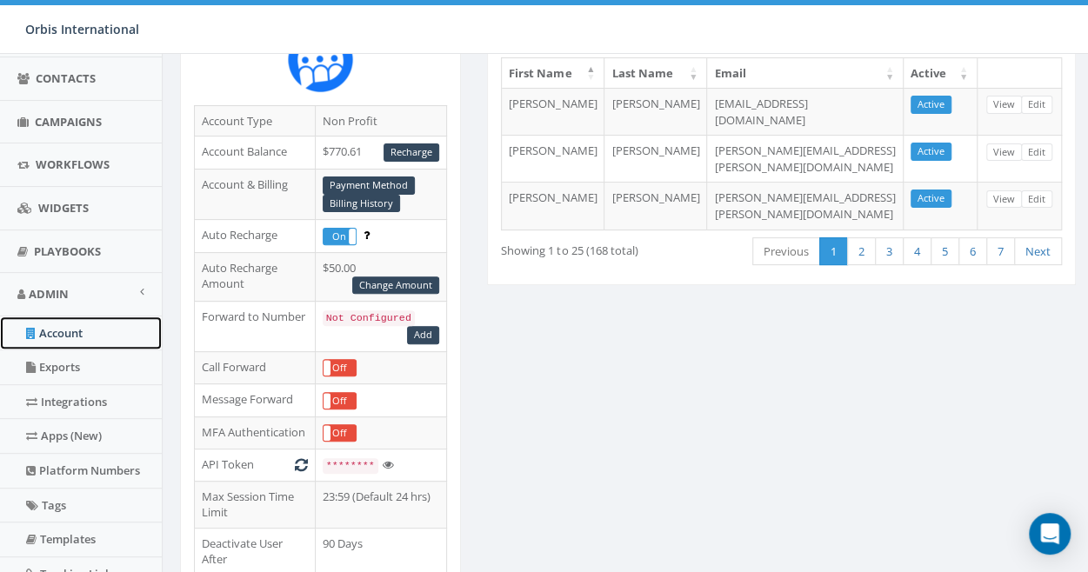
scroll to position [191, 0]
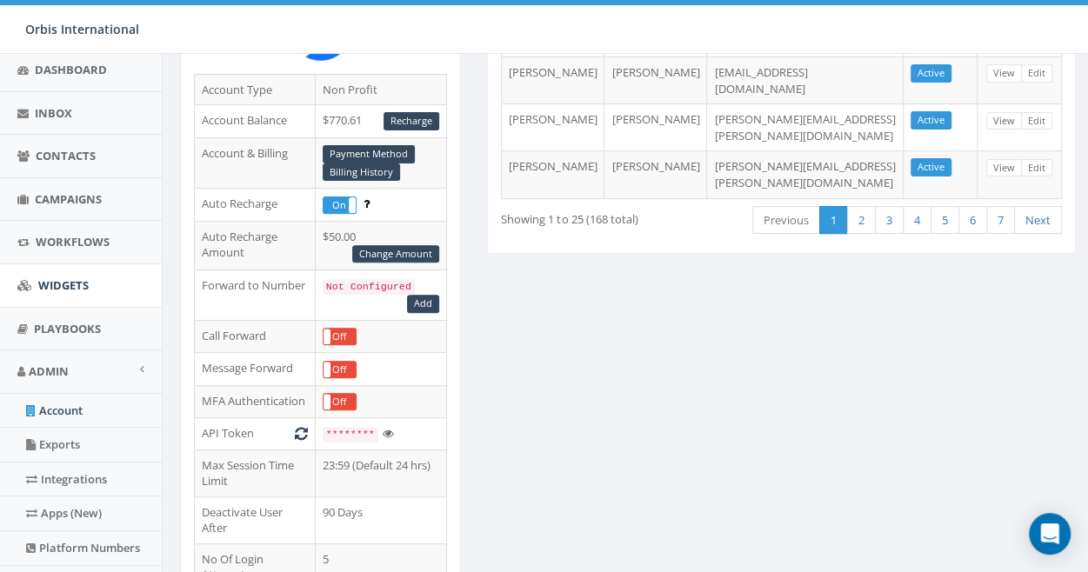
scroll to position [174, 0]
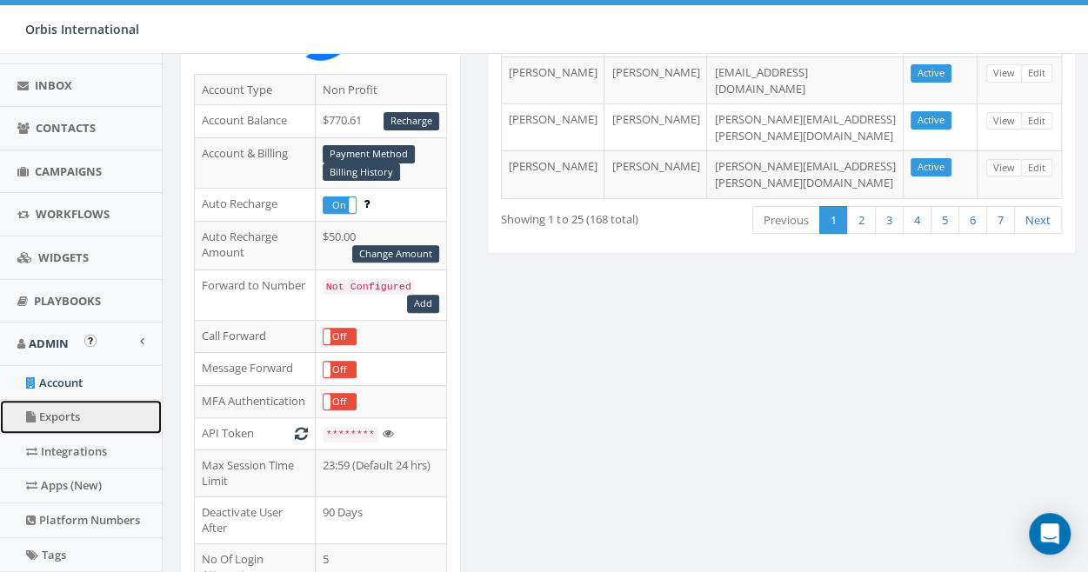
click at [50, 406] on link "Exports" at bounding box center [81, 417] width 162 height 34
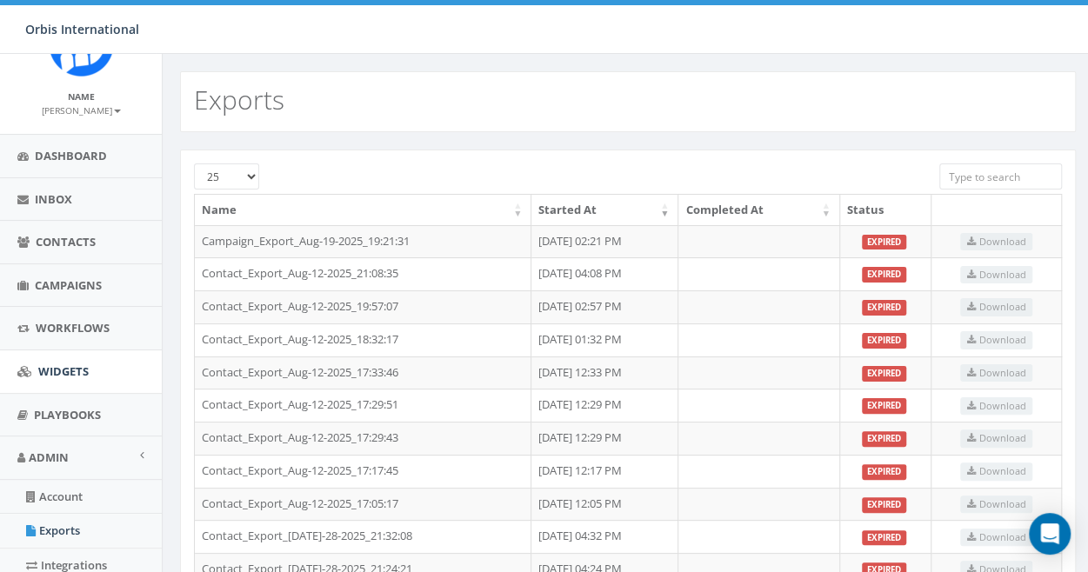
scroll to position [87, 0]
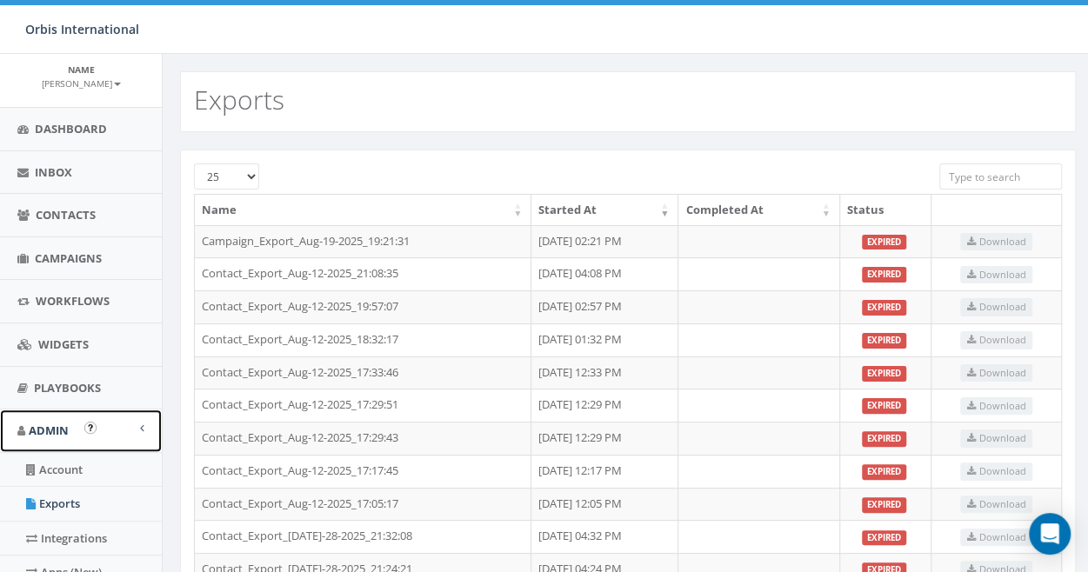
click at [140, 425] on span at bounding box center [142, 428] width 4 height 11
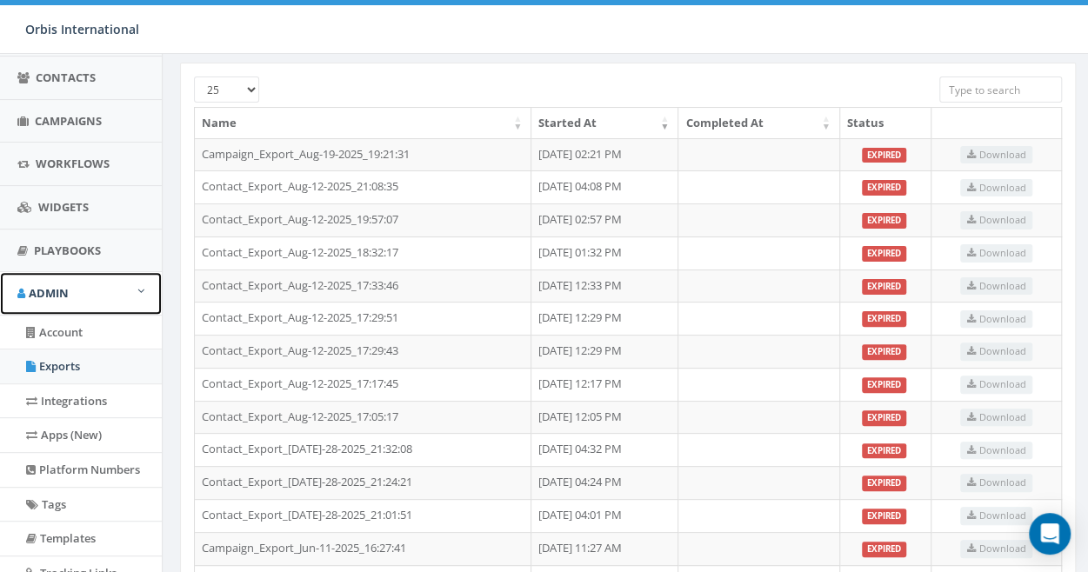
scroll to position [224, 0]
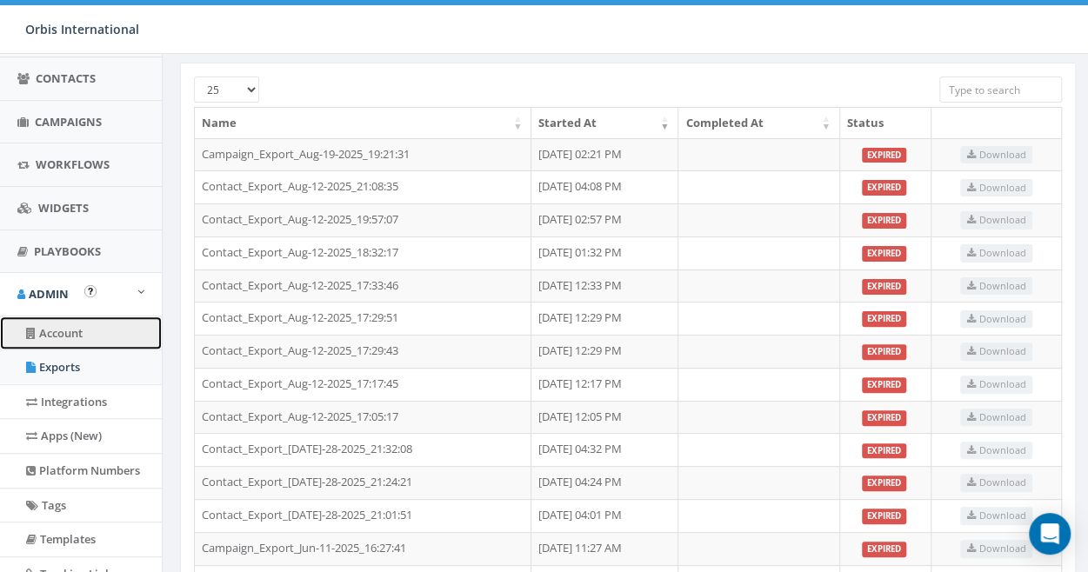
click at [54, 320] on link "Account" at bounding box center [81, 334] width 162 height 34
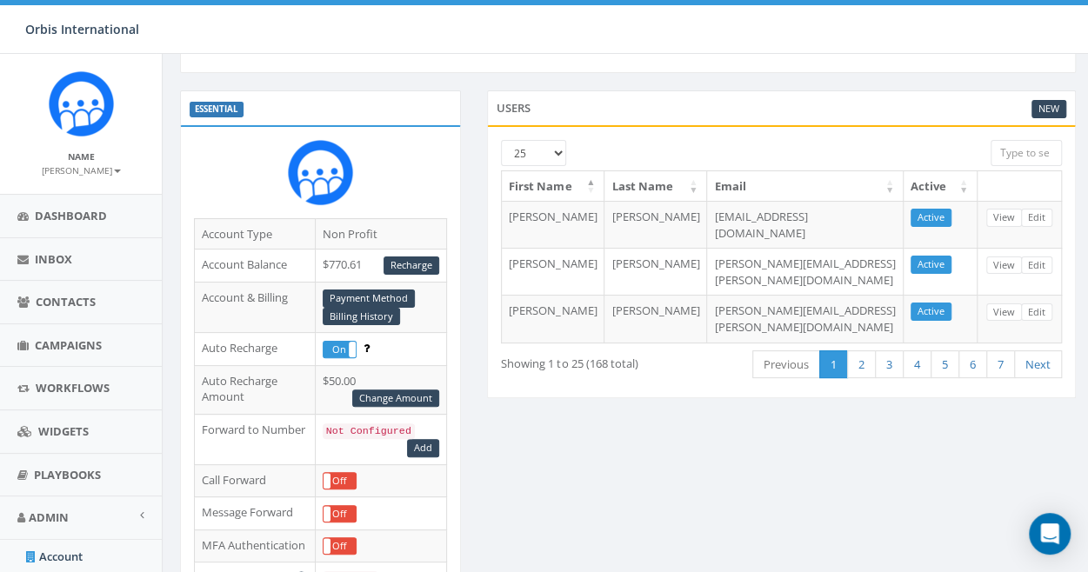
scroll to position [87, 0]
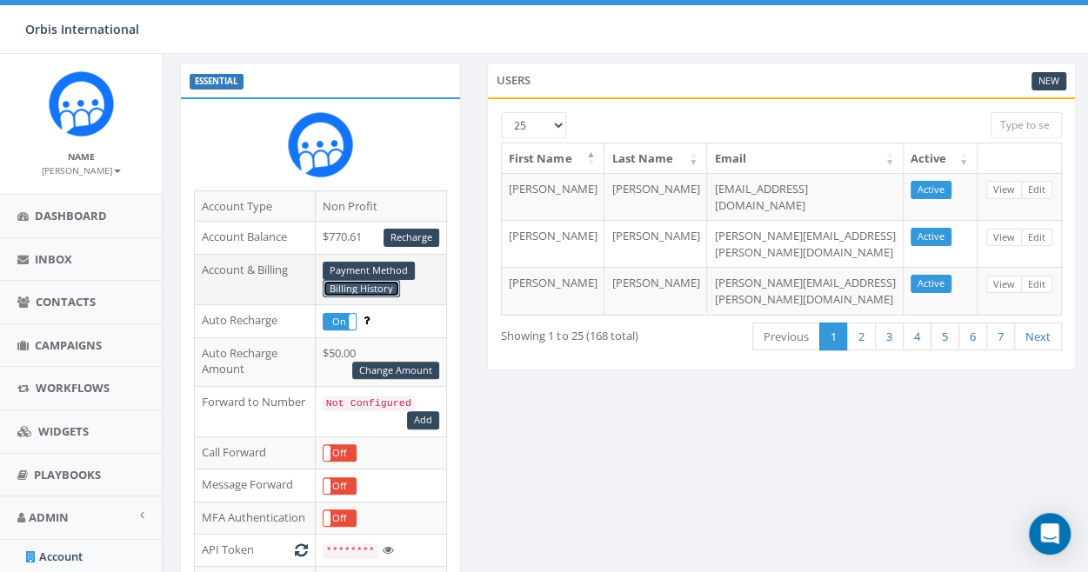
click at [351, 282] on link "Billing History" at bounding box center [361, 289] width 77 height 18
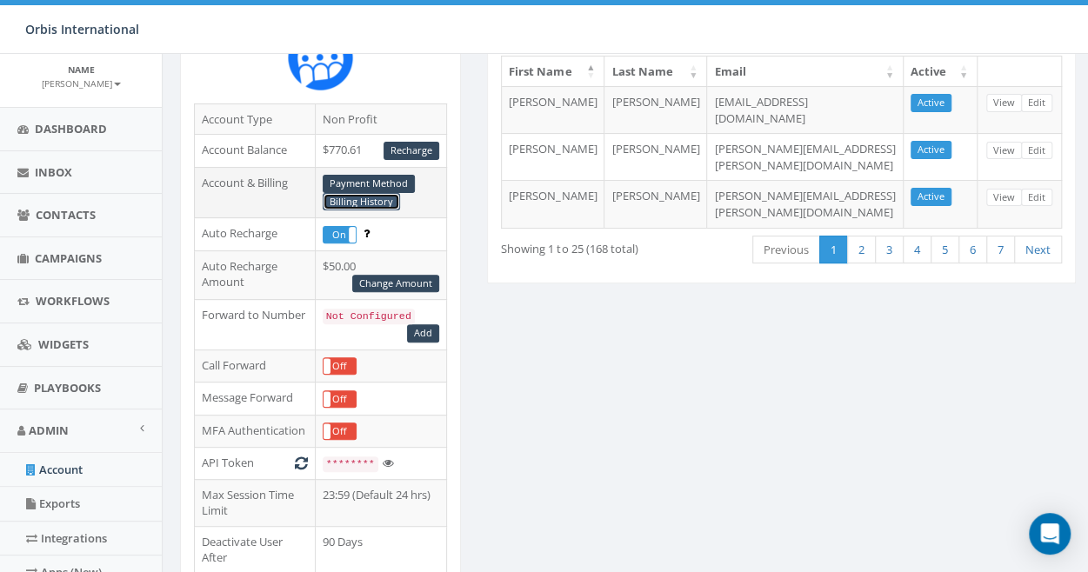
click at [377, 196] on link "Billing History" at bounding box center [361, 202] width 77 height 18
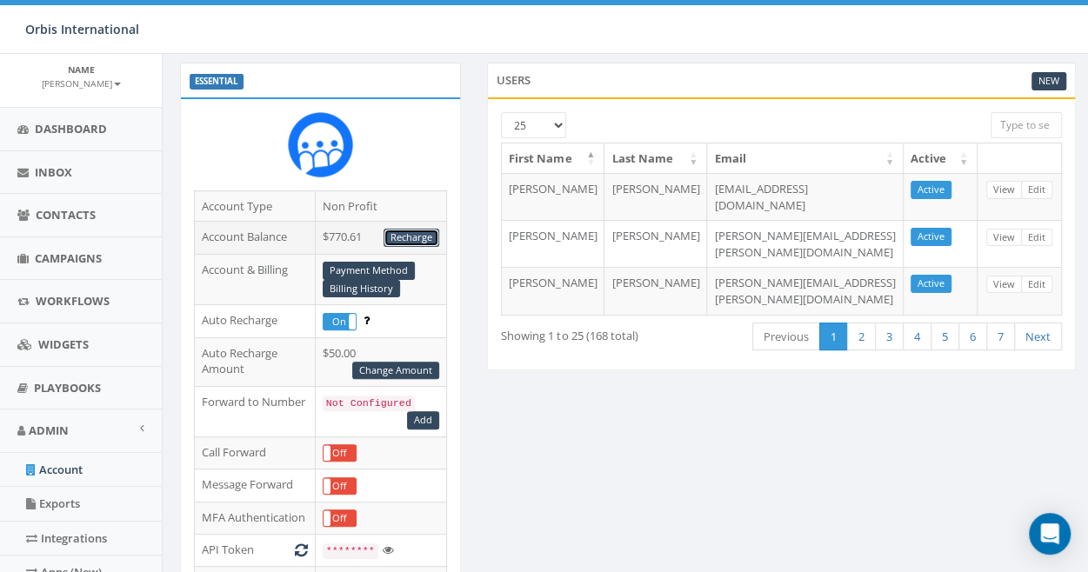
click at [414, 231] on link "Recharge" at bounding box center [412, 238] width 56 height 18
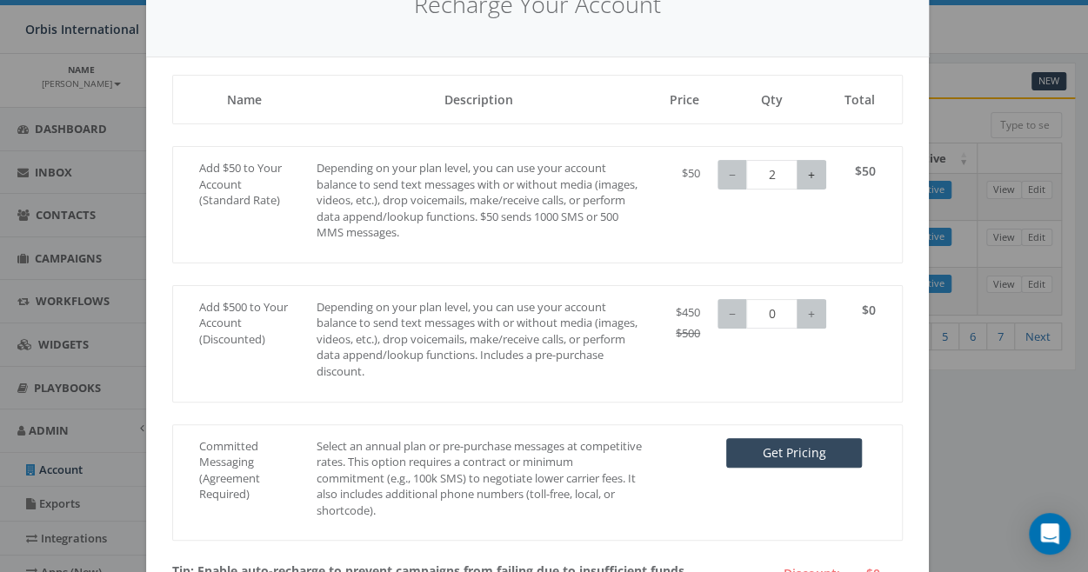
click at [802, 177] on button "+" at bounding box center [812, 175] width 30 height 30
click at [720, 177] on button "−" at bounding box center [733, 175] width 30 height 30
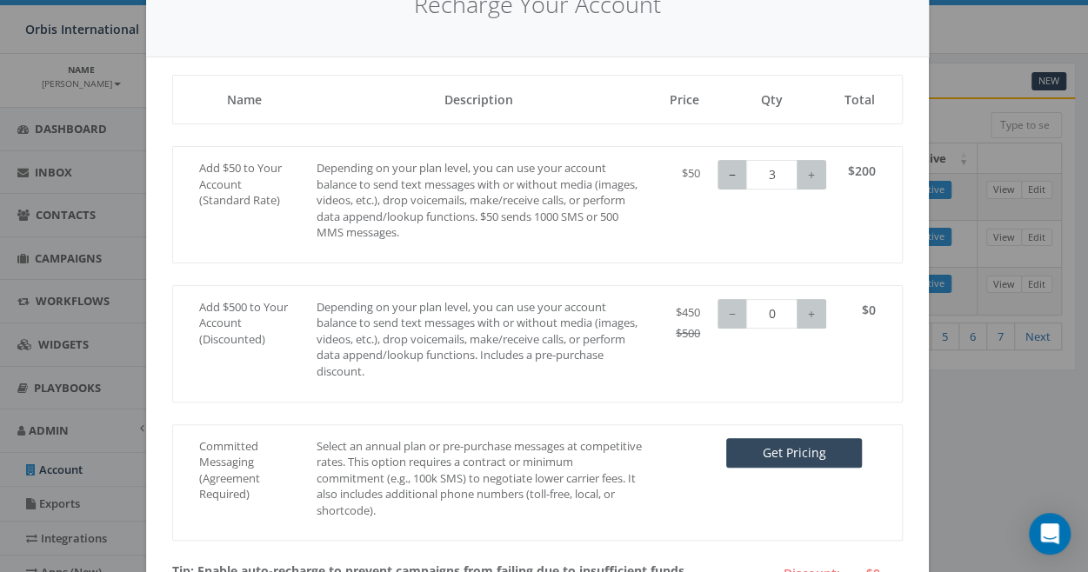
click at [720, 177] on button "−" at bounding box center [733, 175] width 30 height 30
type input "0"
click at [720, 177] on button "−" at bounding box center [733, 175] width 30 height 30
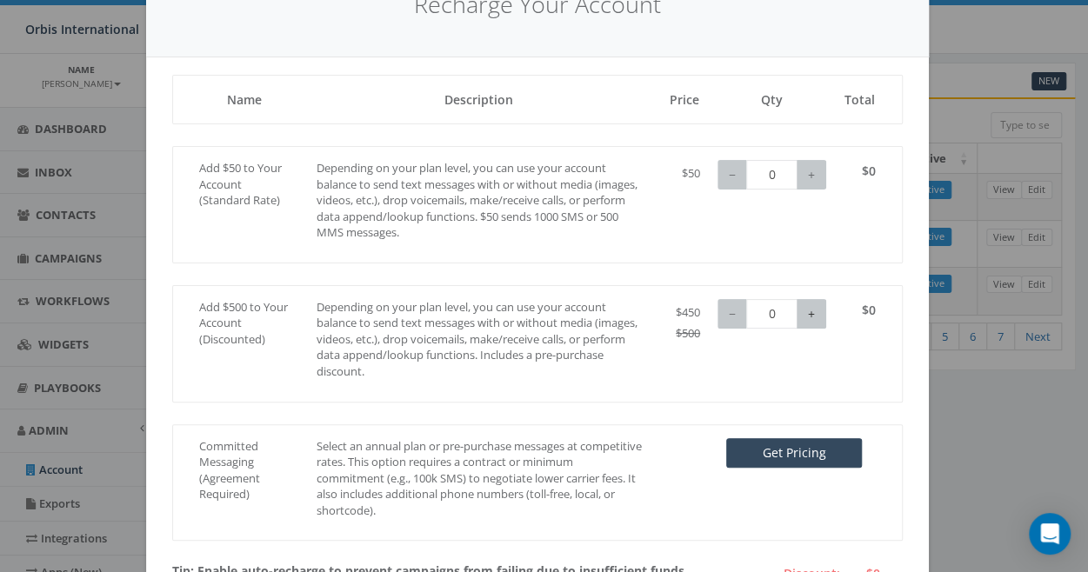
type input "1"
click at [801, 313] on button "+" at bounding box center [812, 314] width 30 height 30
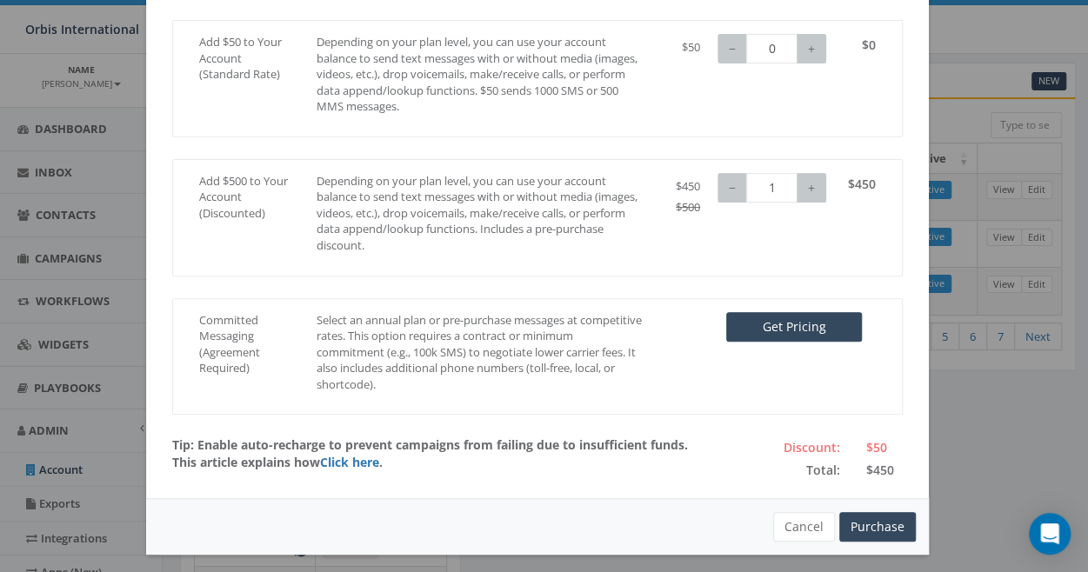
scroll to position [218, 0]
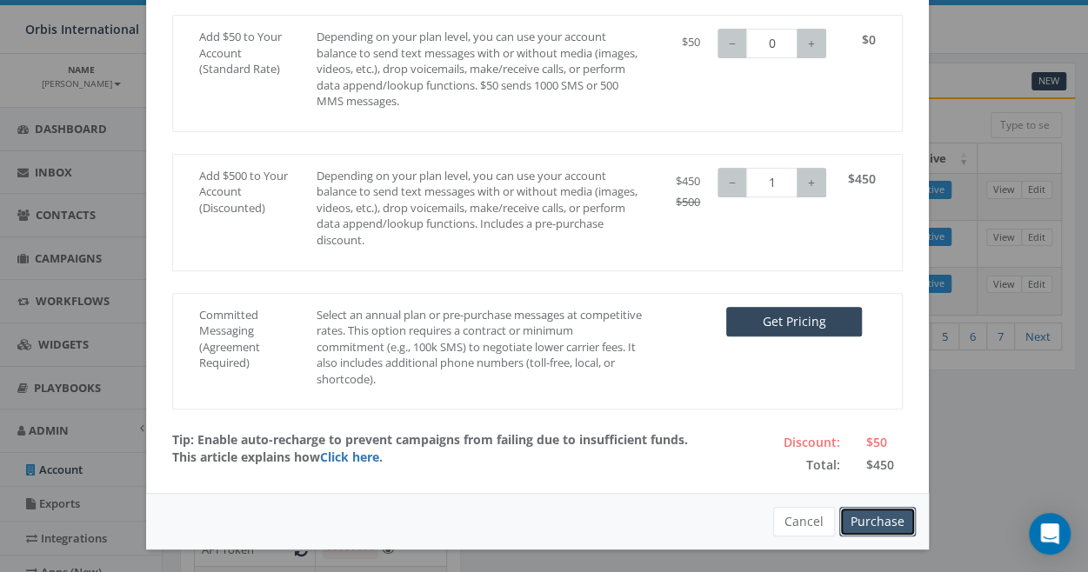
click at [867, 512] on button "Purchase" at bounding box center [878, 522] width 77 height 30
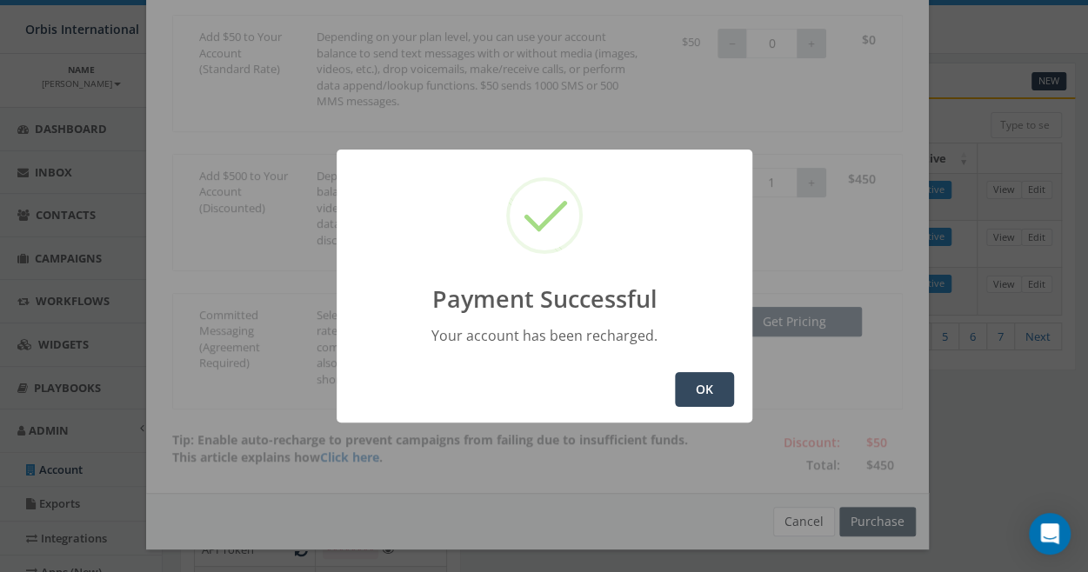
click at [706, 389] on button "OK" at bounding box center [704, 389] width 59 height 35
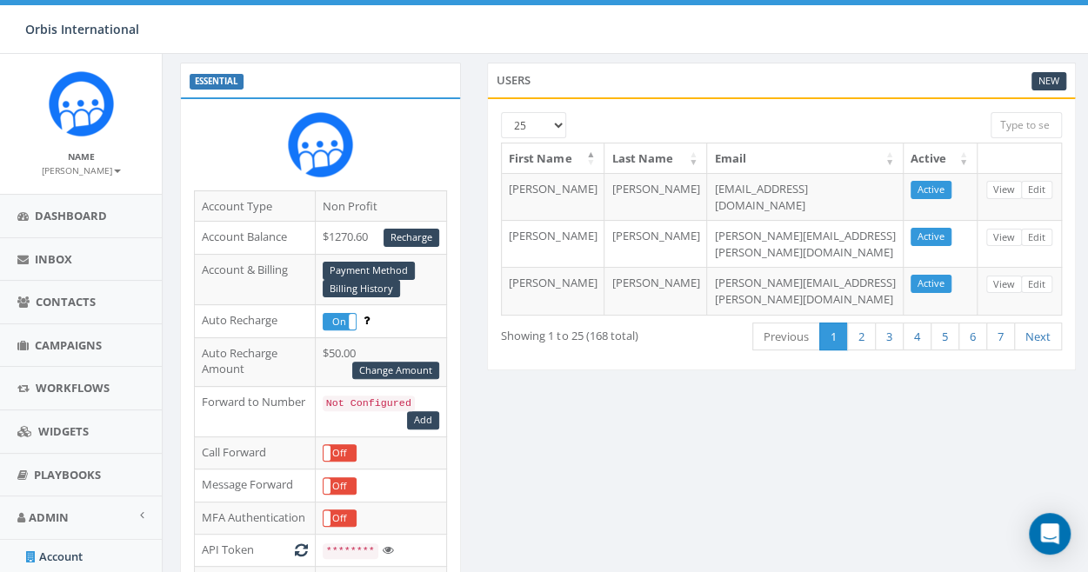
click at [608, 428] on div "ESSENTIAL Account Type Non Profit Account Balance $1270.60 Recharge Account & B…" at bounding box center [628, 564] width 922 height 1002
